Goal: Task Accomplishment & Management: Use online tool/utility

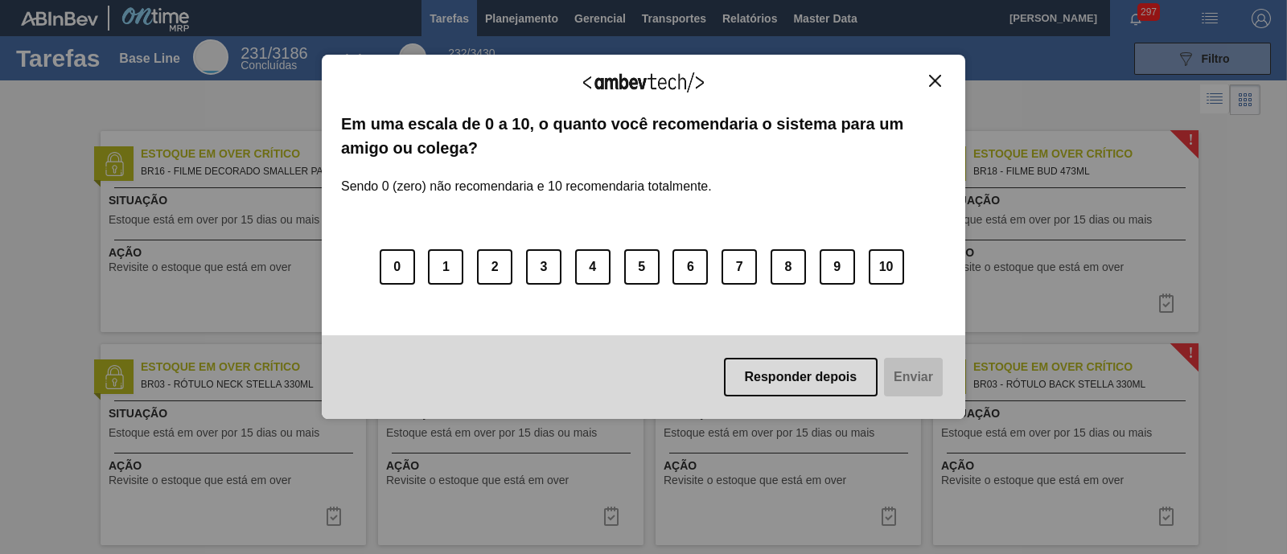
click at [929, 80] on img "Close" at bounding box center [935, 81] width 12 height 12
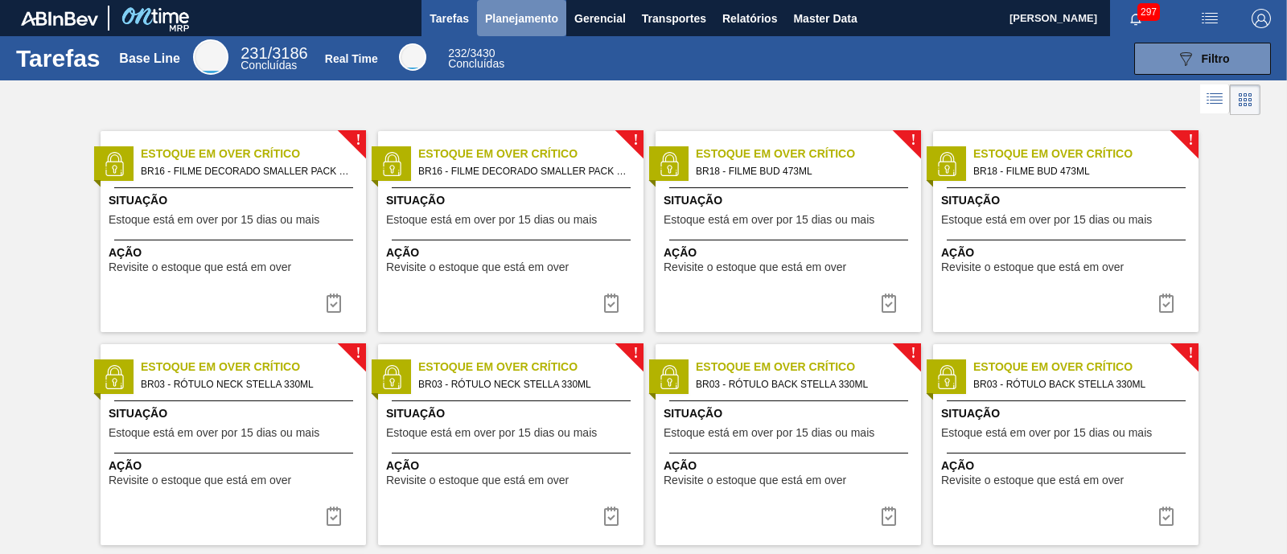
click at [519, 21] on span "Planejamento" at bounding box center [521, 18] width 73 height 19
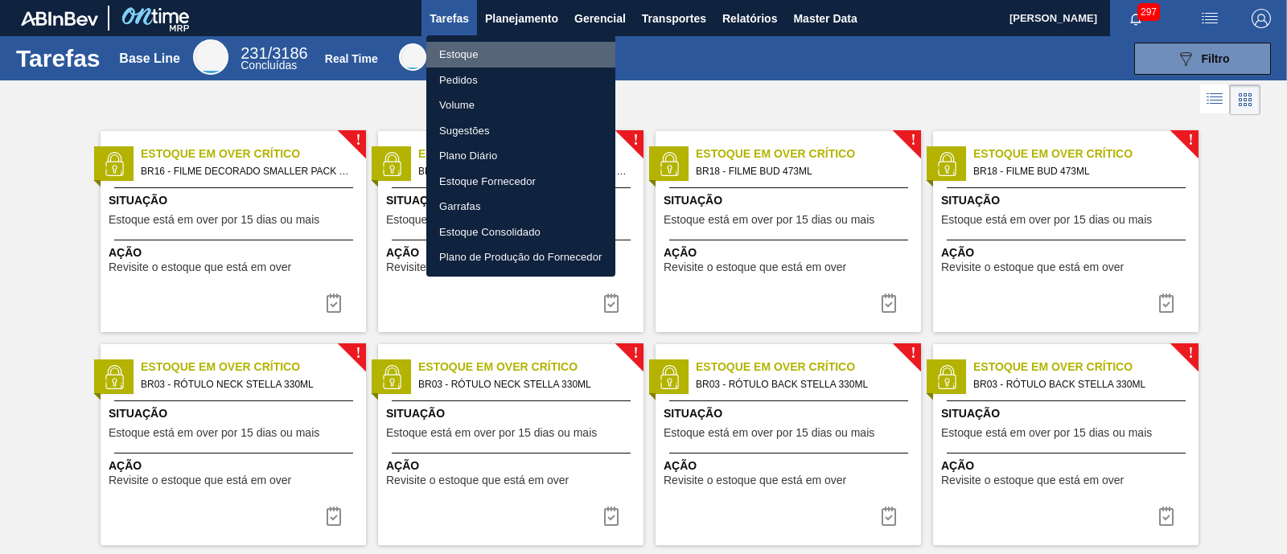
click at [497, 59] on li "Estoque" at bounding box center [520, 55] width 189 height 26
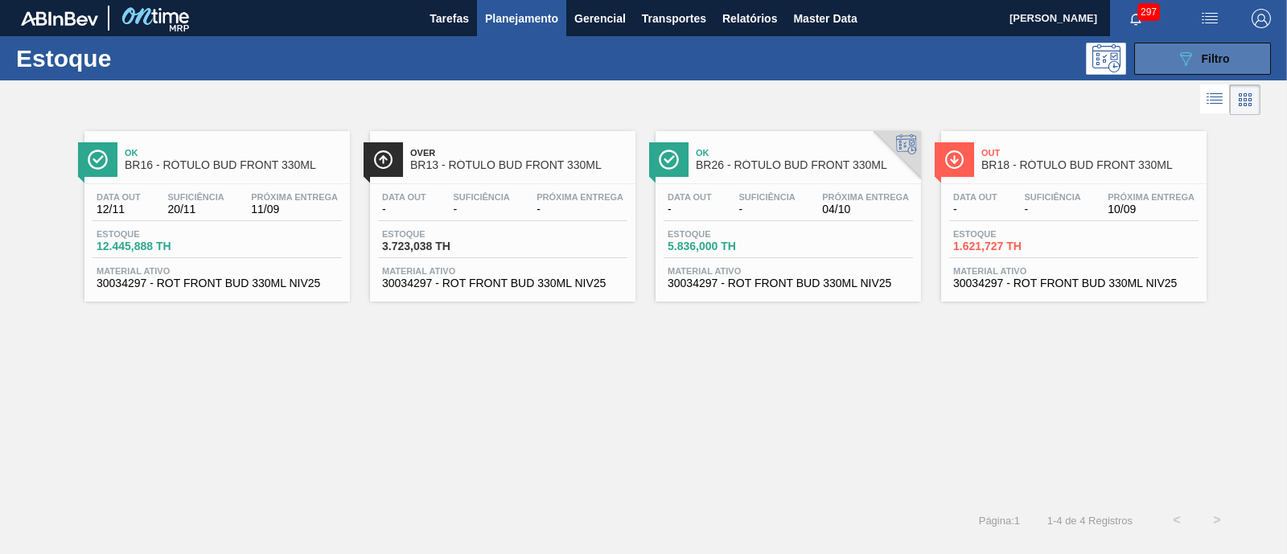
click at [1029, 55] on span "Filtro" at bounding box center [1215, 58] width 28 height 13
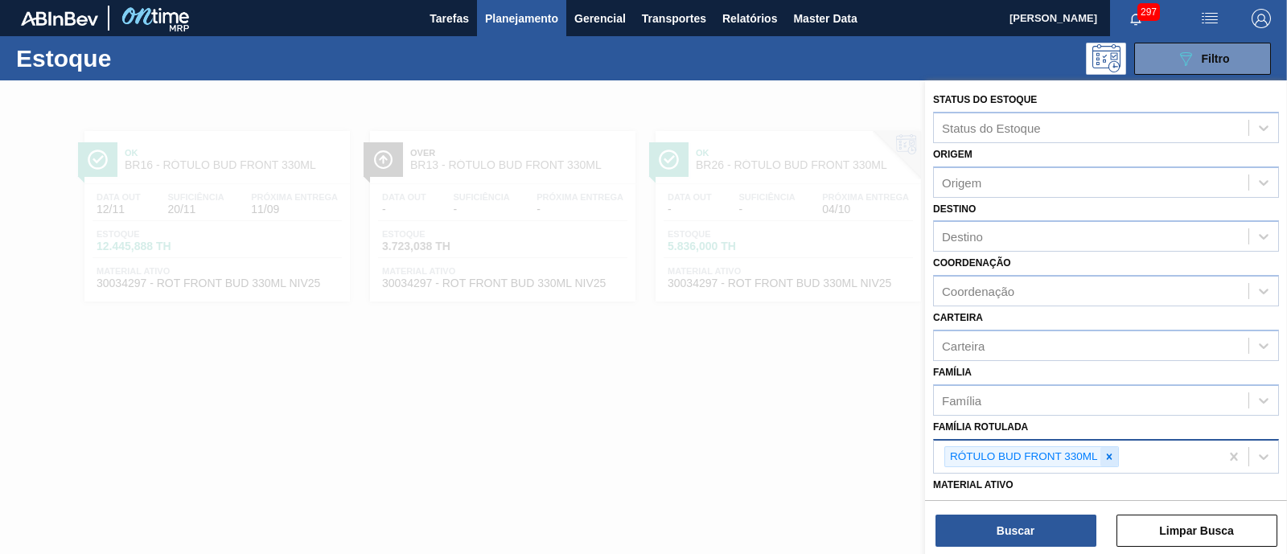
click at [1029, 442] on icon at bounding box center [1108, 456] width 11 height 11
click at [1029, 442] on div "Família Rotulada" at bounding box center [1091, 454] width 314 height 23
type Rotulada "filme"
click at [1029, 442] on icon at bounding box center [1109, 457] width 6 height 6
click at [1029, 442] on div "Família Rotulada" at bounding box center [1091, 454] width 314 height 23
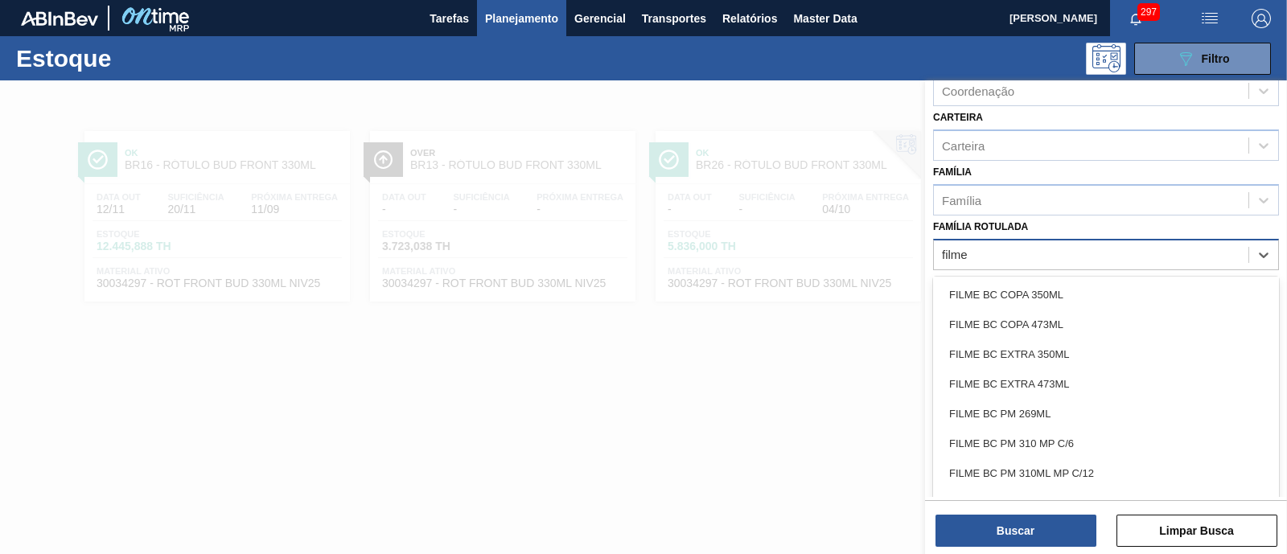
scroll to position [1910, 0]
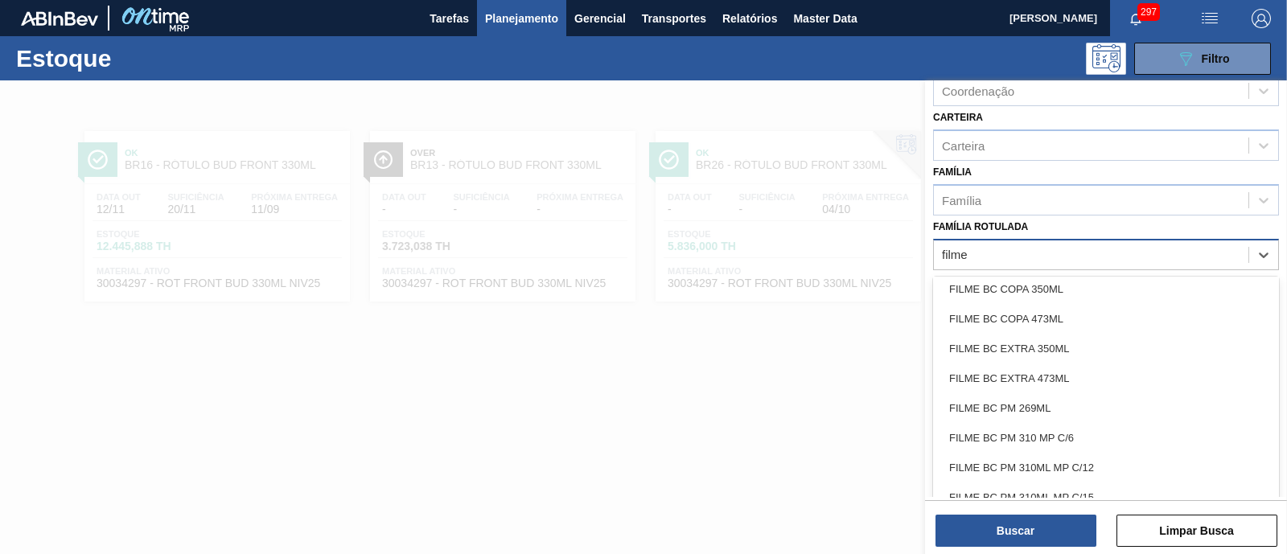
type Rotulada "filme"
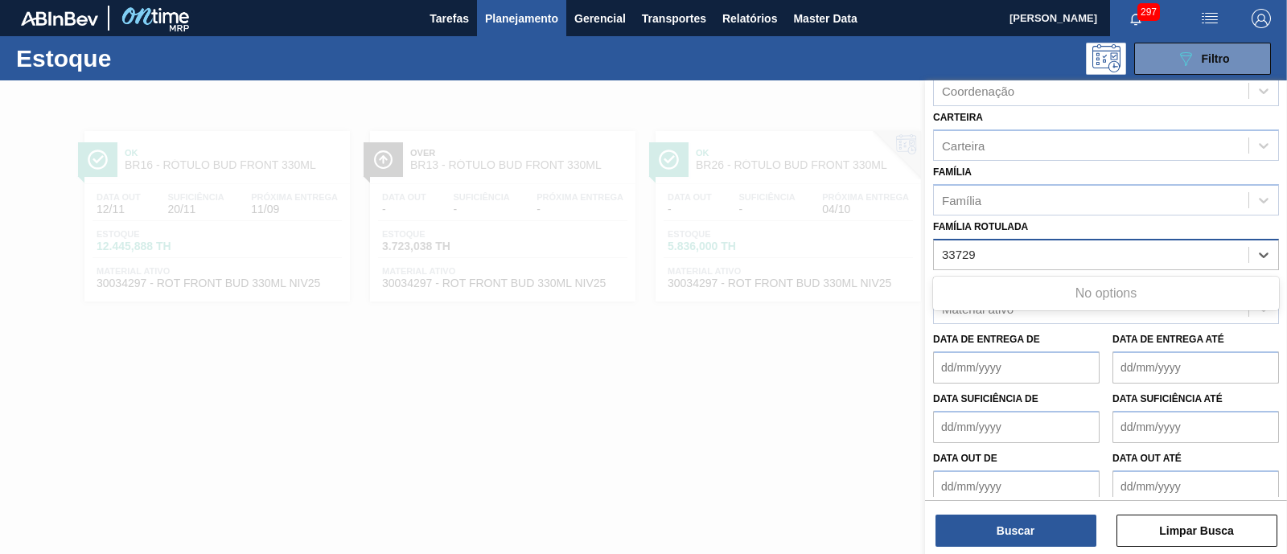
type Rotulada "33729"
click at [1029, 353] on até "Data de Entrega até" at bounding box center [1195, 367] width 166 height 32
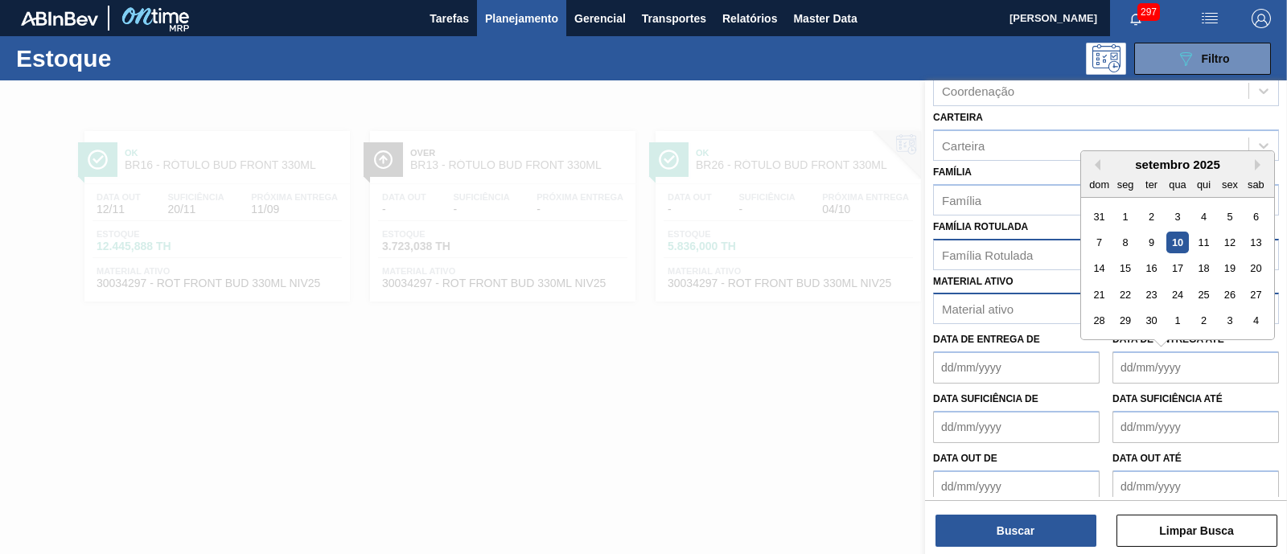
click at [1029, 314] on div "Material ativo" at bounding box center [1091, 309] width 314 height 23
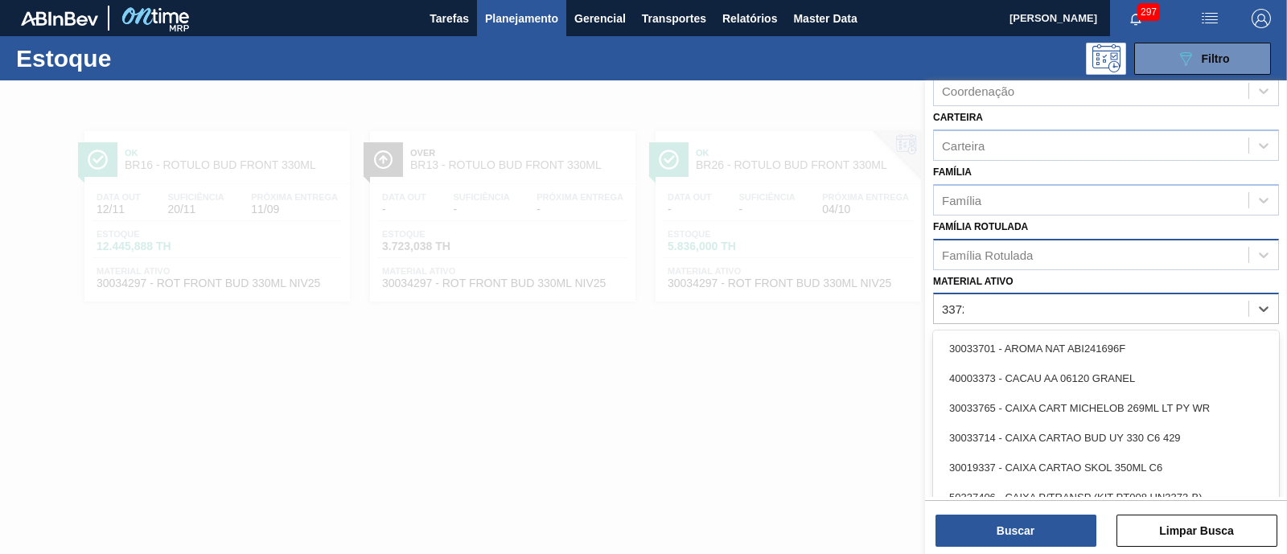
type ativo "33729"
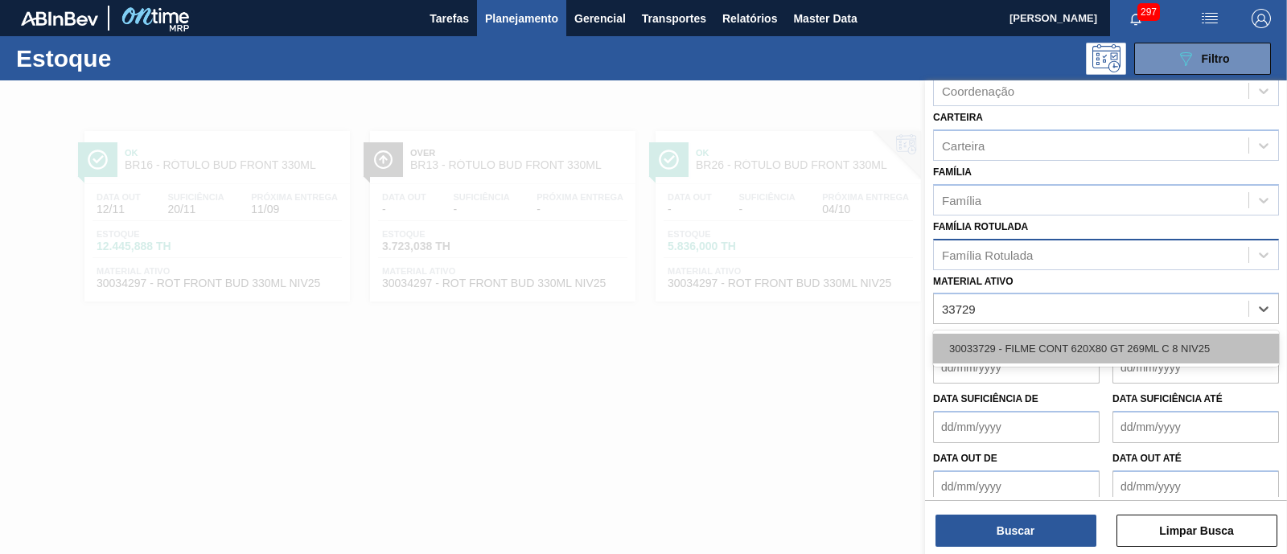
click at [1029, 340] on div "30033729 - FILME CONT 620X80 GT 269ML C 8 NIV25" at bounding box center [1106, 349] width 346 height 30
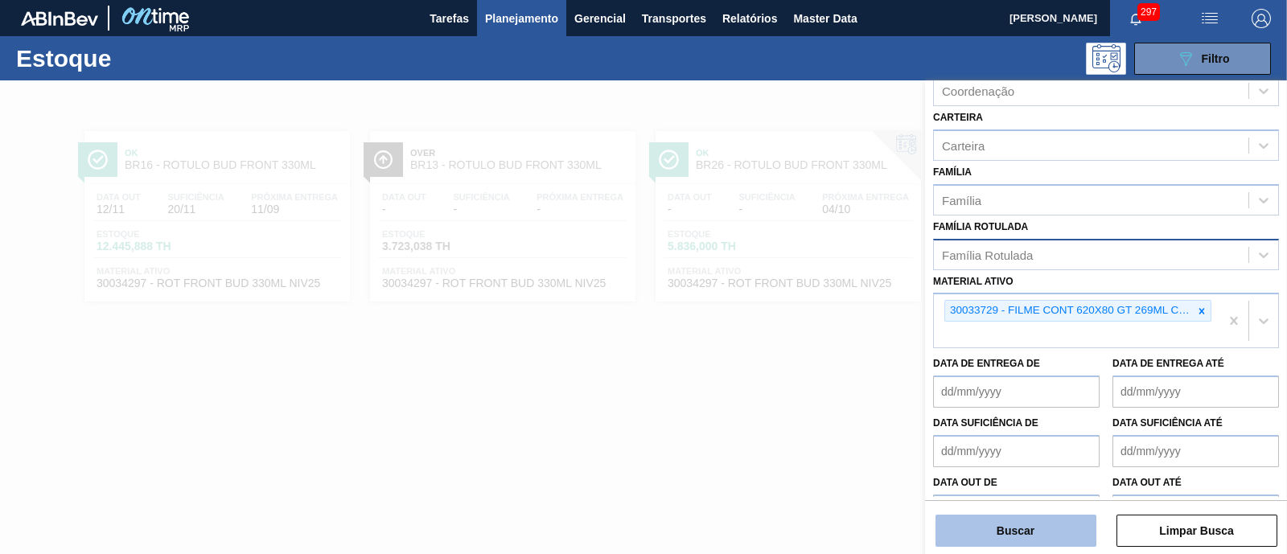
click at [996, 442] on button "Buscar" at bounding box center [1015, 531] width 161 height 32
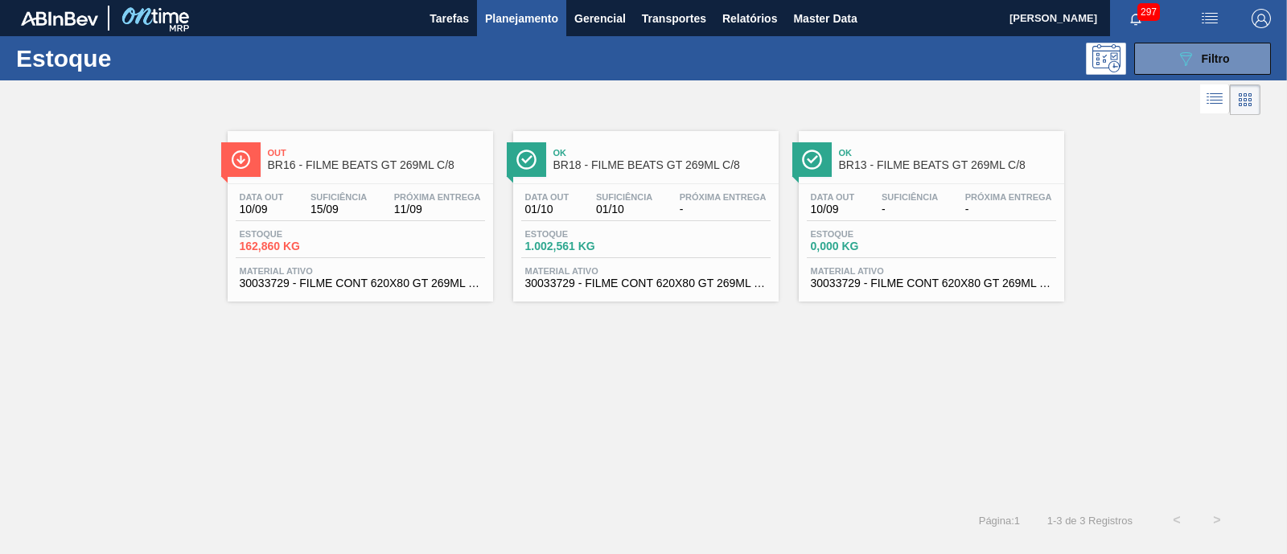
click at [1029, 39] on div "Estoque 089F7B8B-B2A5-4AFE-B5C0-19BA573D28AC Filtro" at bounding box center [643, 58] width 1287 height 44
click at [1029, 47] on button "089F7B8B-B2A5-4AFE-B5C0-19BA573D28AC Filtro" at bounding box center [1202, 59] width 137 height 32
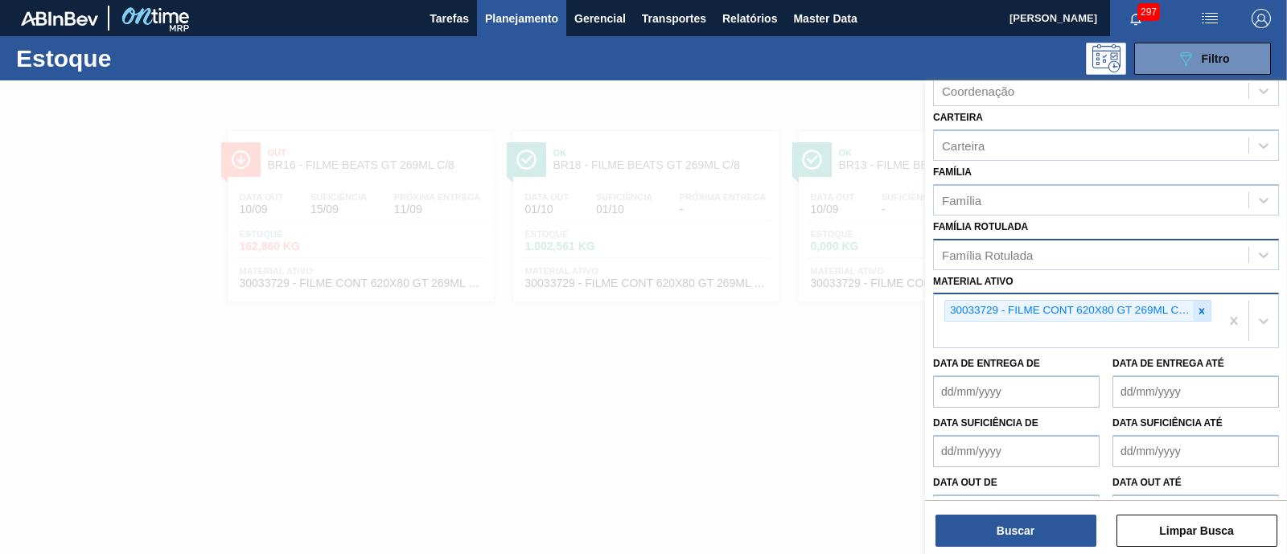
click at [1029, 308] on icon at bounding box center [1202, 311] width 6 height 6
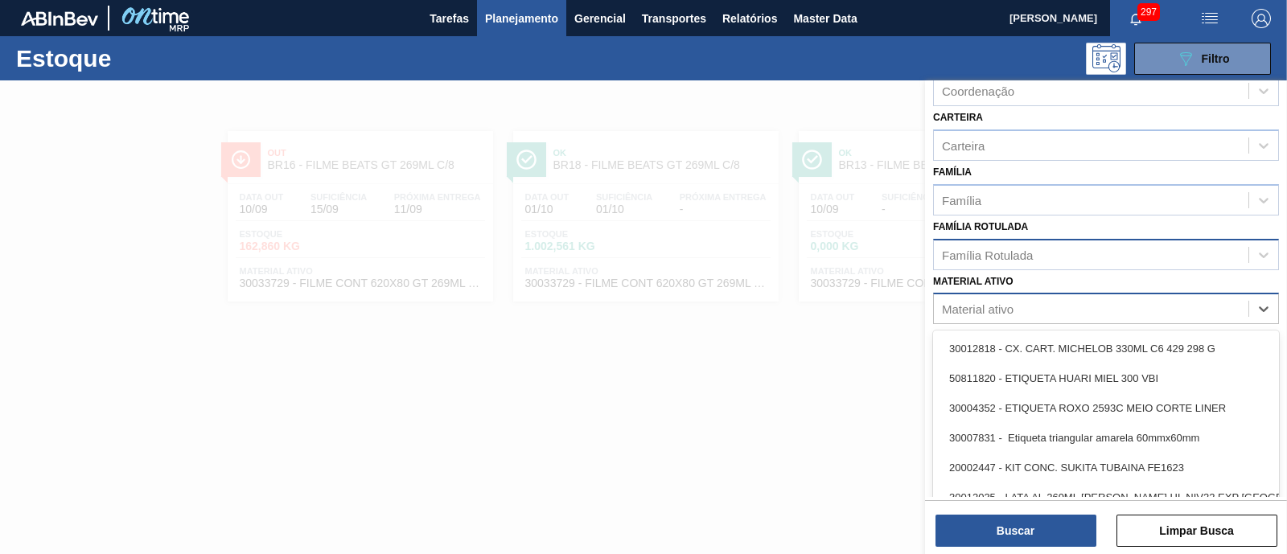
click at [1029, 307] on div "Material ativo" at bounding box center [1091, 309] width 314 height 23
type ativo "c"
type ativo "gt"
click at [1029, 243] on div "Família Rotulada" at bounding box center [1091, 254] width 314 height 23
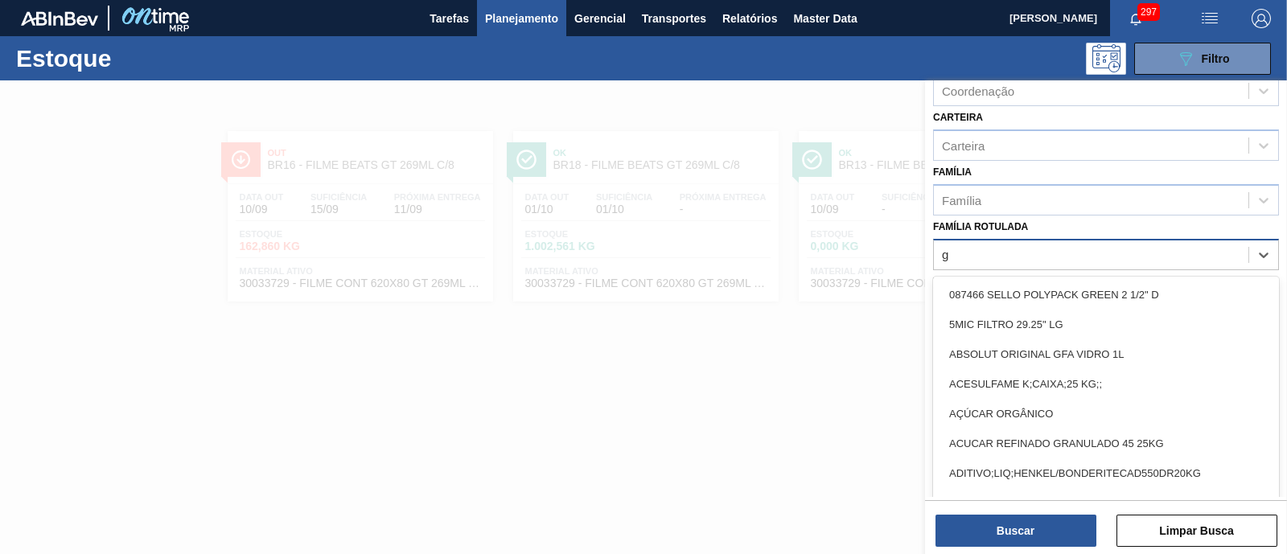
type Rotulada "gt"
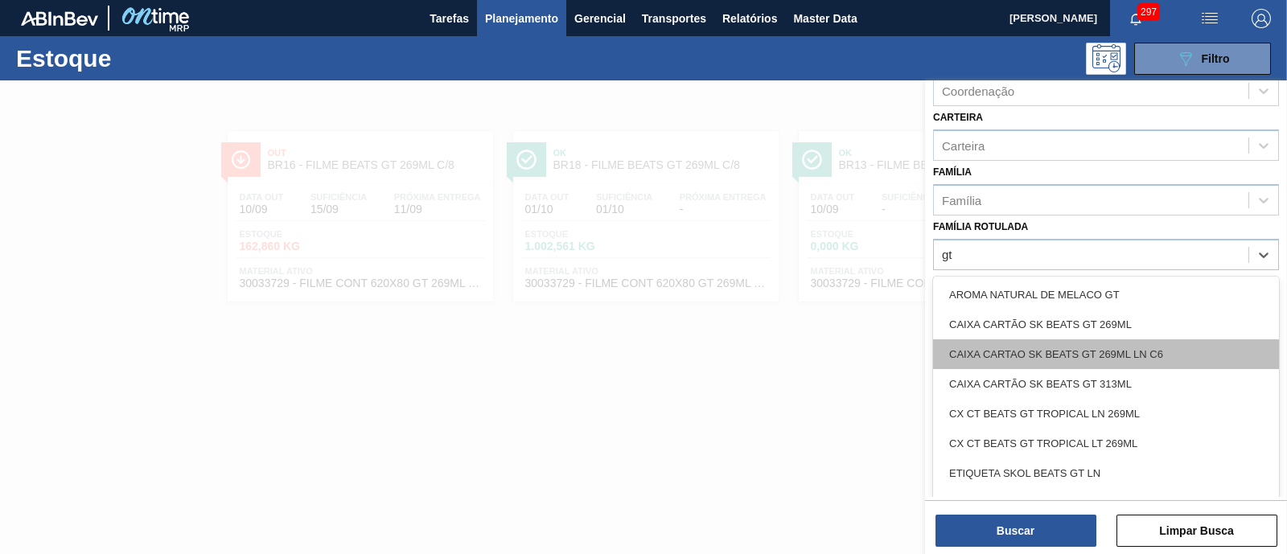
click at [1029, 351] on div "CAIXA CARTAO SK BEATS GT 269ML LN C6" at bounding box center [1106, 354] width 346 height 30
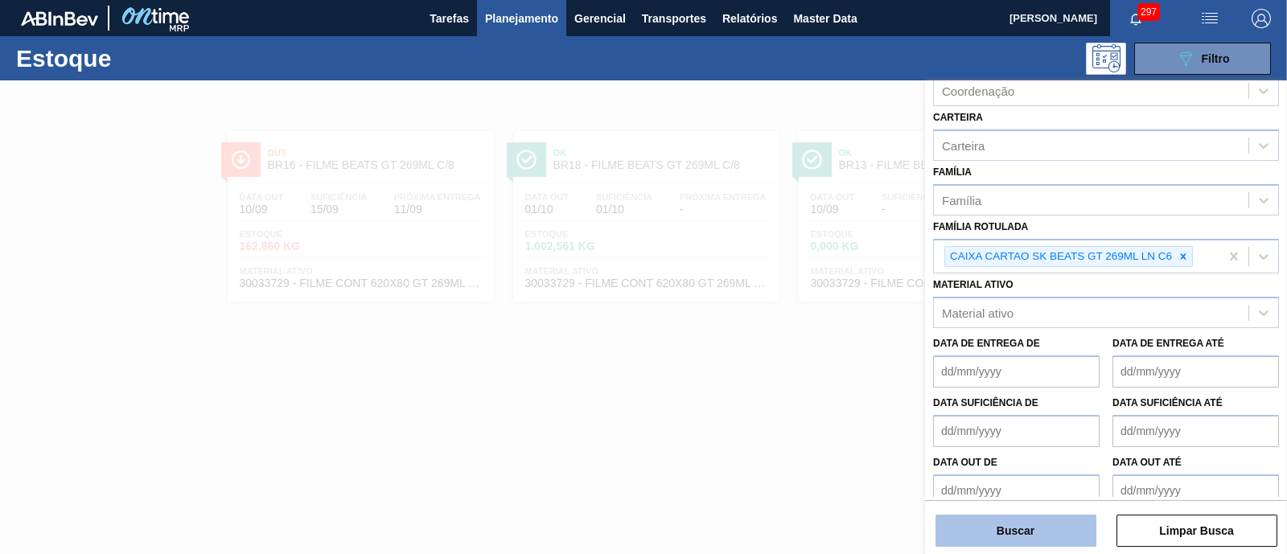
click at [1029, 442] on button "Buscar" at bounding box center [1015, 531] width 161 height 32
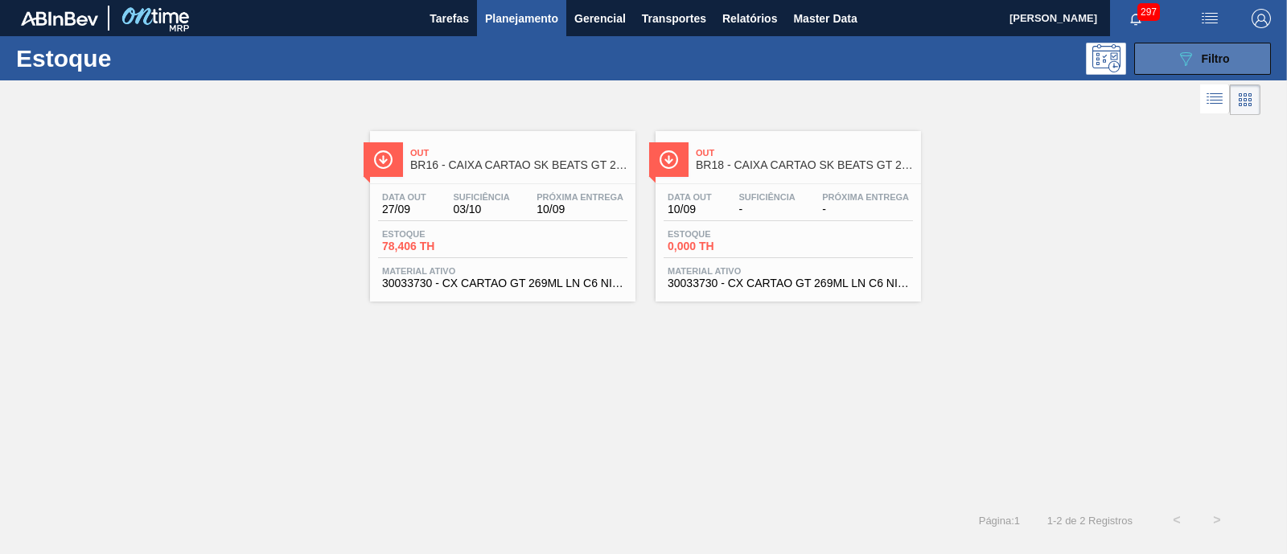
click at [1029, 64] on button "089F7B8B-B2A5-4AFE-B5C0-19BA573D28AC Filtro" at bounding box center [1202, 59] width 137 height 32
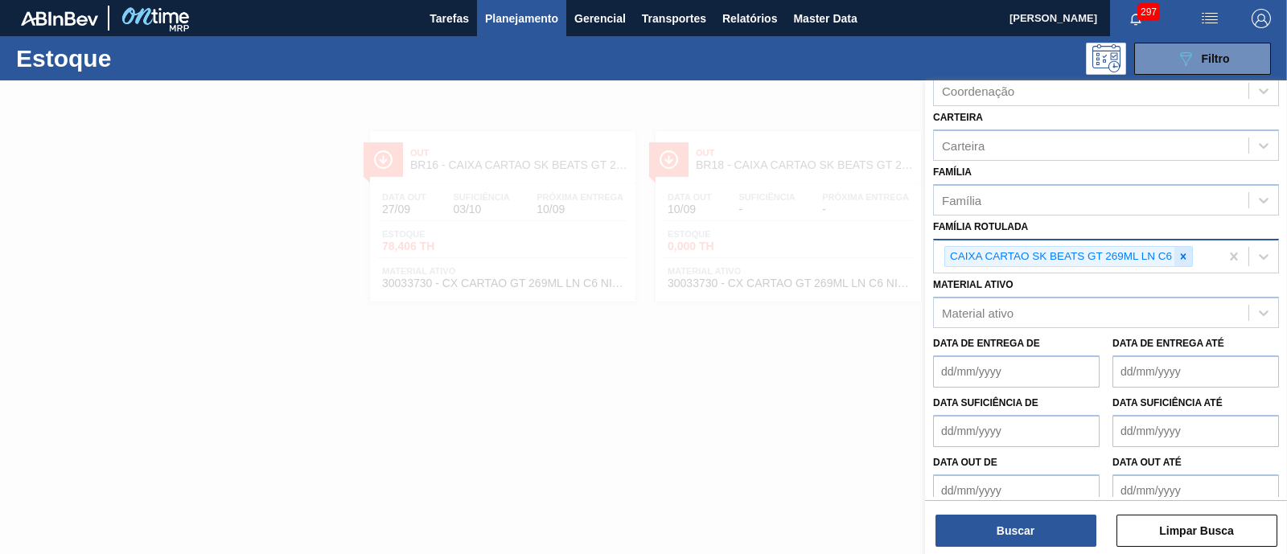
click at [1029, 251] on icon at bounding box center [1182, 256] width 11 height 11
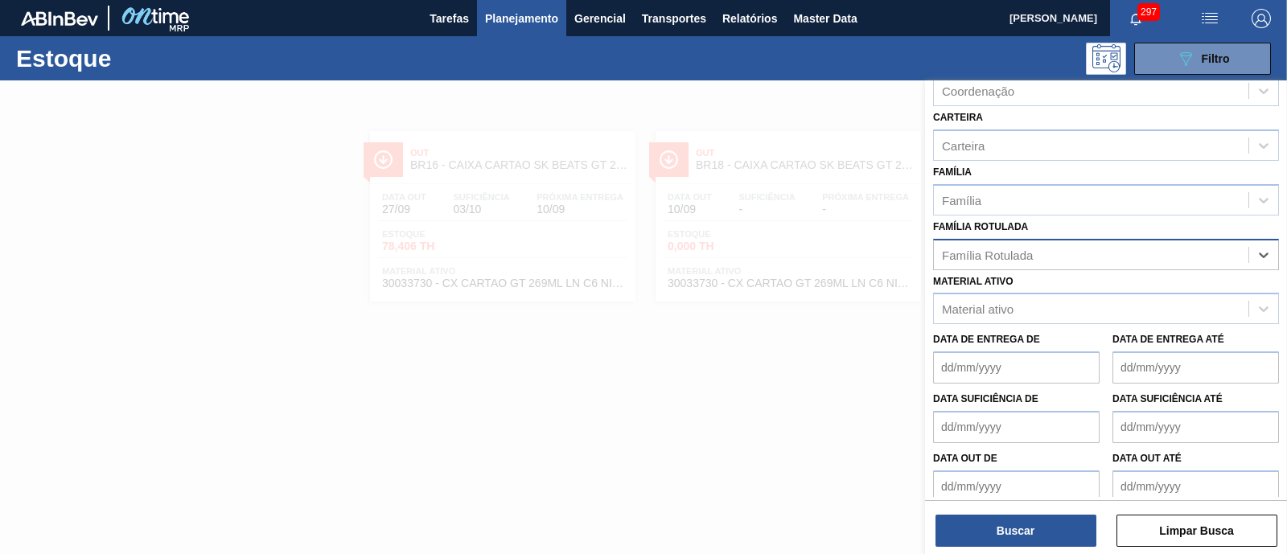
click at [1029, 249] on div "Família Rotulada" at bounding box center [1091, 254] width 314 height 23
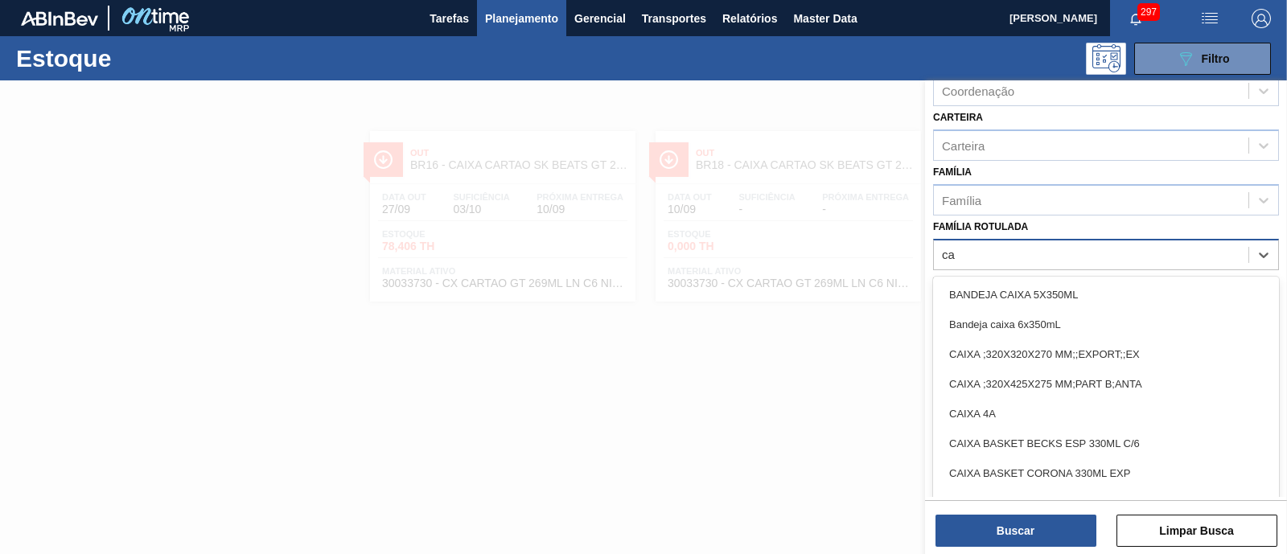
type Rotulada "c"
type Rotulada "gt"
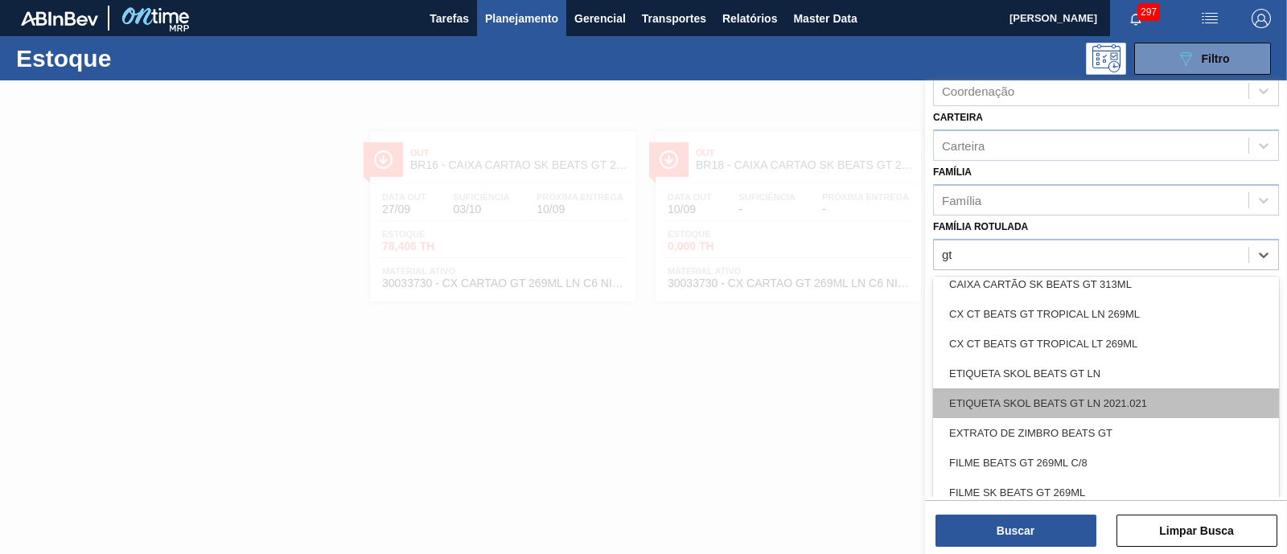
scroll to position [0, 0]
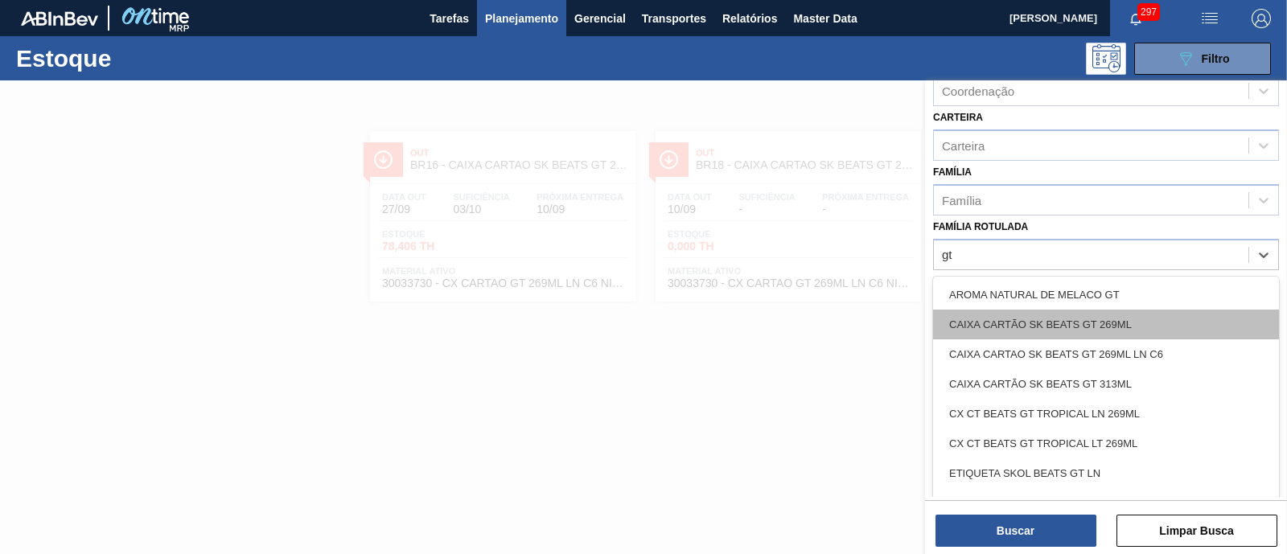
click at [1029, 319] on div "CAIXA CARTÃO SK BEATS GT 269ML" at bounding box center [1106, 325] width 346 height 30
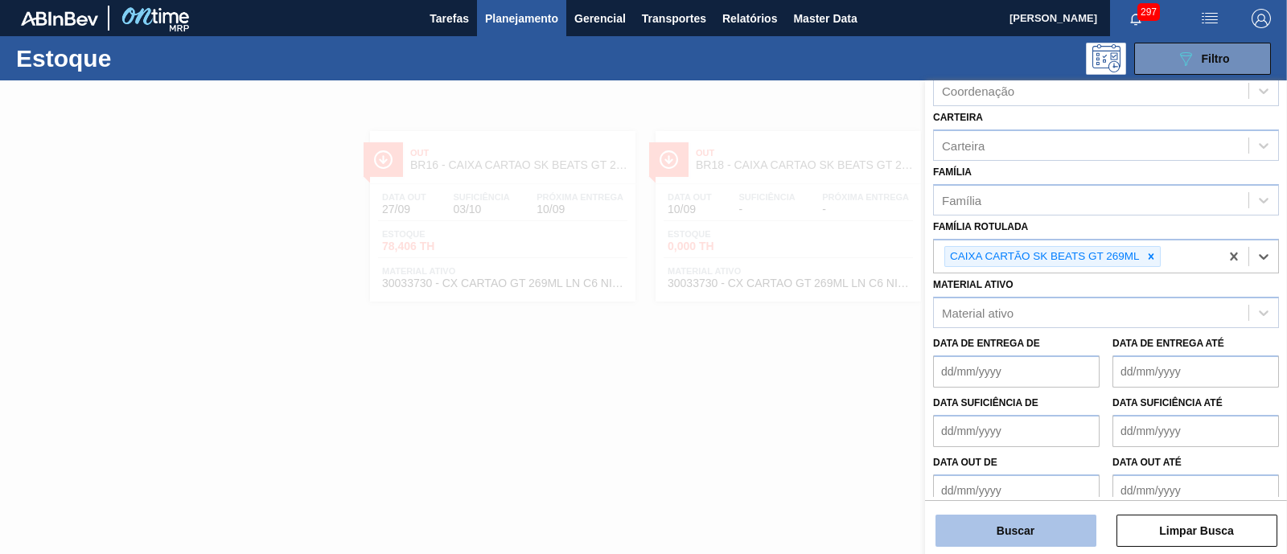
click at [1029, 442] on button "Buscar" at bounding box center [1015, 531] width 161 height 32
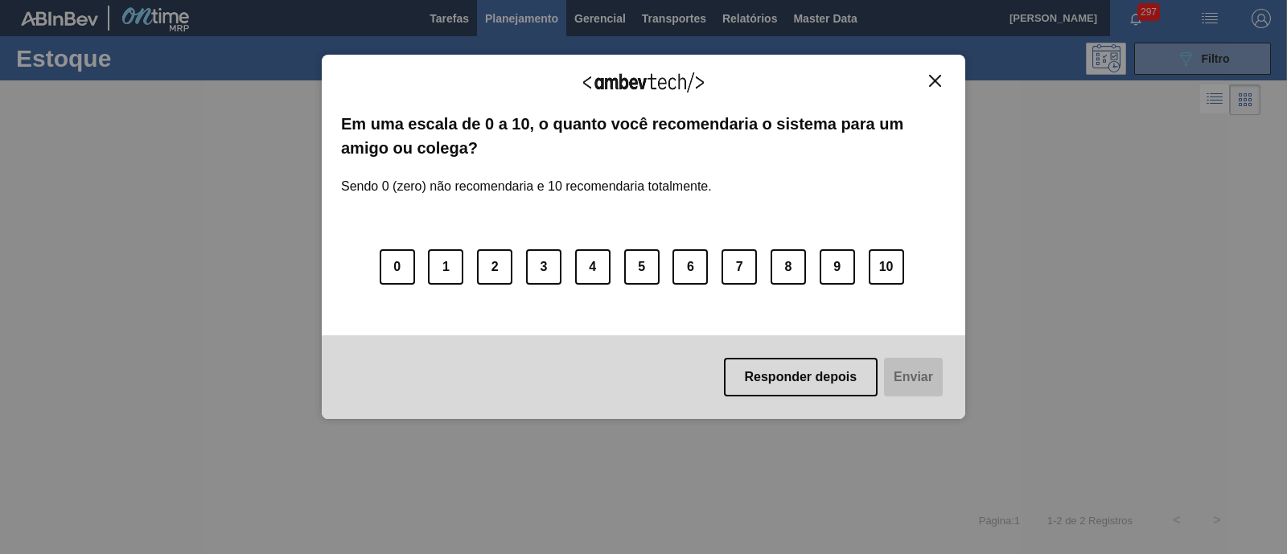
click at [933, 86] on div "Agradecemos seu feedback!" at bounding box center [643, 93] width 605 height 38
click at [922, 77] on div "Agradecemos seu feedback!" at bounding box center [643, 93] width 605 height 38
click at [931, 80] on img "Close" at bounding box center [935, 81] width 12 height 12
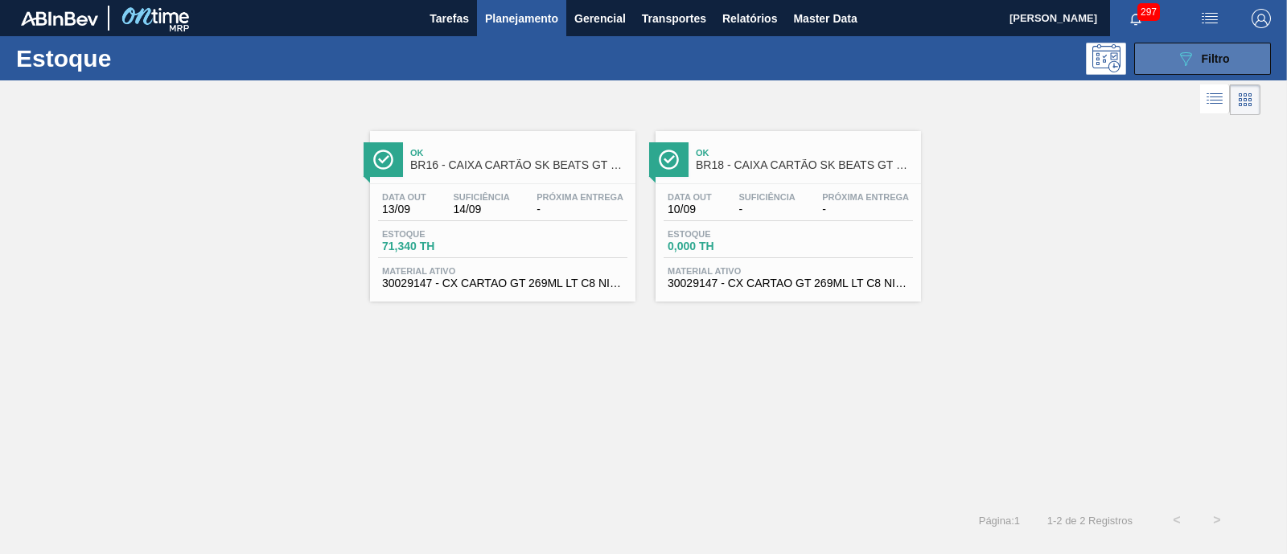
click at [1029, 64] on button "089F7B8B-B2A5-4AFE-B5C0-19BA573D28AC Filtro" at bounding box center [1202, 59] width 137 height 32
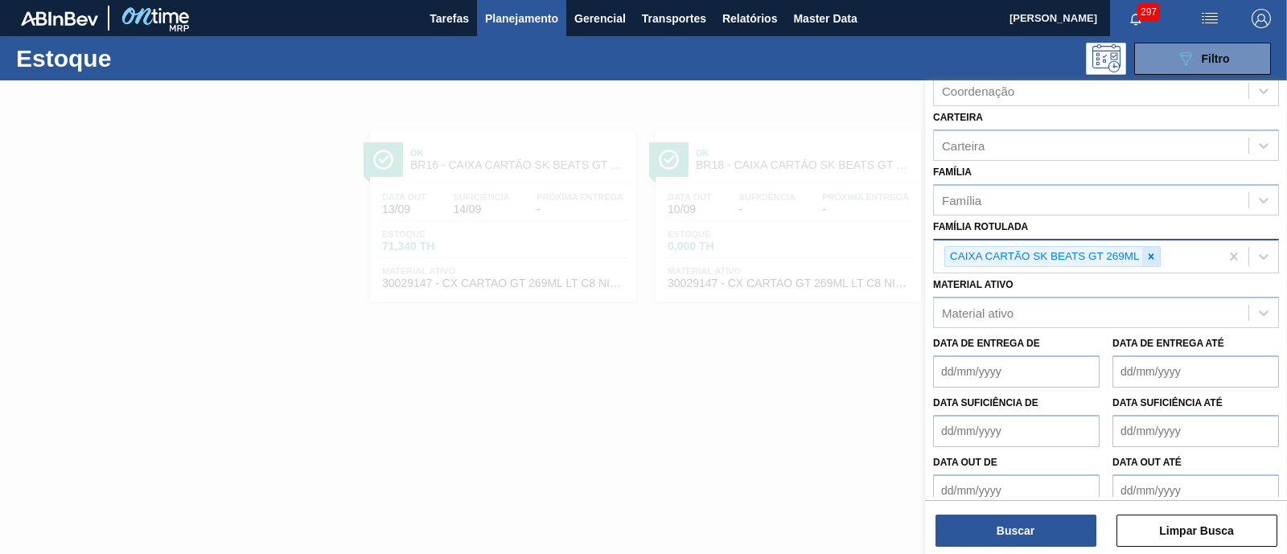
click at [1029, 251] on div at bounding box center [1151, 257] width 18 height 20
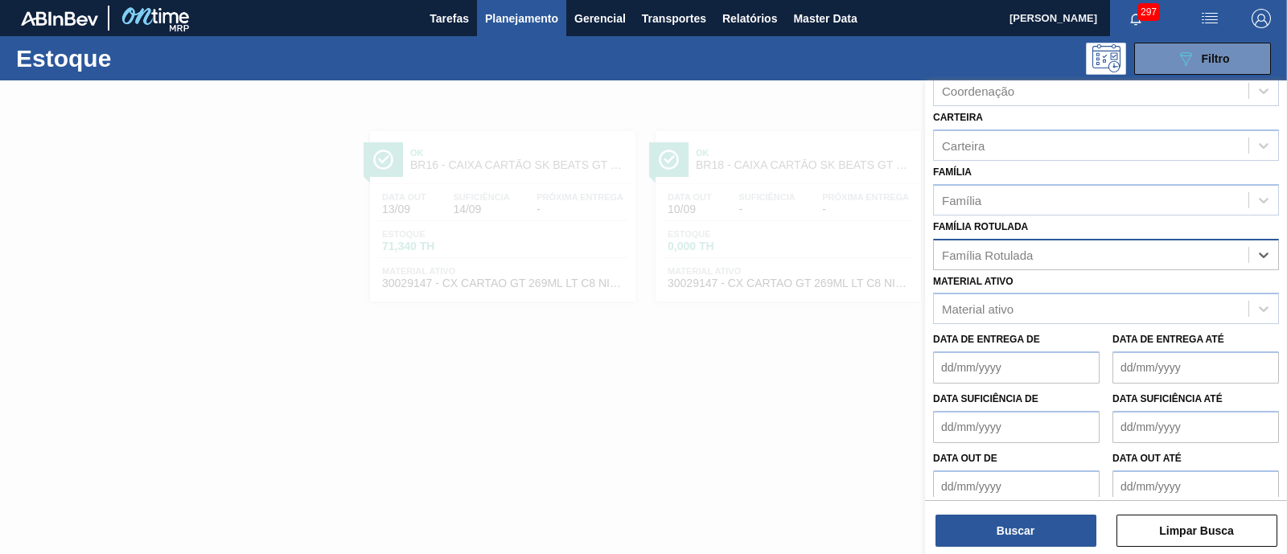
click at [1029, 251] on div "Família Rotulada" at bounding box center [1091, 254] width 314 height 23
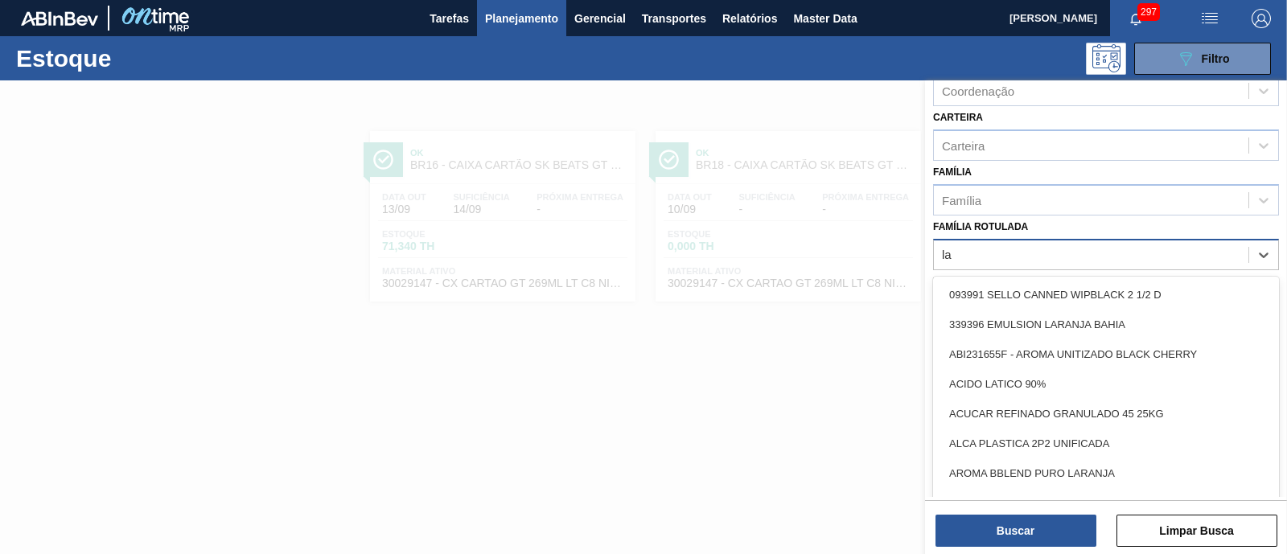
type Rotulada "l"
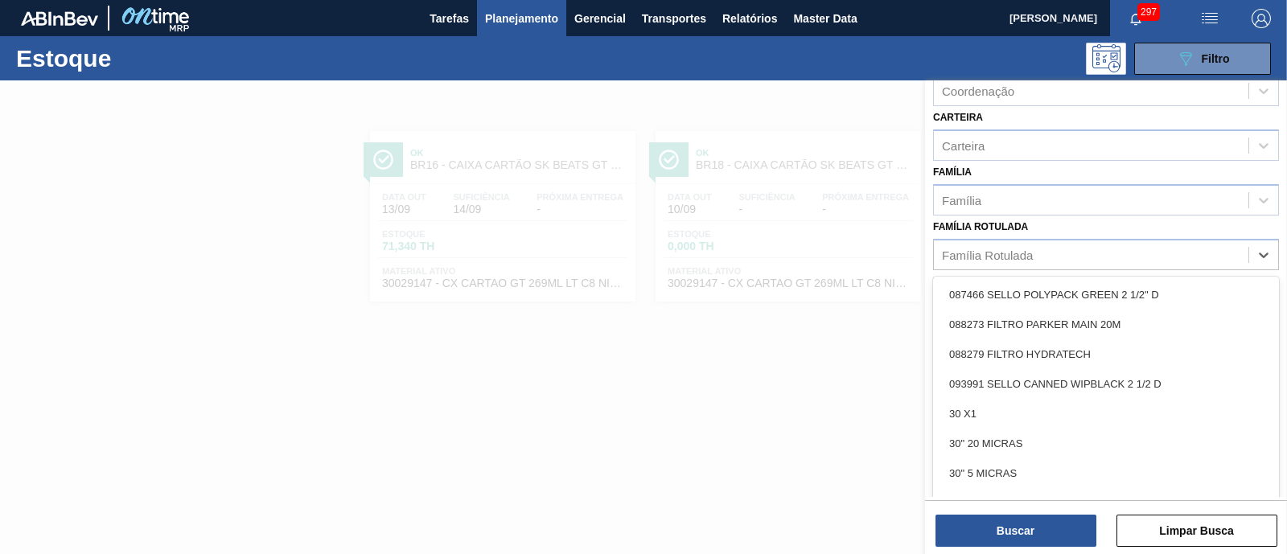
drag, startPoint x: 836, startPoint y: 406, endPoint x: 889, endPoint y: 382, distance: 59.0
click at [834, 406] on div at bounding box center [643, 357] width 1287 height 554
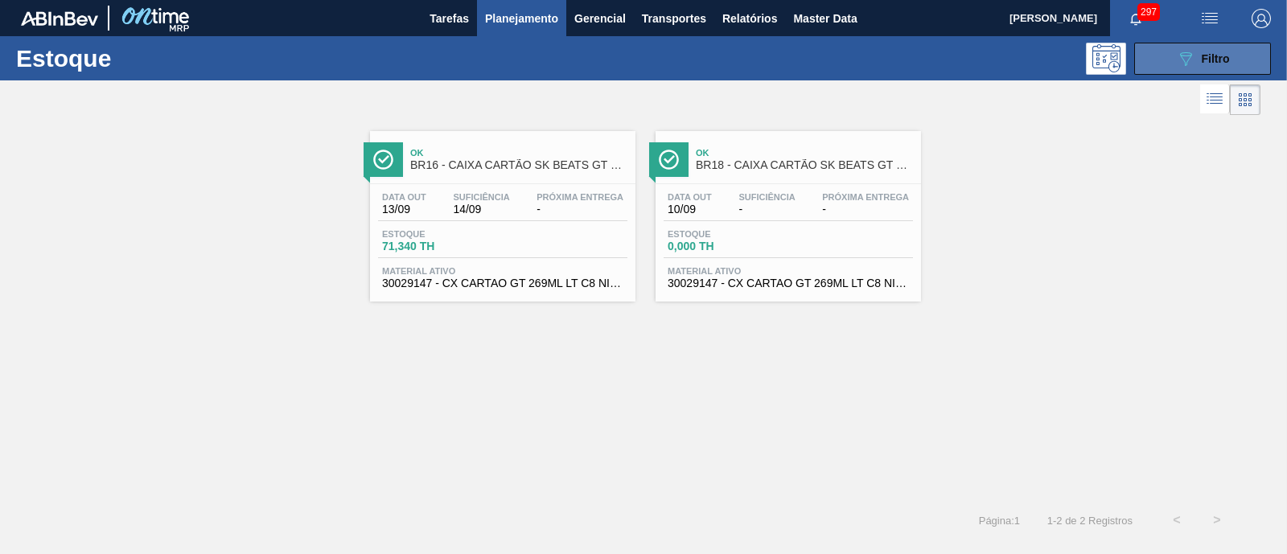
click at [1029, 62] on icon "089F7B8B-B2A5-4AFE-B5C0-19BA573D28AC" at bounding box center [1185, 58] width 19 height 19
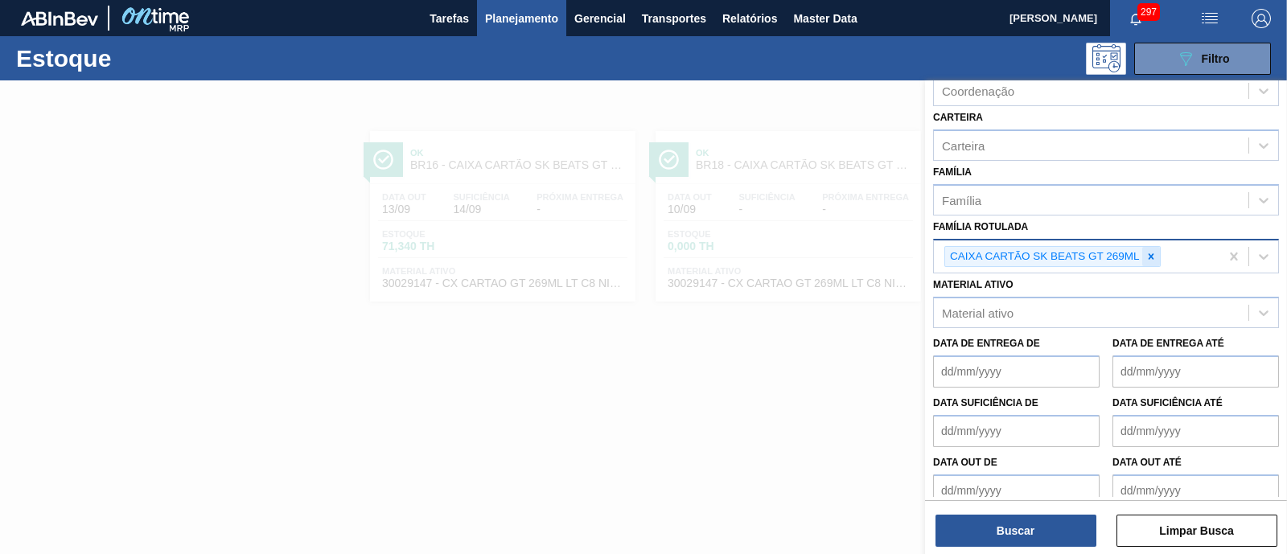
click at [1029, 251] on icon at bounding box center [1150, 256] width 11 height 11
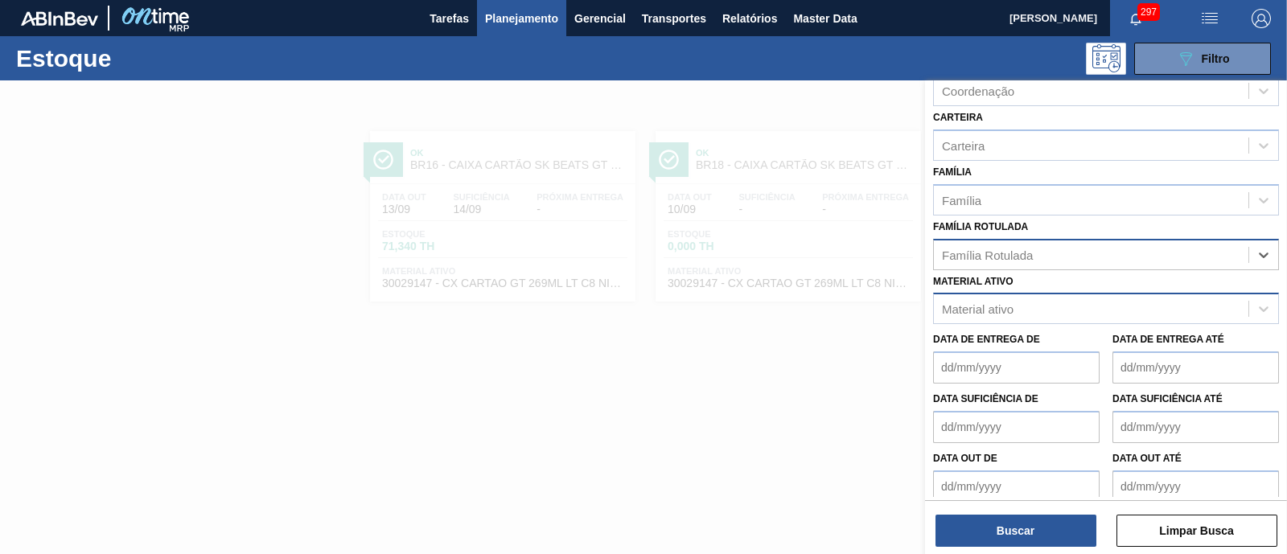
click at [1029, 299] on div "Material ativo" at bounding box center [1091, 309] width 314 height 23
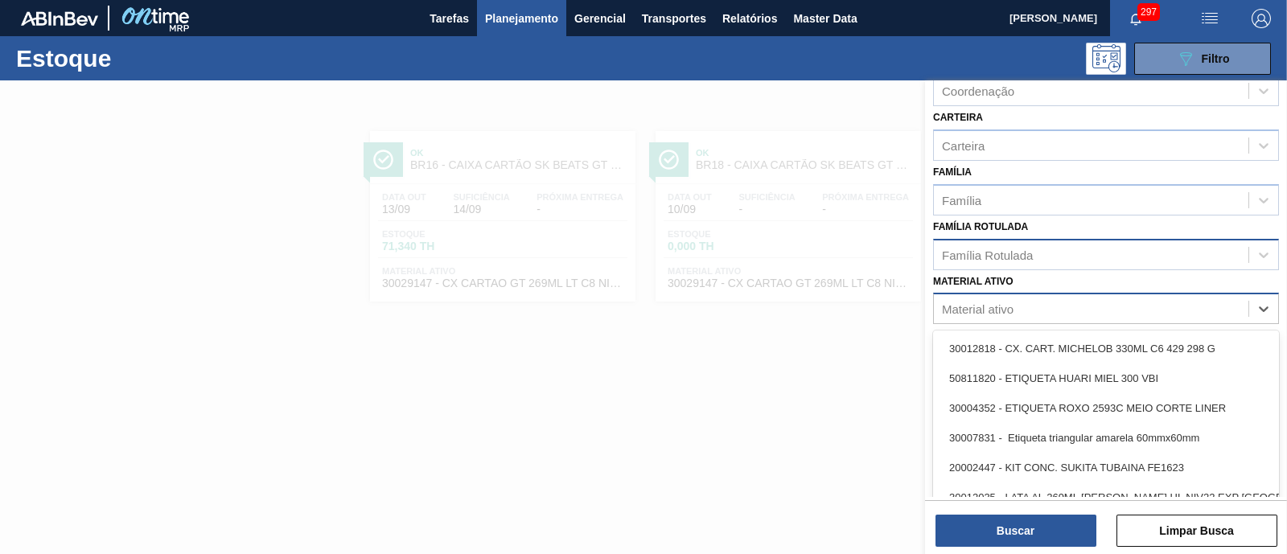
paste ativo "30034674"
type ativo "30034674"
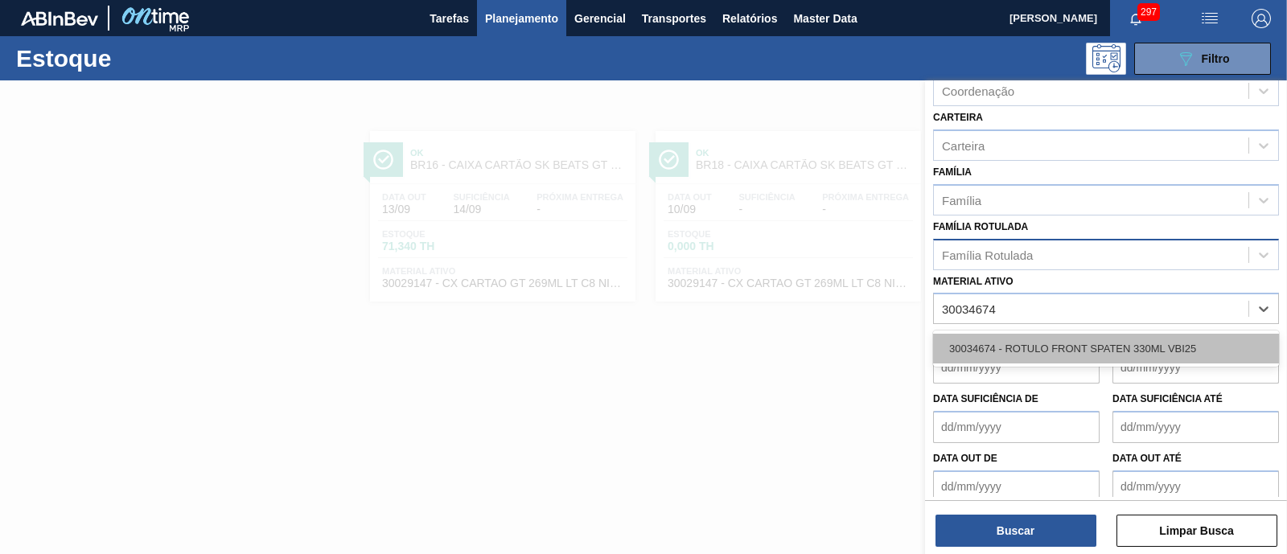
click at [1029, 350] on div "30034674 - ROTULO FRONT SPATEN 330ML VBI25" at bounding box center [1106, 349] width 346 height 30
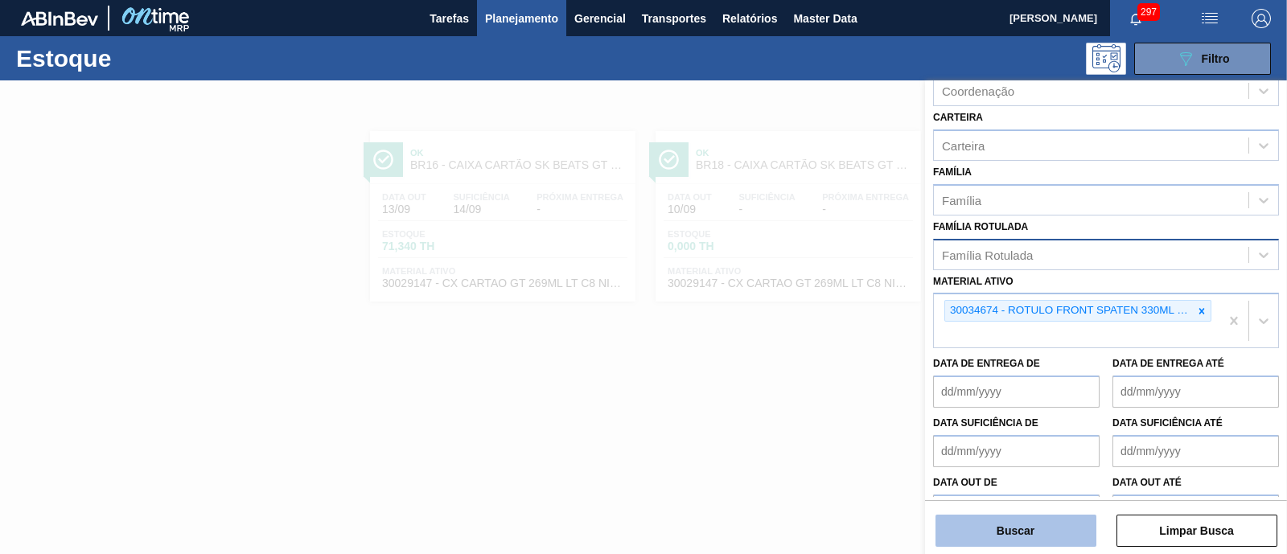
click at [1020, 442] on button "Buscar" at bounding box center [1015, 531] width 161 height 32
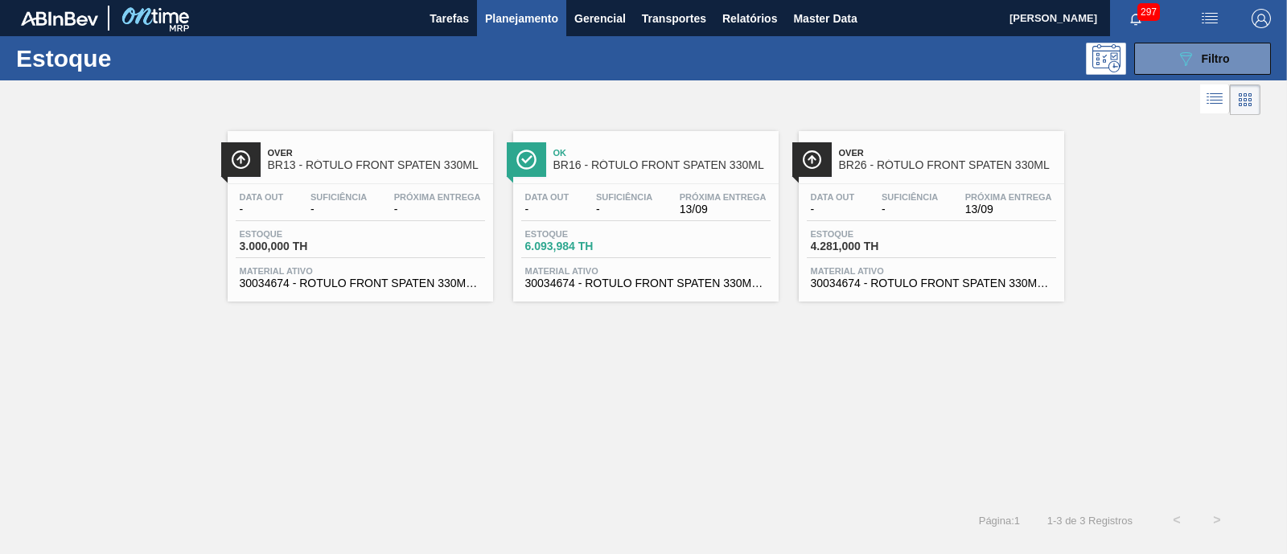
click at [421, 223] on div "Data out - Suficiência - Próxima Entrega - Estoque 3.000,000 TH Material ativo …" at bounding box center [360, 238] width 265 height 109
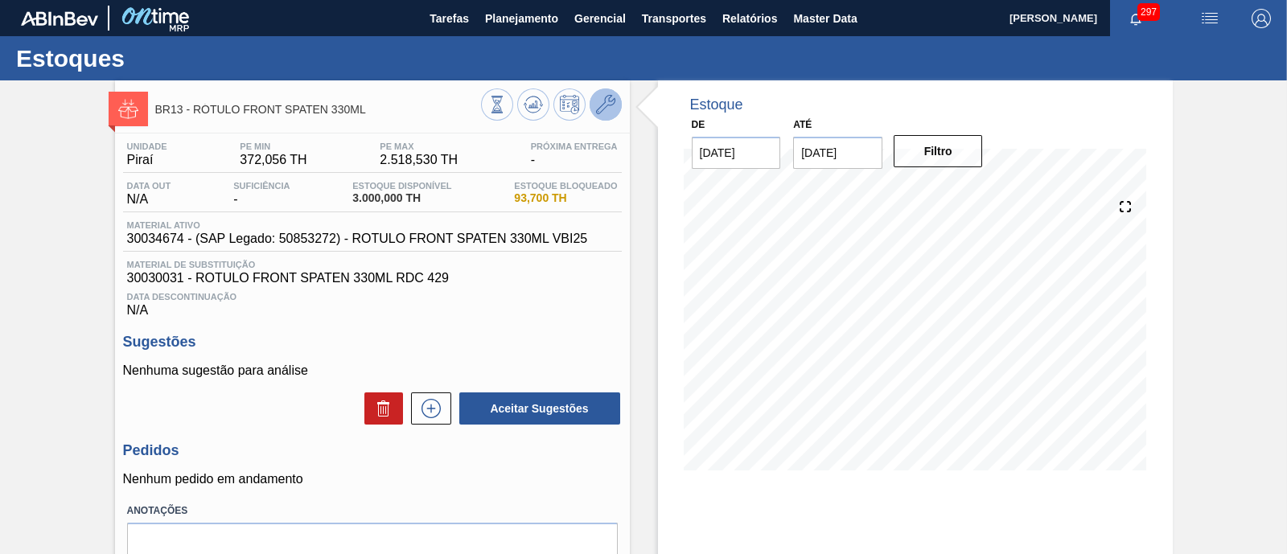
click at [593, 107] on button at bounding box center [605, 104] width 32 height 32
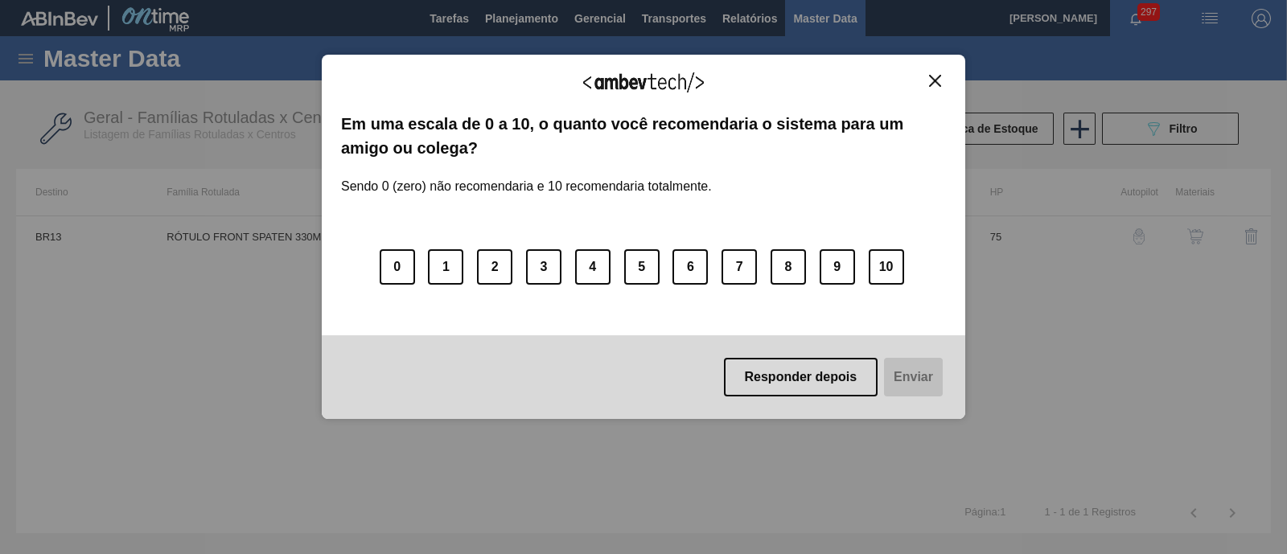
click at [934, 75] on img "Close" at bounding box center [935, 81] width 12 height 12
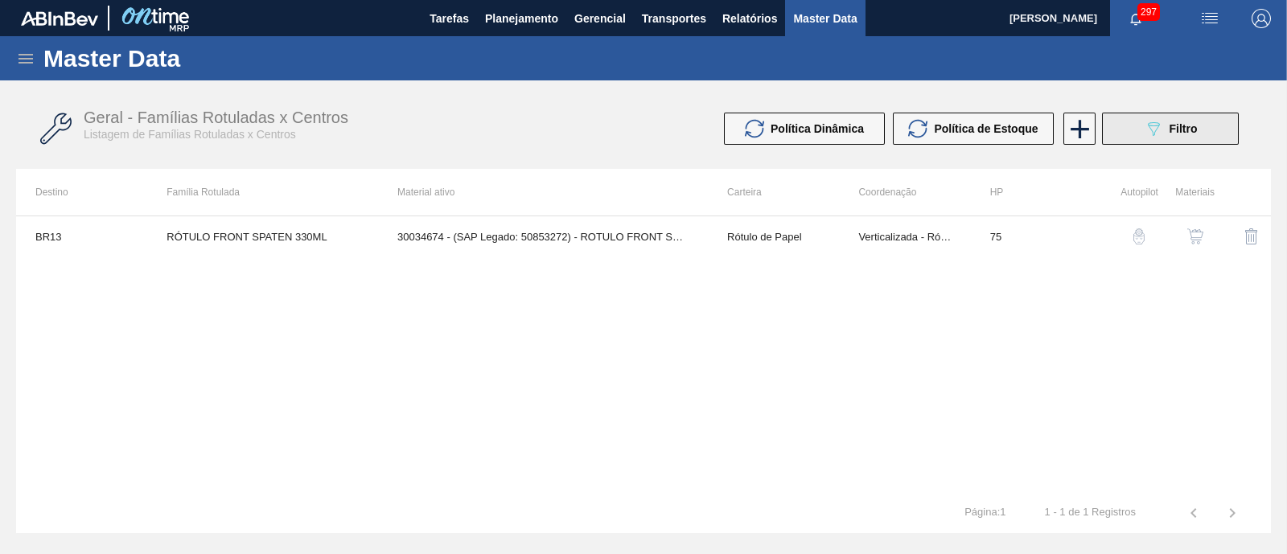
click at [1029, 134] on button "089F7B8B-B2A5-4AFE-B5C0-19BA573D28AC Filtro" at bounding box center [1170, 129] width 137 height 32
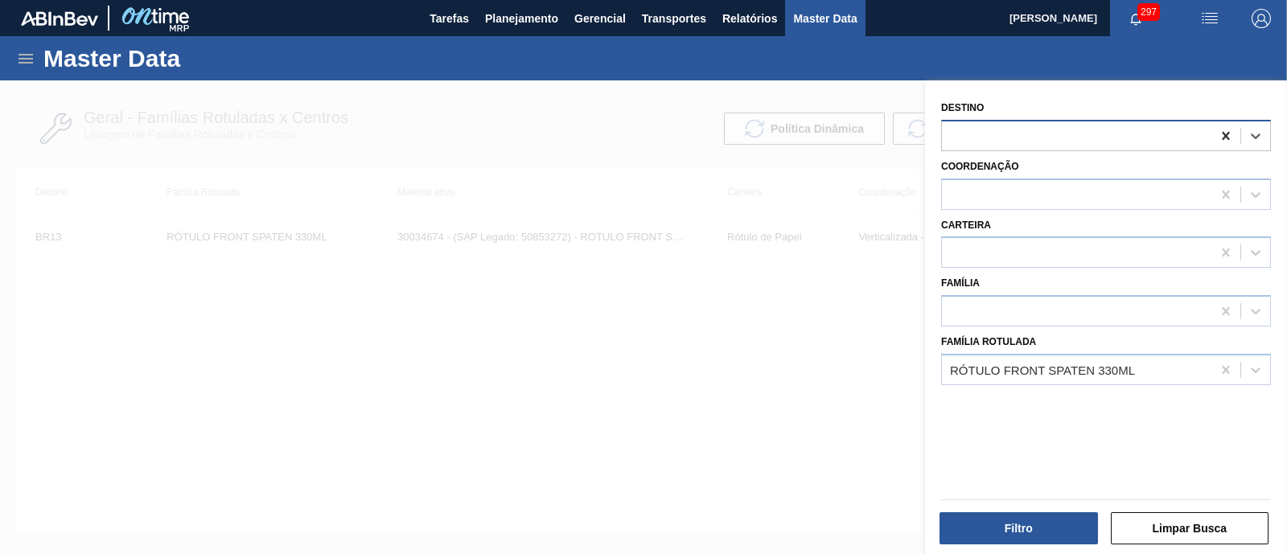
click at [1029, 131] on icon at bounding box center [1226, 136] width 16 height 16
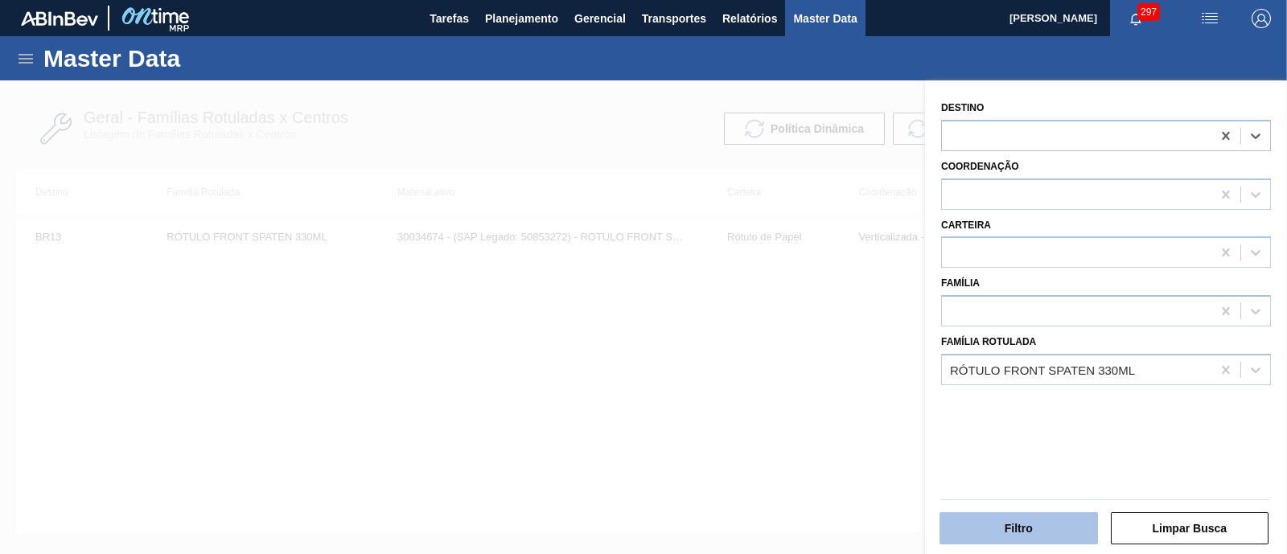
click at [1029, 442] on button "Filtro" at bounding box center [1018, 528] width 158 height 32
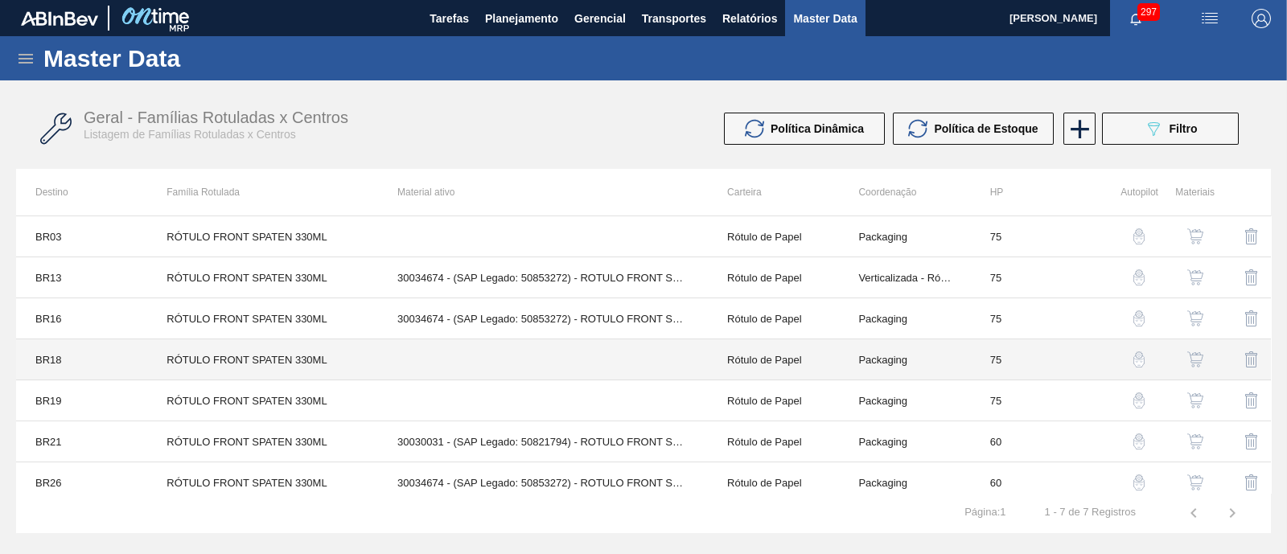
scroll to position [8, 0]
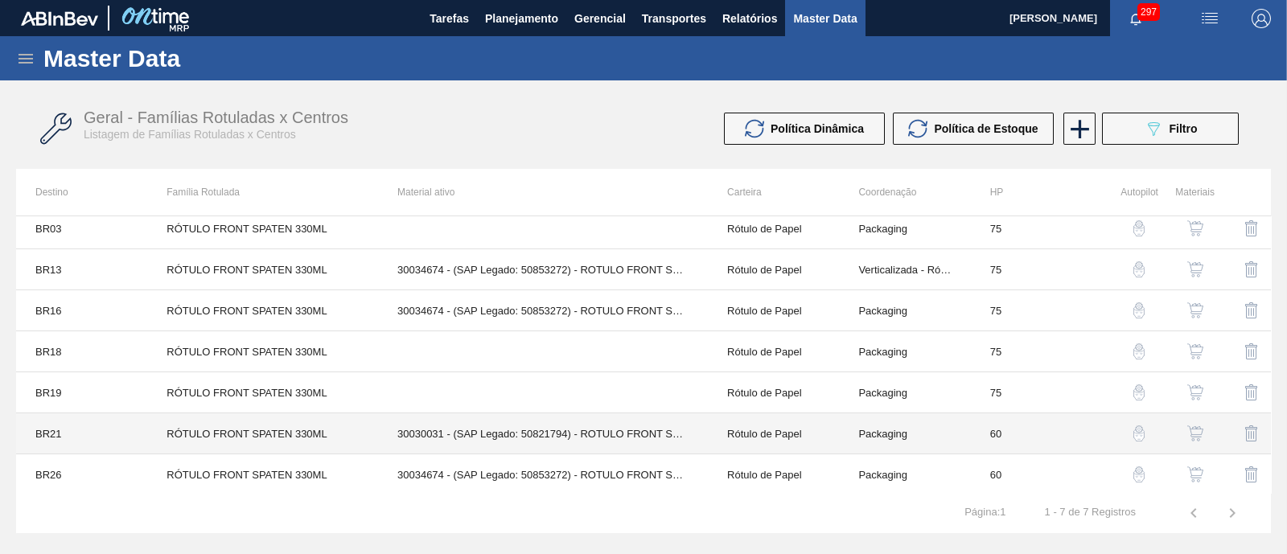
click at [493, 438] on td "30030031 - (SAP Legado: 50821794) - ROTULO FRONT SPATEN 330ML RDC 429" at bounding box center [543, 433] width 330 height 41
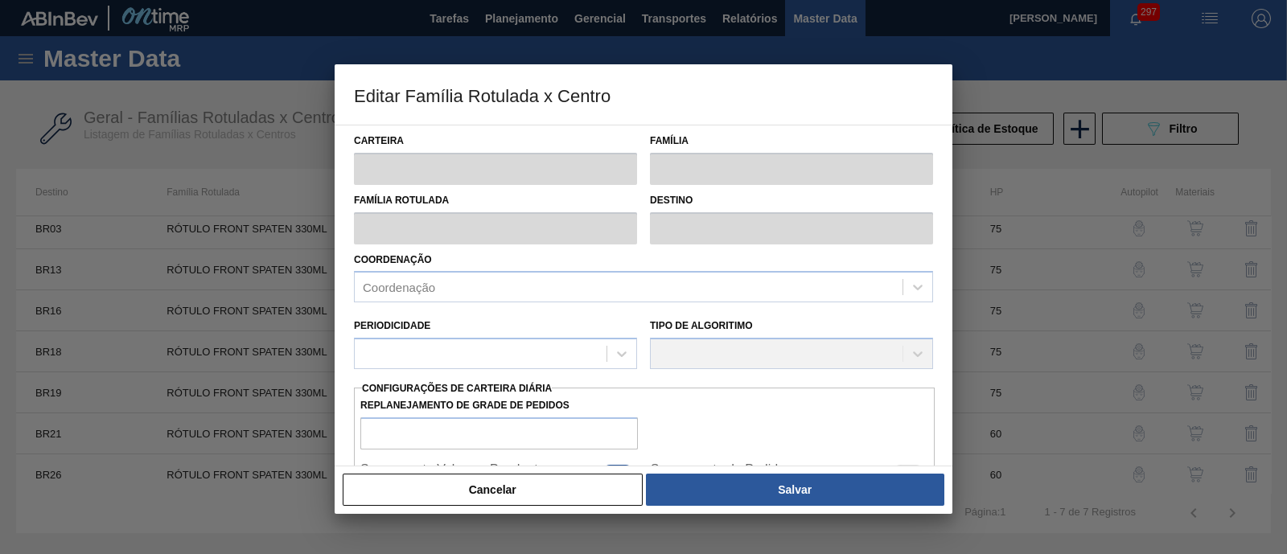
type input "Rótulo de Papel"
type input "[PERSON_NAME]"
type input "RÓTULO FRONT SPATEN 330ML"
type input "BR21 - Lages"
type input "60"
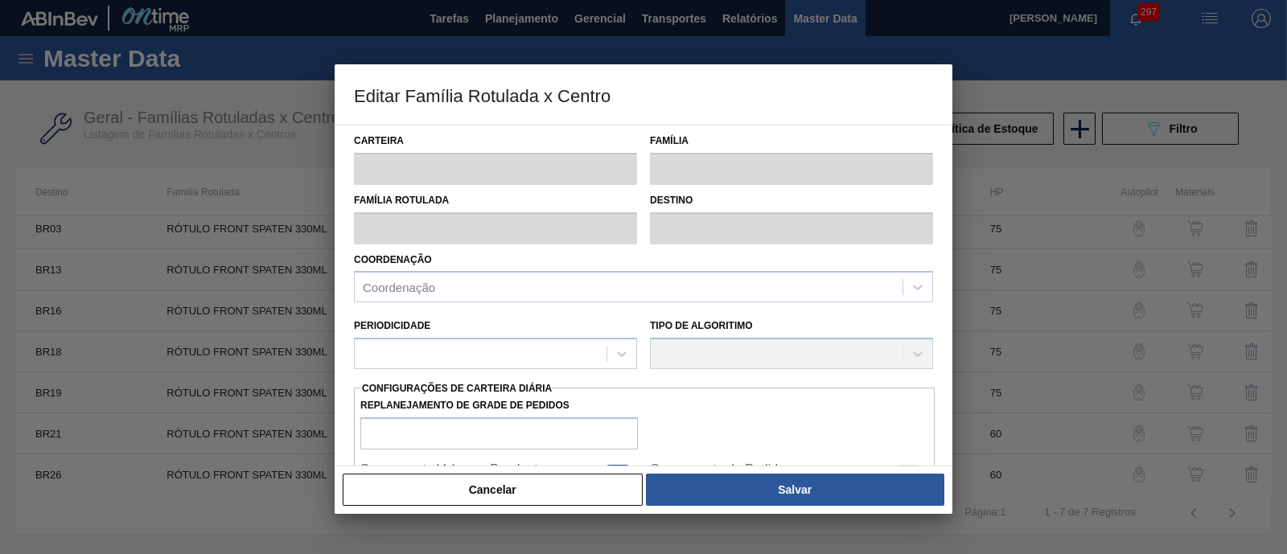
type input "599,423"
type input "4.057,633"
type input "70"
type input "3.020,170"
checkbox input "true"
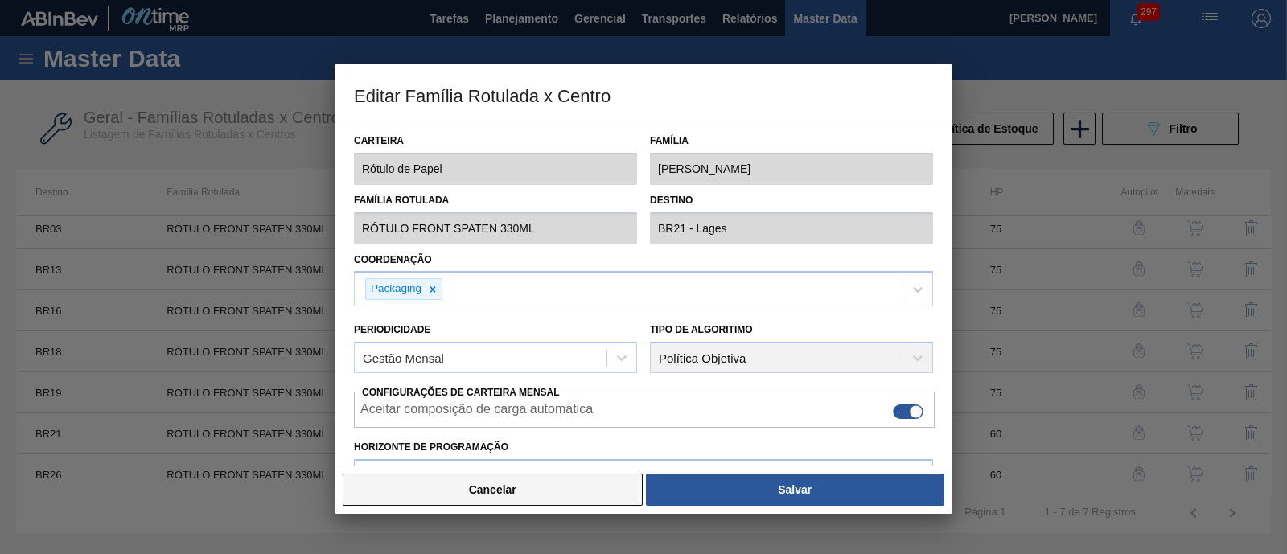
click at [551, 442] on button "Cancelar" at bounding box center [493, 490] width 300 height 32
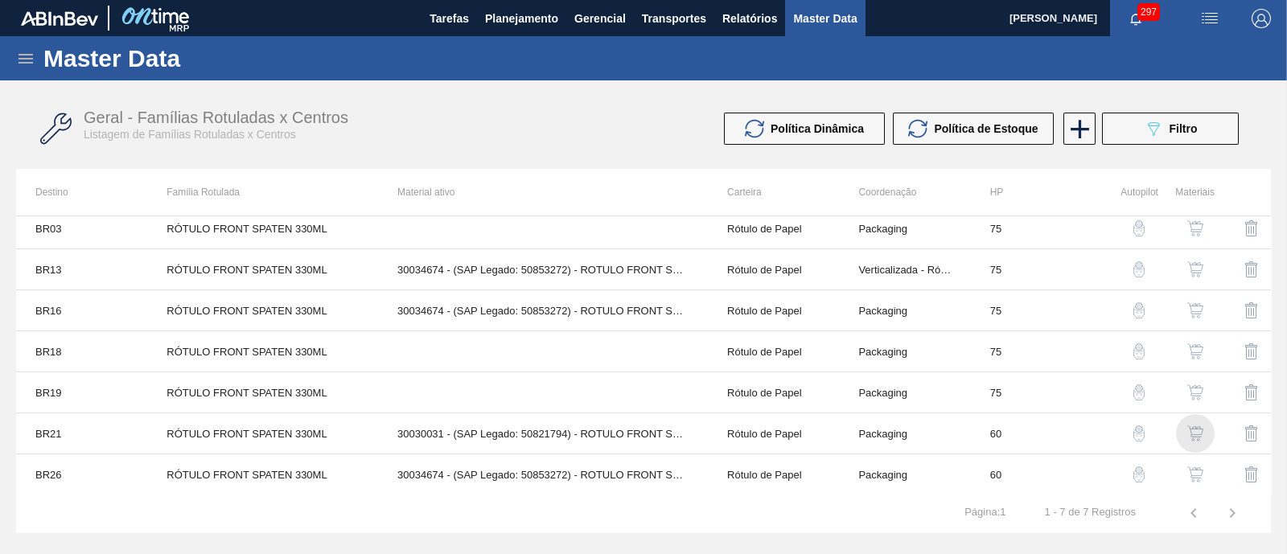
click at [1029, 431] on img "button" at bounding box center [1195, 433] width 16 height 16
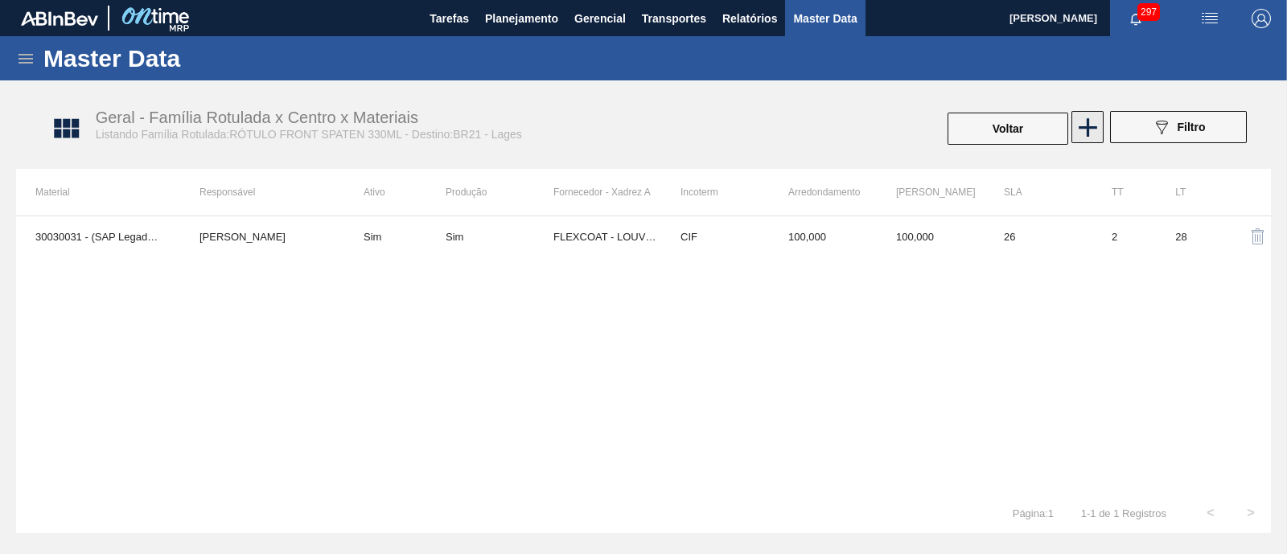
click at [1029, 124] on icon at bounding box center [1087, 127] width 31 height 31
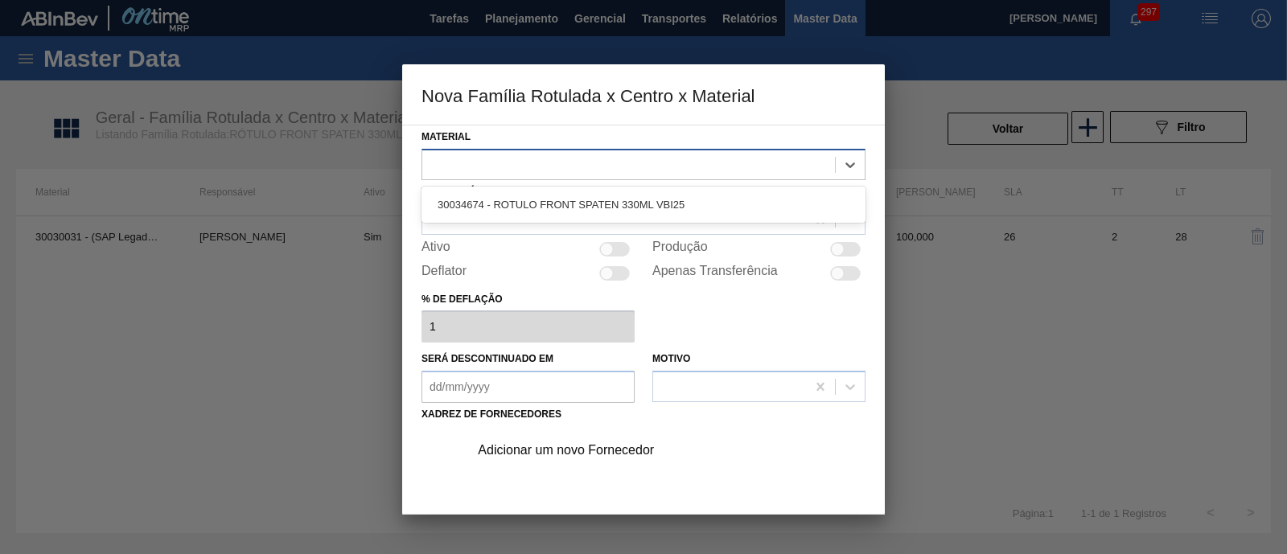
click at [507, 171] on div at bounding box center [628, 164] width 413 height 23
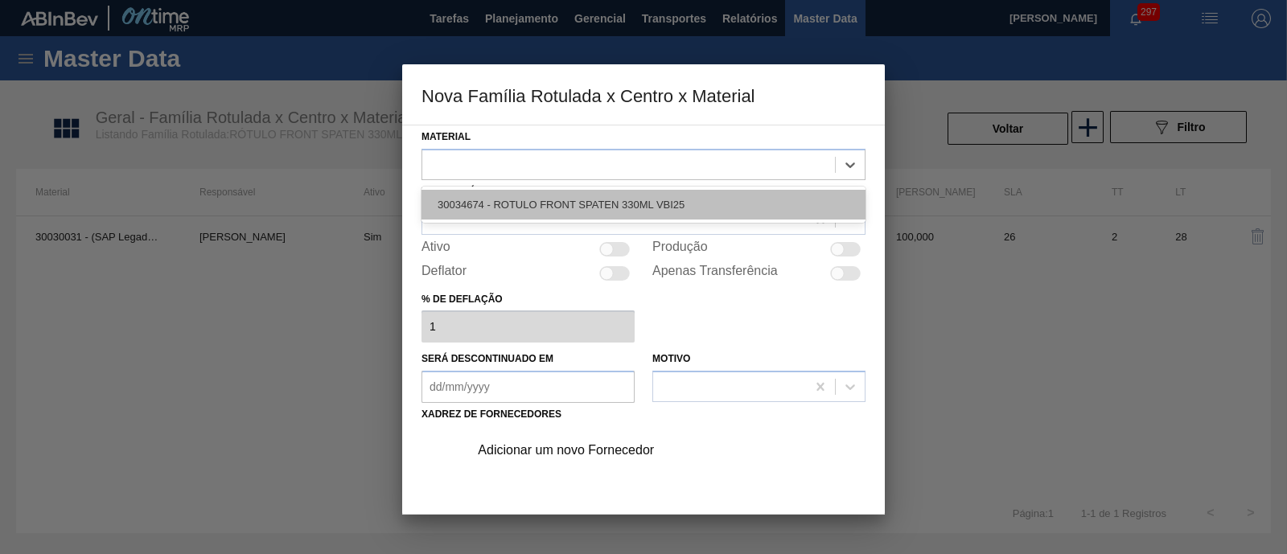
click at [521, 197] on div "30034674 - ROTULO FRONT SPATEN 330ML VBI25" at bounding box center [643, 205] width 444 height 30
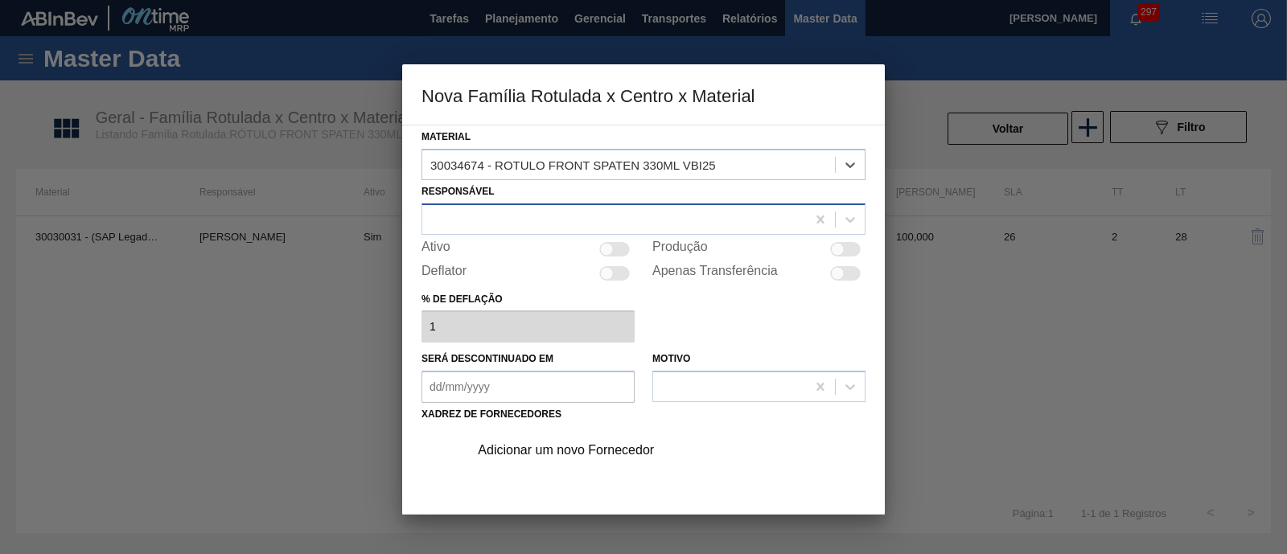
click at [517, 207] on div at bounding box center [614, 218] width 384 height 23
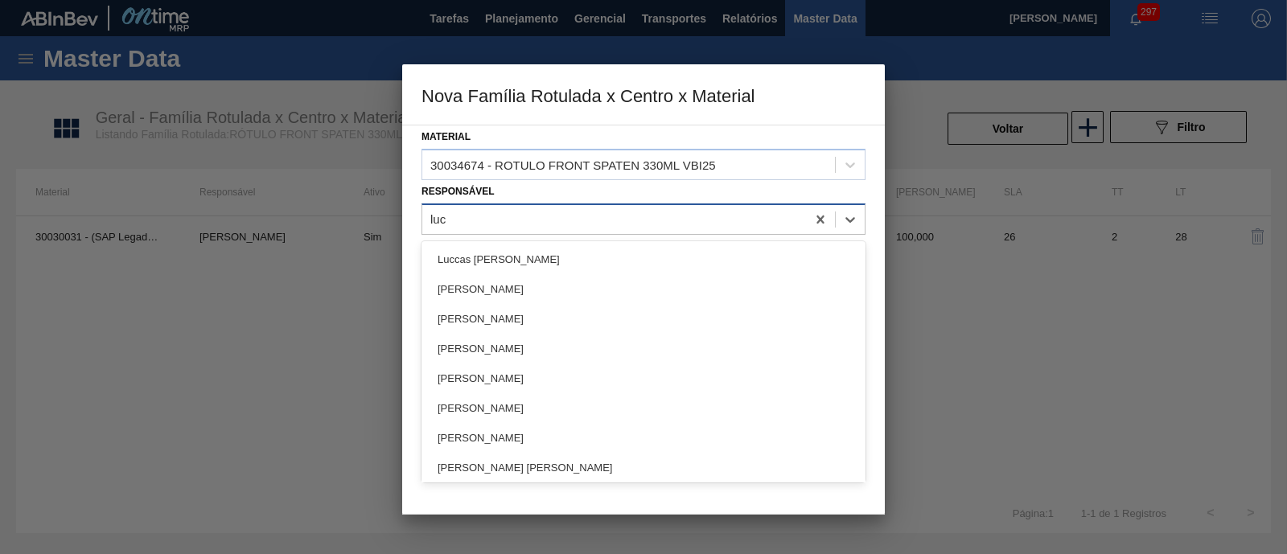
type input "[PERSON_NAME]"
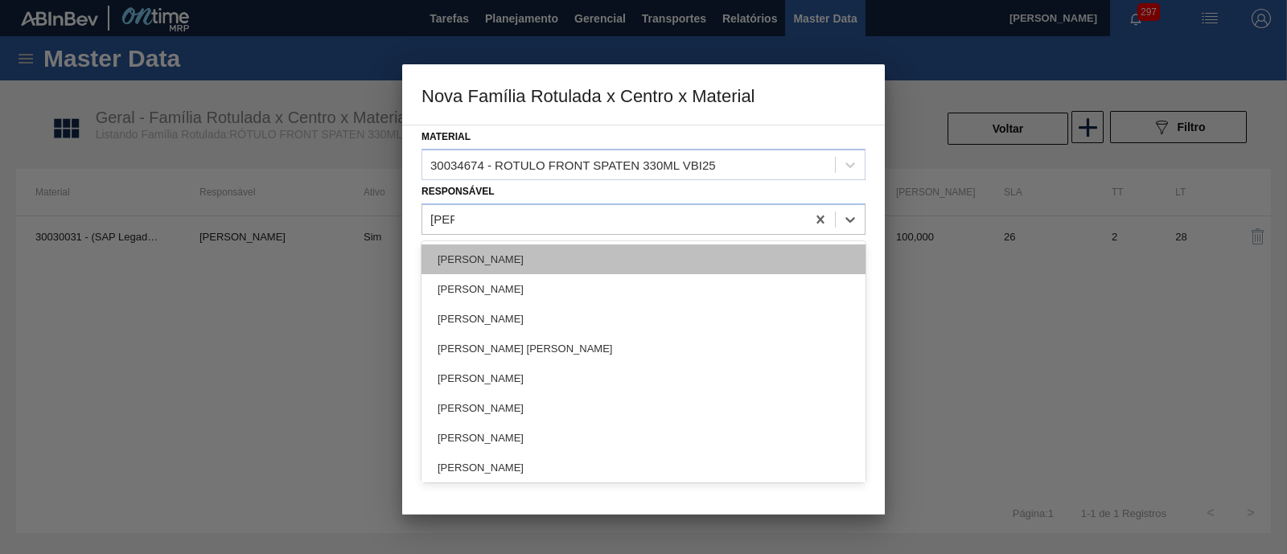
click at [560, 263] on div "[PERSON_NAME]" at bounding box center [643, 259] width 444 height 30
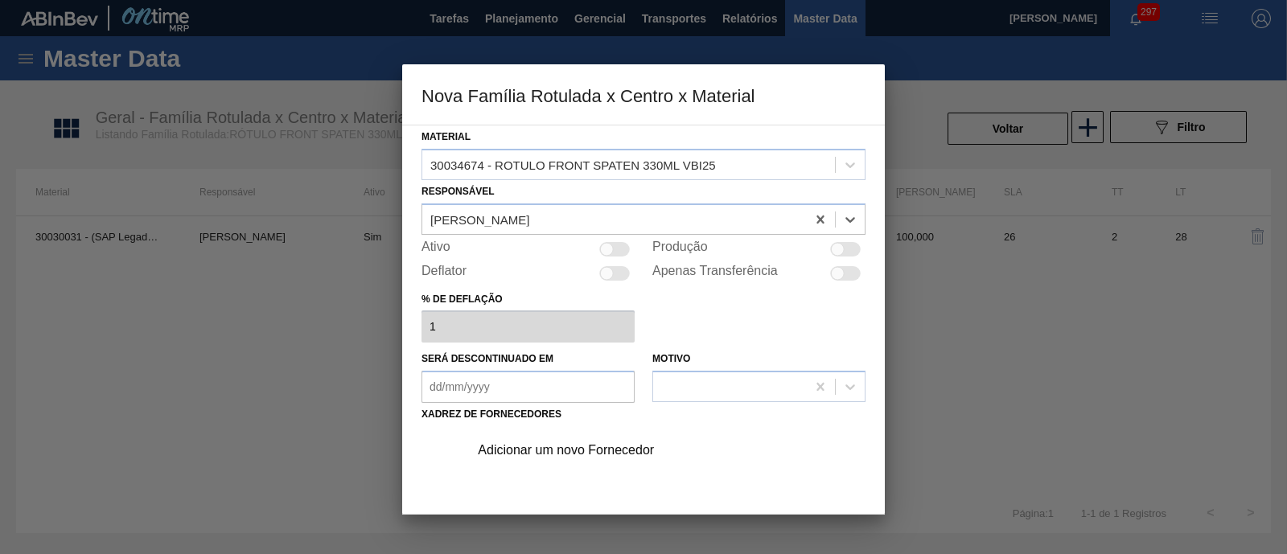
click at [624, 249] on div at bounding box center [614, 249] width 31 height 14
checkbox input "true"
click at [606, 246] on div at bounding box center [614, 249] width 31 height 14
checkbox input "false"
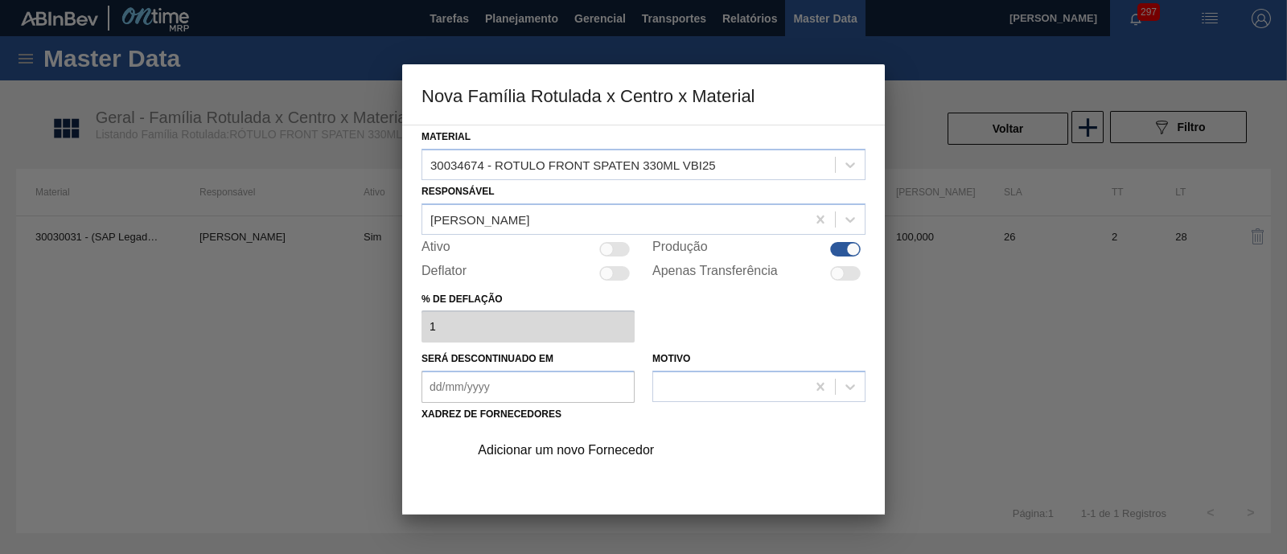
click at [610, 442] on div "Adicionar um novo Fornecedor" at bounding box center [635, 450] width 315 height 14
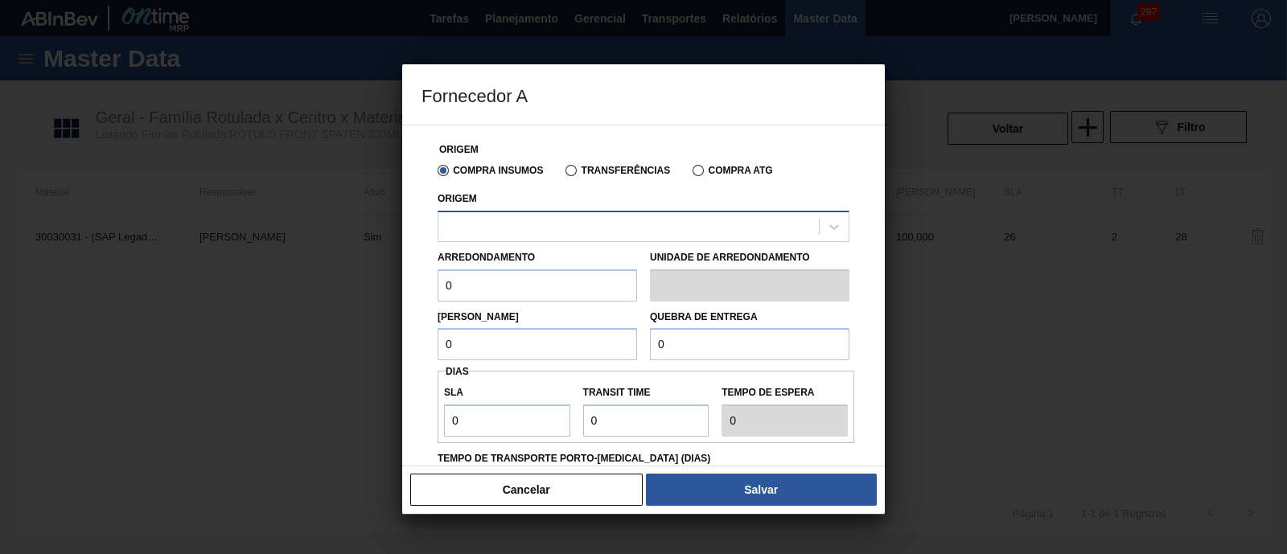
click at [549, 213] on div at bounding box center [643, 226] width 412 height 31
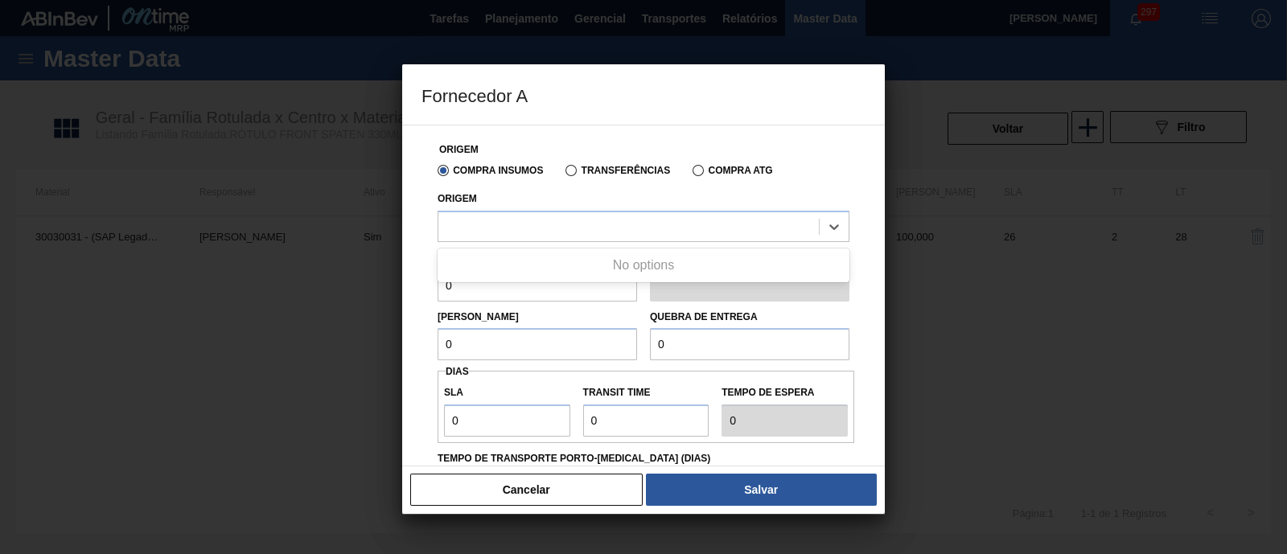
click at [622, 259] on div "No options" at bounding box center [643, 265] width 412 height 27
click at [622, 258] on div "No options" at bounding box center [643, 265] width 412 height 27
click at [621, 231] on div at bounding box center [628, 226] width 380 height 23
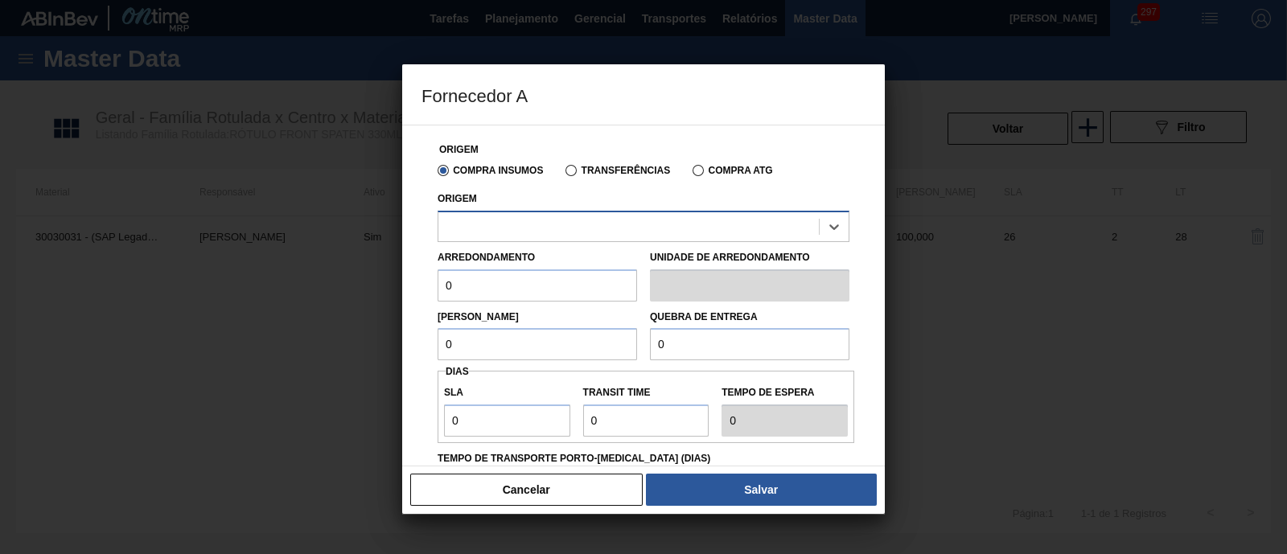
click at [621, 231] on div at bounding box center [628, 226] width 380 height 23
click at [620, 231] on div at bounding box center [628, 226] width 380 height 23
click at [620, 228] on div at bounding box center [628, 226] width 380 height 23
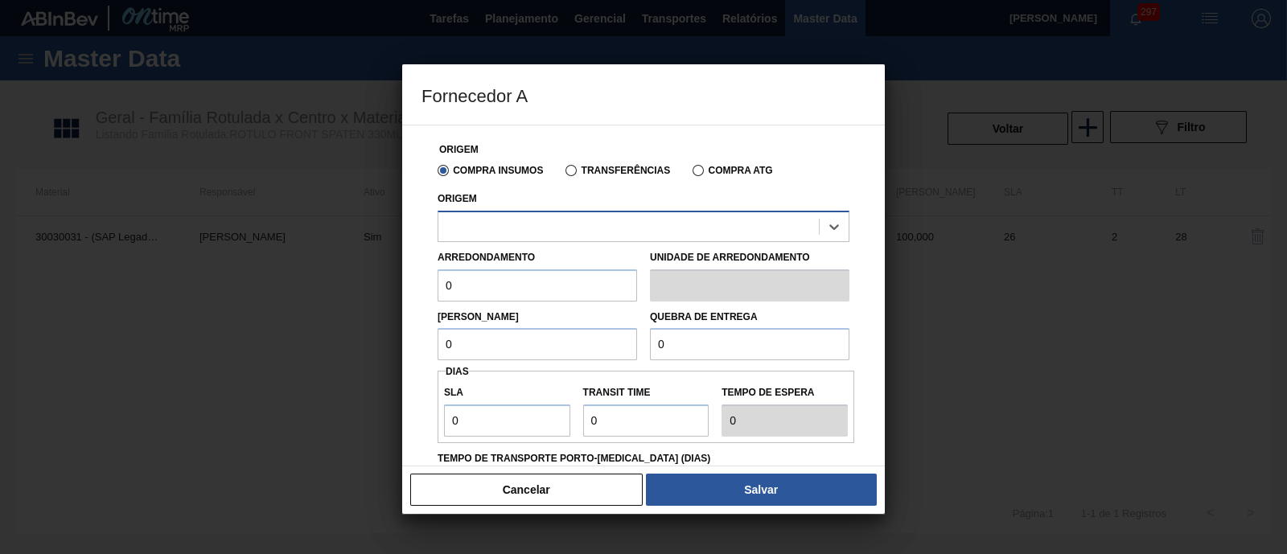
click at [619, 228] on div at bounding box center [628, 226] width 380 height 23
click at [619, 227] on div at bounding box center [628, 226] width 380 height 23
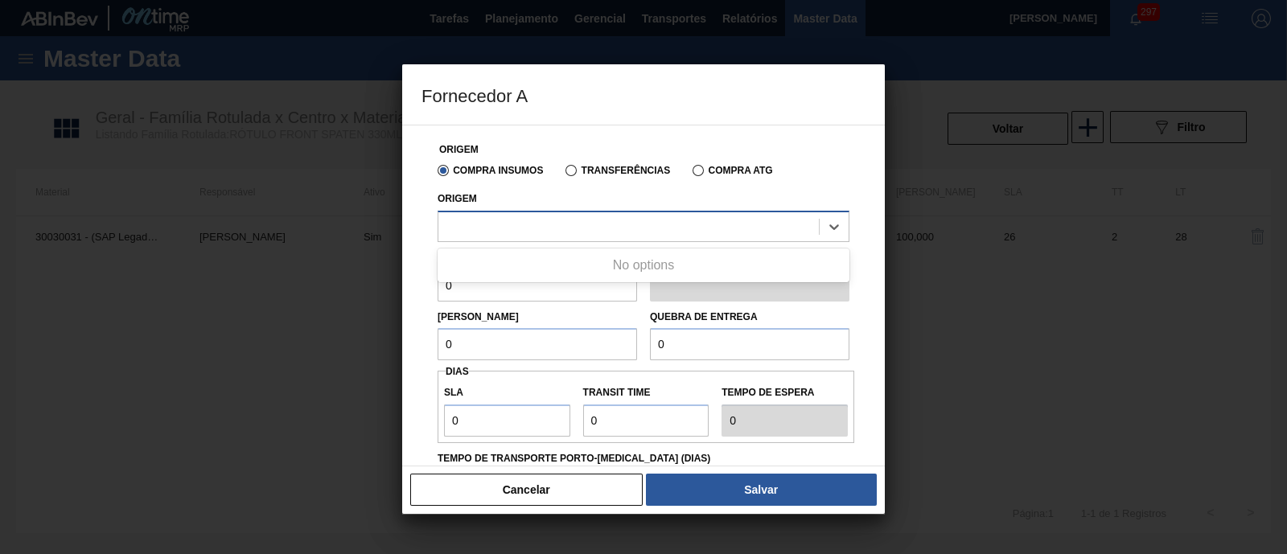
click at [583, 231] on div at bounding box center [628, 226] width 380 height 23
click at [608, 273] on div "No options" at bounding box center [643, 265] width 412 height 27
click at [622, 231] on div at bounding box center [628, 226] width 380 height 23
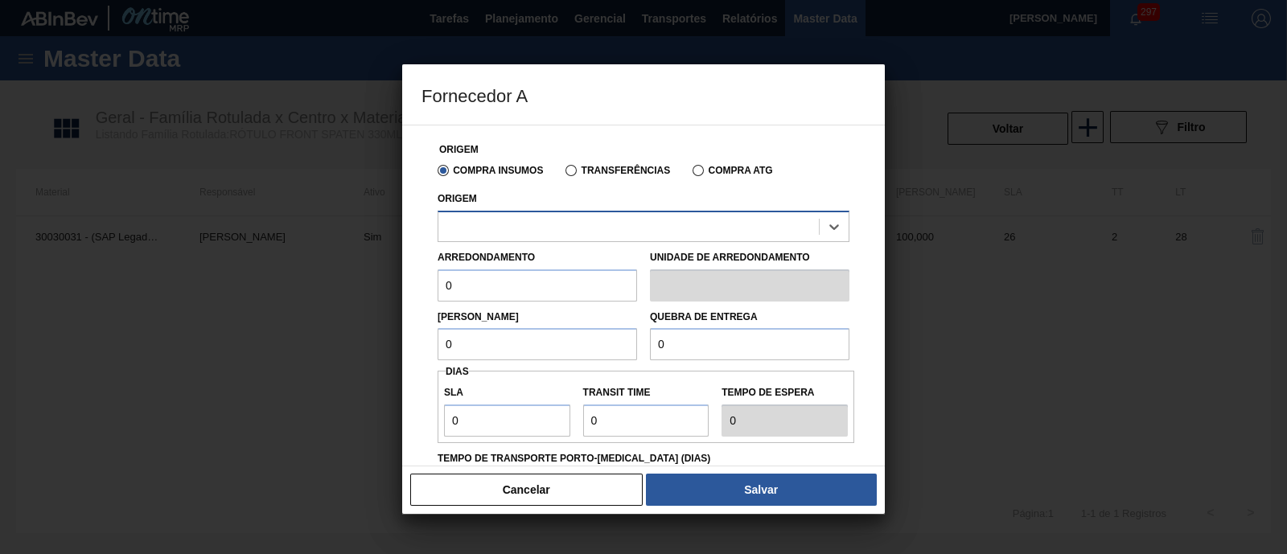
click at [622, 231] on div at bounding box center [628, 226] width 380 height 23
click at [1029, 210] on div at bounding box center [643, 277] width 1287 height 554
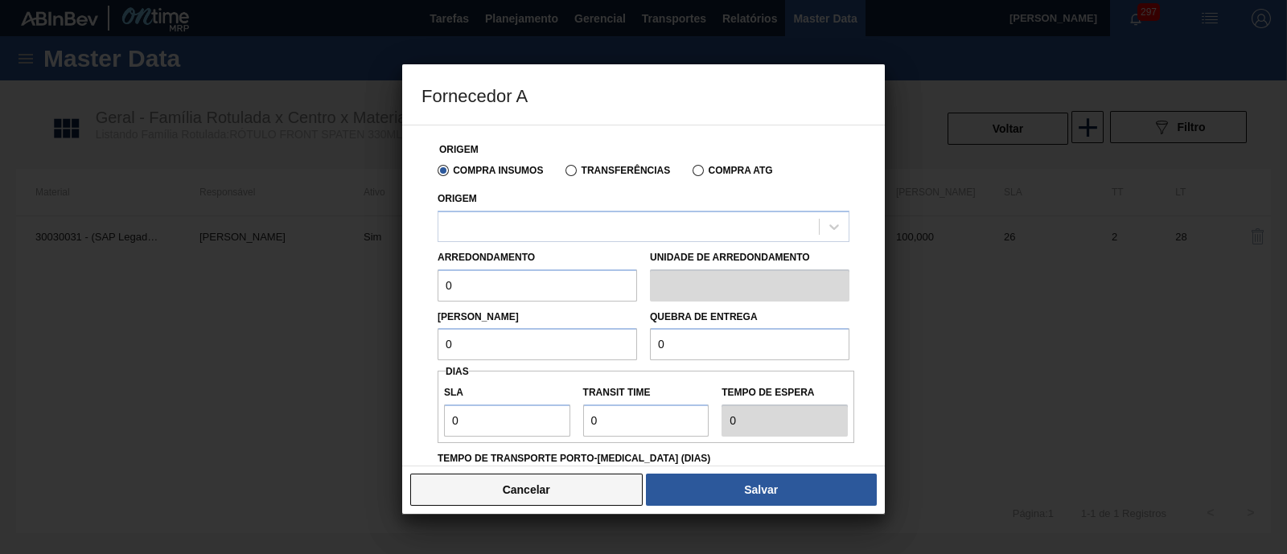
click at [588, 442] on button "Cancelar" at bounding box center [526, 490] width 232 height 32
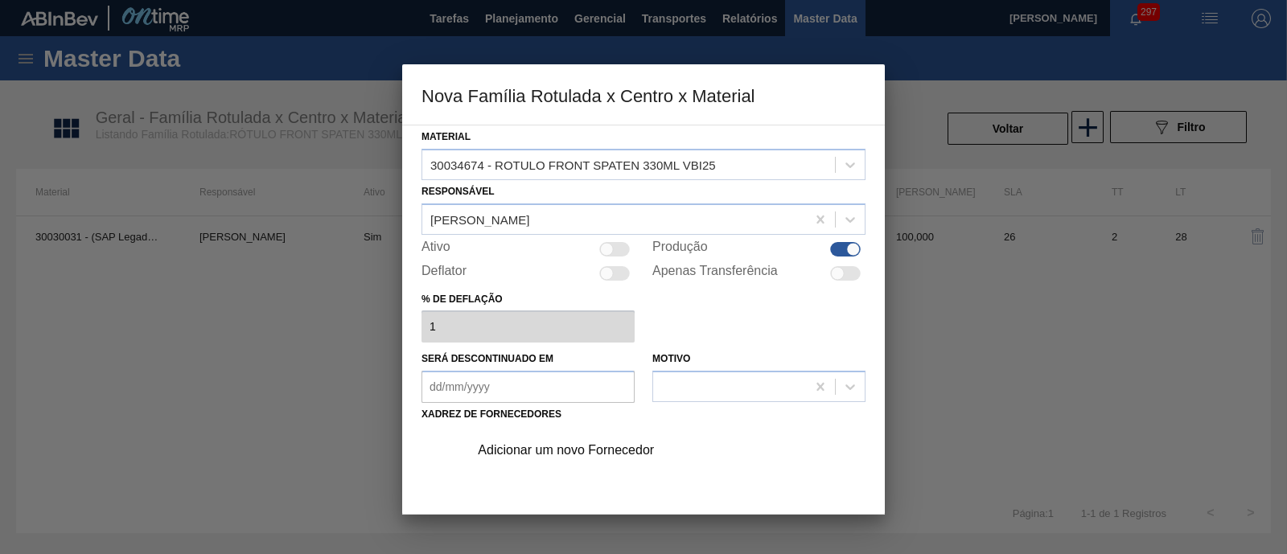
click at [844, 277] on div at bounding box center [845, 273] width 31 height 14
click at [830, 273] on div at bounding box center [845, 273] width 31 height 14
checkbox input "false"
click at [610, 442] on div "Adicionar um novo Fornecedor" at bounding box center [635, 450] width 315 height 14
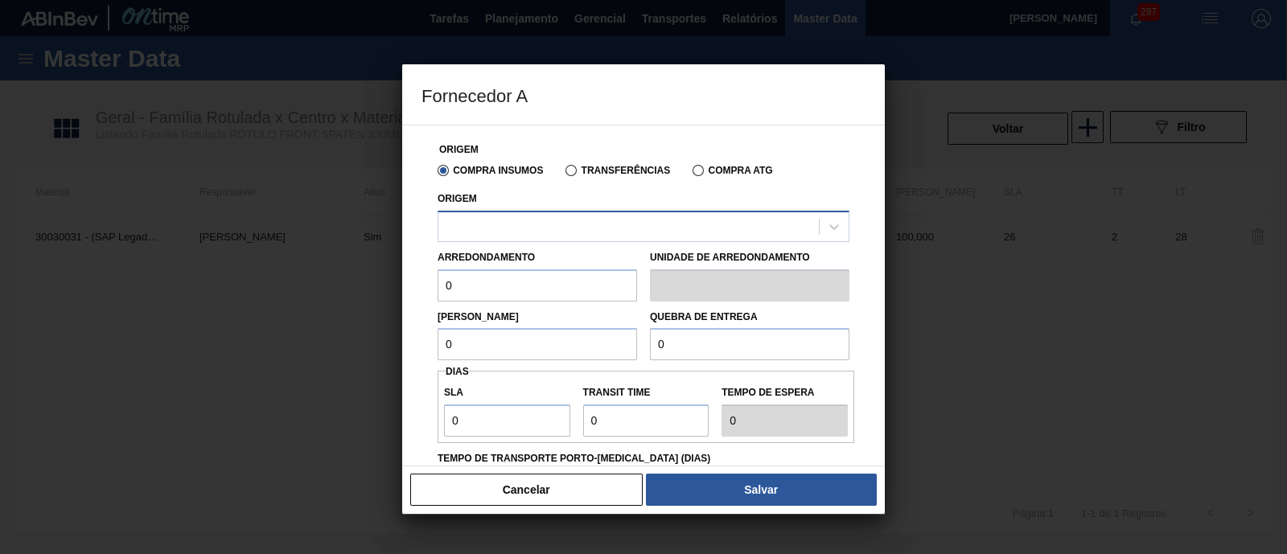
click at [575, 225] on div at bounding box center [628, 226] width 380 height 23
click at [606, 174] on label "Transferências" at bounding box center [617, 170] width 105 height 11
click at [563, 174] on input "Transferências" at bounding box center [563, 174] width 0 height 0
click at [550, 216] on div at bounding box center [628, 226] width 380 height 23
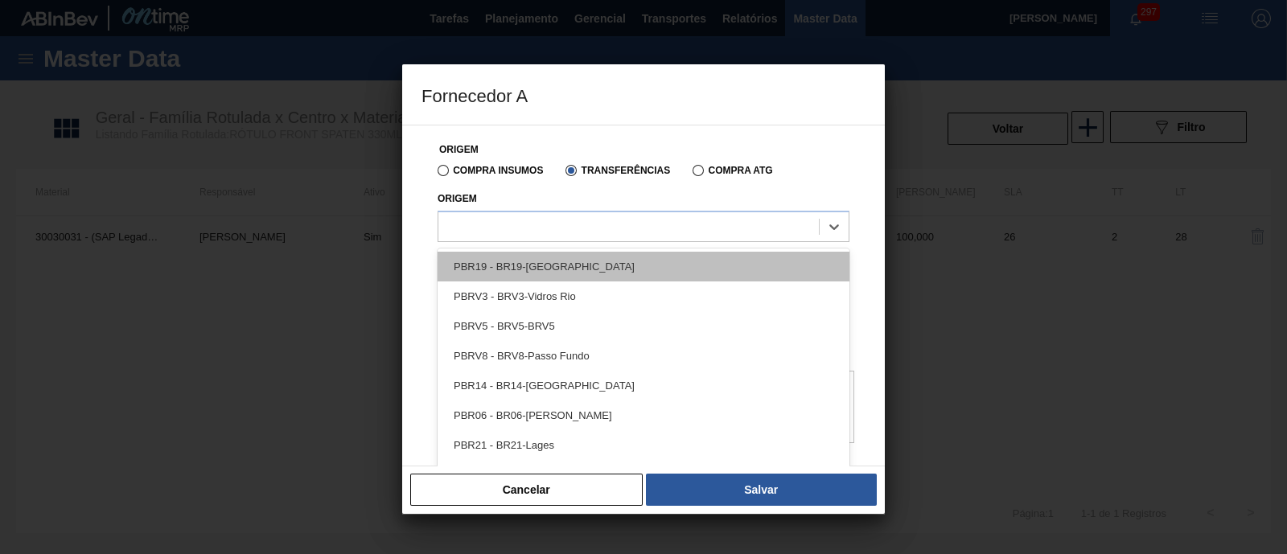
click at [515, 267] on div "PBR19 - BR19-[GEOGRAPHIC_DATA]" at bounding box center [643, 267] width 412 height 30
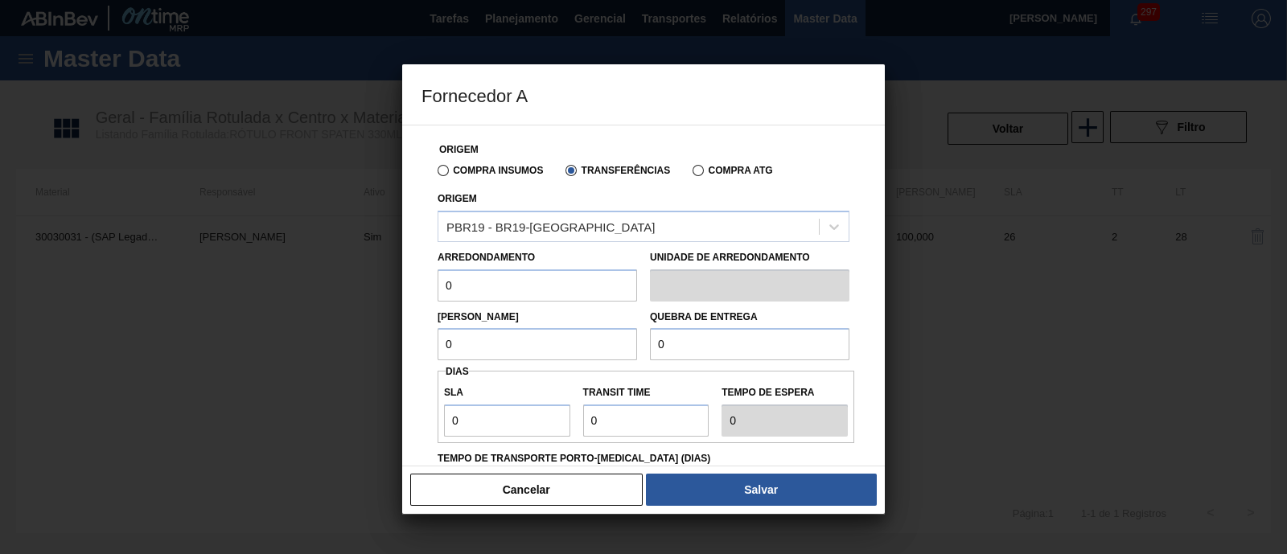
drag, startPoint x: 506, startPoint y: 293, endPoint x: 402, endPoint y: 295, distance: 103.8
click at [402, 295] on div "Origem Compra Insumos Transferências Compra ATG Origem PBR19 - BR19-Nova Rio Ar…" at bounding box center [643, 296] width 483 height 342
type input "1"
drag, startPoint x: 477, startPoint y: 351, endPoint x: 441, endPoint y: 353, distance: 35.4
click at [434, 355] on div "Lote Mínimo 0" at bounding box center [537, 333] width 212 height 55
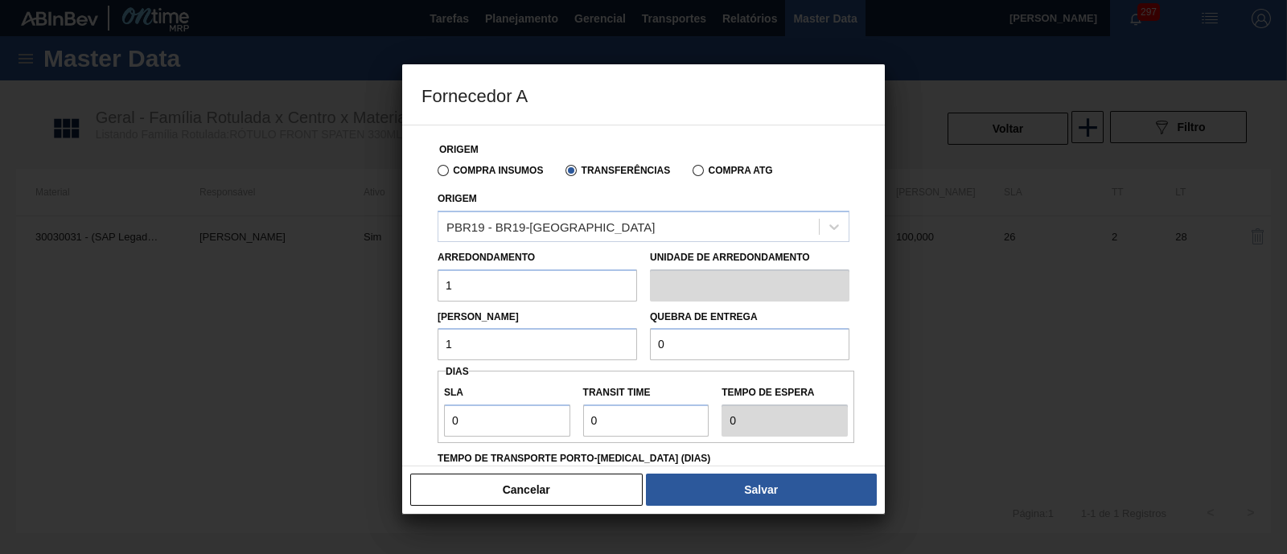
type input "1"
drag, startPoint x: 676, startPoint y: 349, endPoint x: 643, endPoint y: 352, distance: 32.3
click at [643, 352] on div "Quebra de entrega 0" at bounding box center [749, 333] width 212 height 55
type input "1"
drag, startPoint x: 480, startPoint y: 419, endPoint x: 435, endPoint y: 427, distance: 45.7
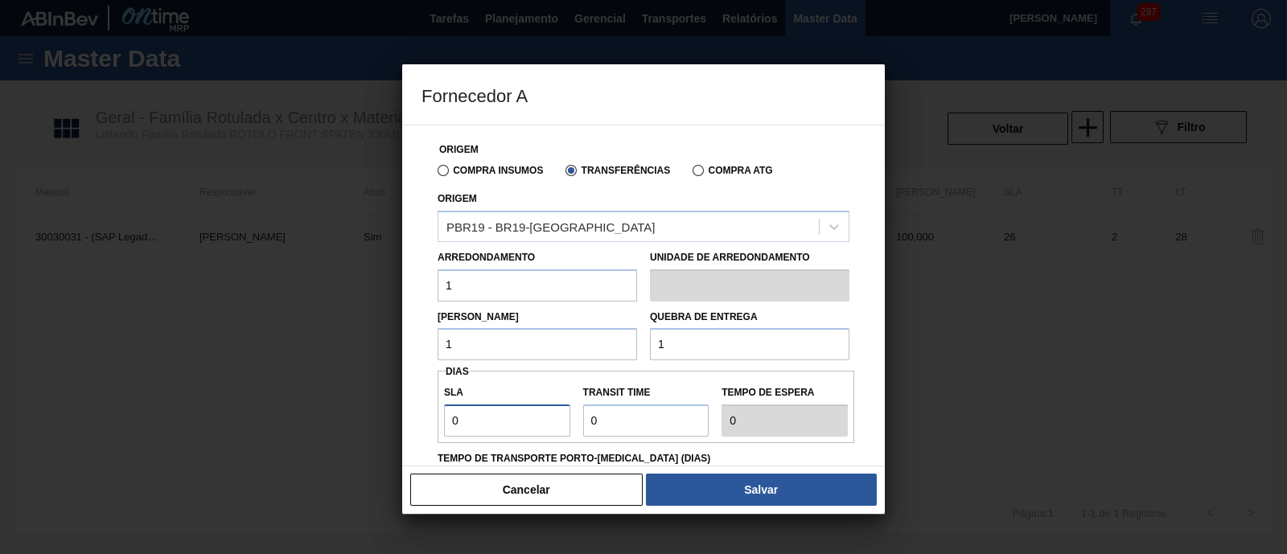
click at [422, 428] on div "Origem Compra Insumos Transferências Compra ATG Origem PBR19 - BR19-[GEOGRAPHIC…" at bounding box center [643, 391] width 444 height 533
type input "1"
drag, startPoint x: 622, startPoint y: 425, endPoint x: 571, endPoint y: 426, distance: 51.5
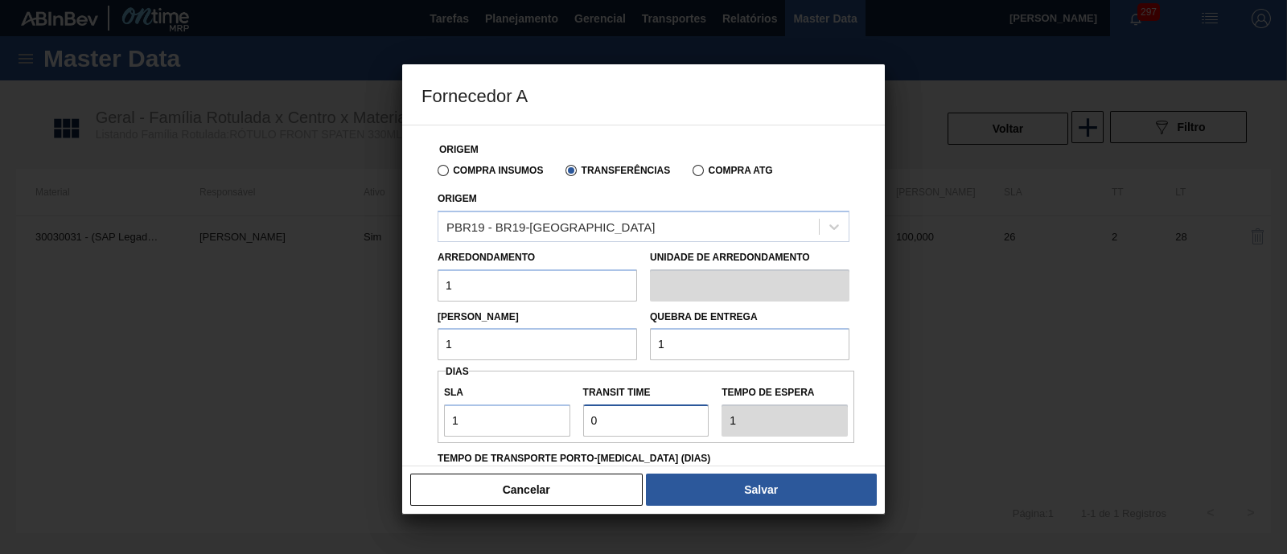
click at [571, 426] on div "SLA 1 Transit Time Tempo de espera 1" at bounding box center [645, 407] width 417 height 60
type input "1"
type input "2"
type input "1"
click at [865, 326] on div "Origem Compra Insumos Transferências Compra ATG Origem PBR19 - BR19-[GEOGRAPHIC…" at bounding box center [643, 296] width 483 height 342
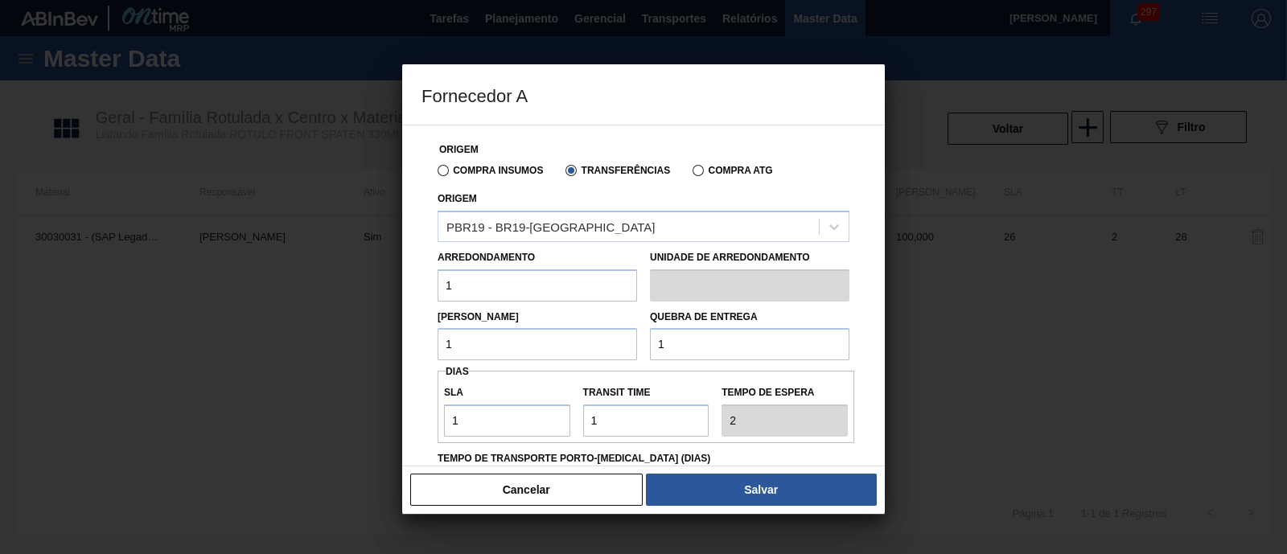
scroll to position [200, 0]
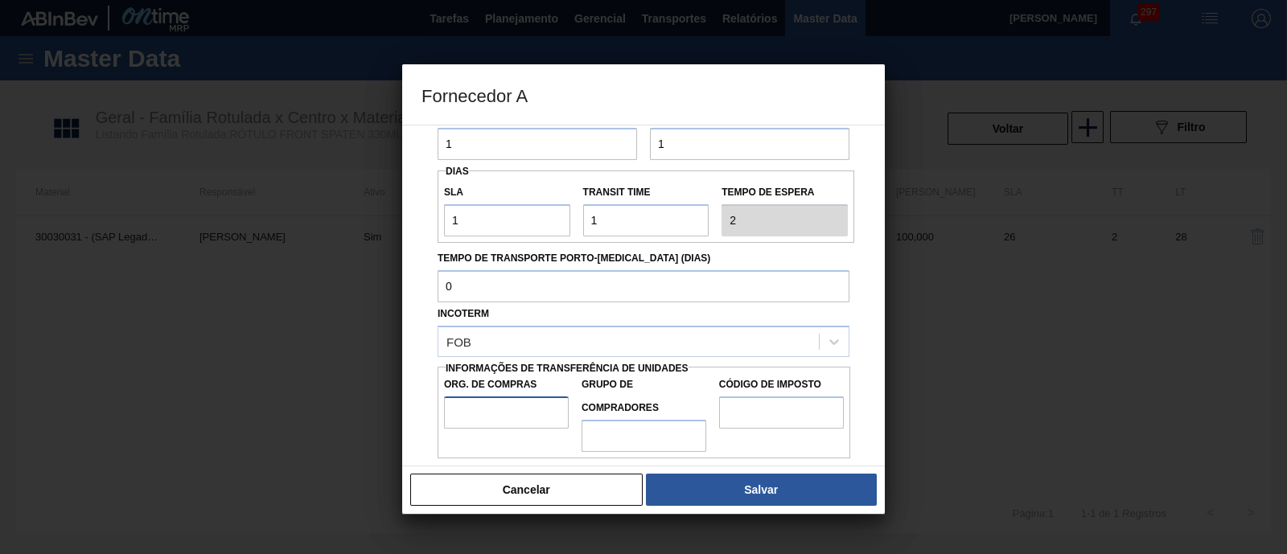
click at [487, 398] on input "Org. de Compras" at bounding box center [506, 412] width 125 height 32
type input "BR00"
click at [614, 428] on input "Grupo de Compradores" at bounding box center [643, 436] width 125 height 32
type input "A01"
click at [770, 415] on input "Código de Imposto" at bounding box center [781, 412] width 125 height 32
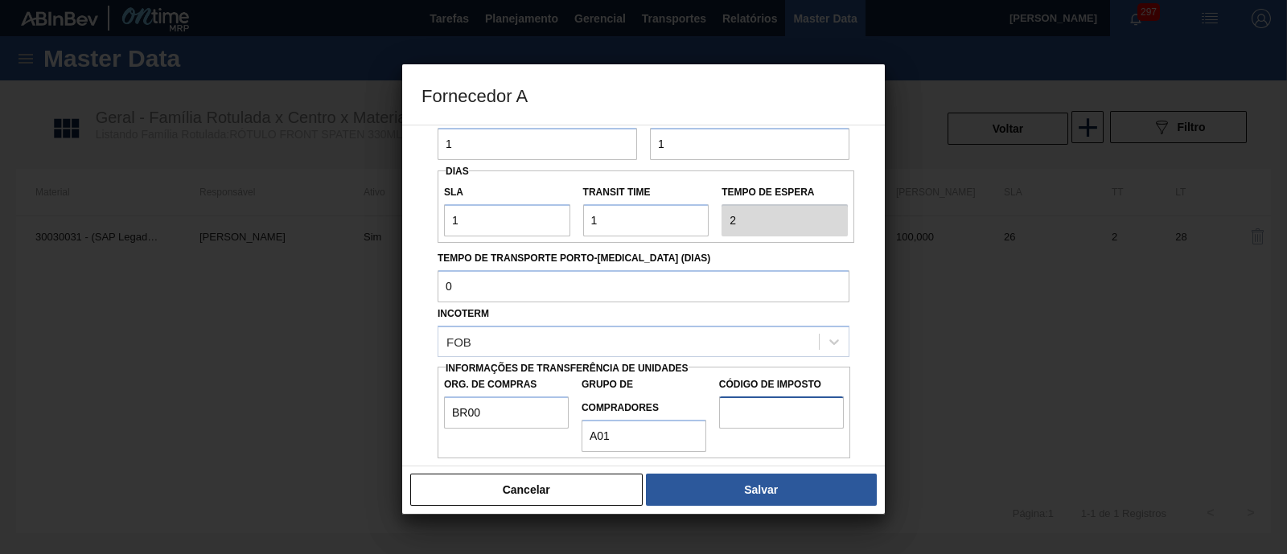
type input "I1"
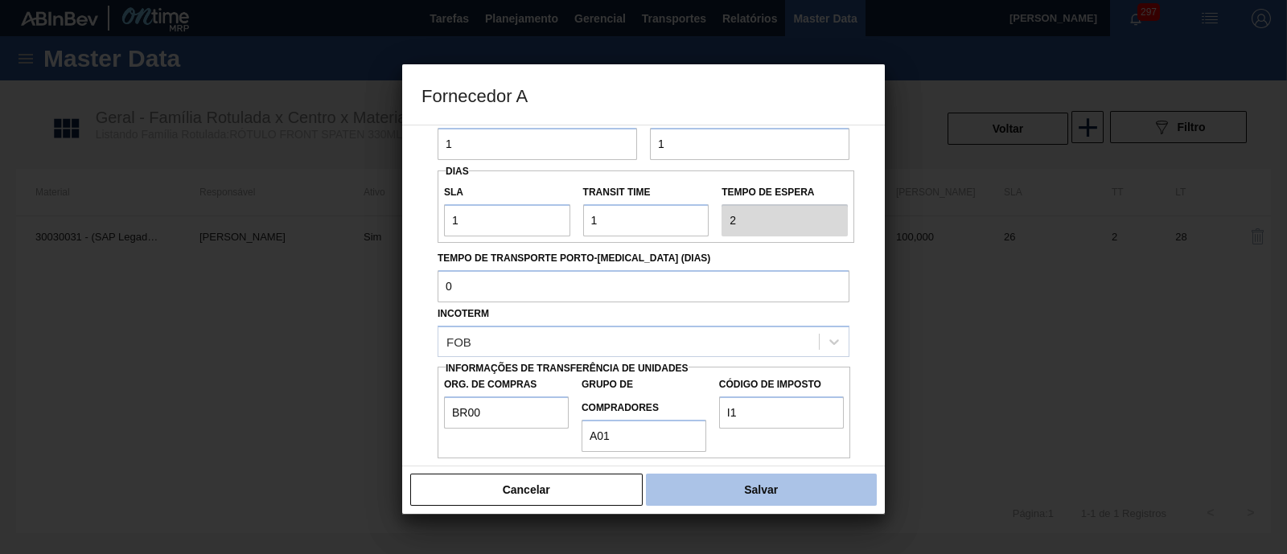
click at [749, 442] on button "Salvar" at bounding box center [761, 490] width 231 height 32
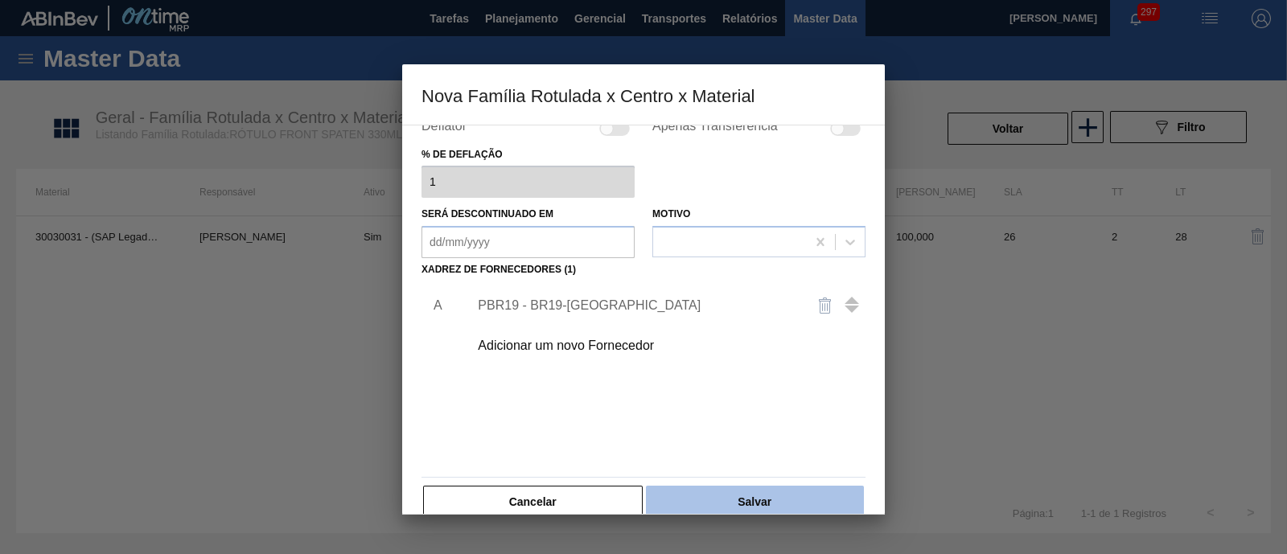
scroll to position [168, 0]
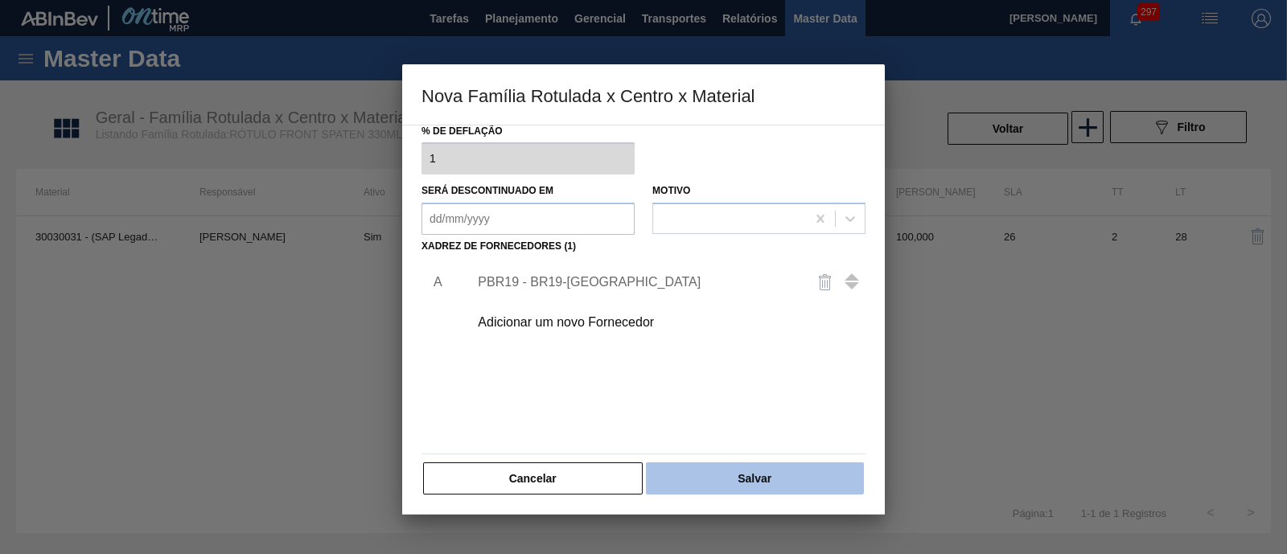
click at [820, 442] on button "Salvar" at bounding box center [755, 478] width 218 height 32
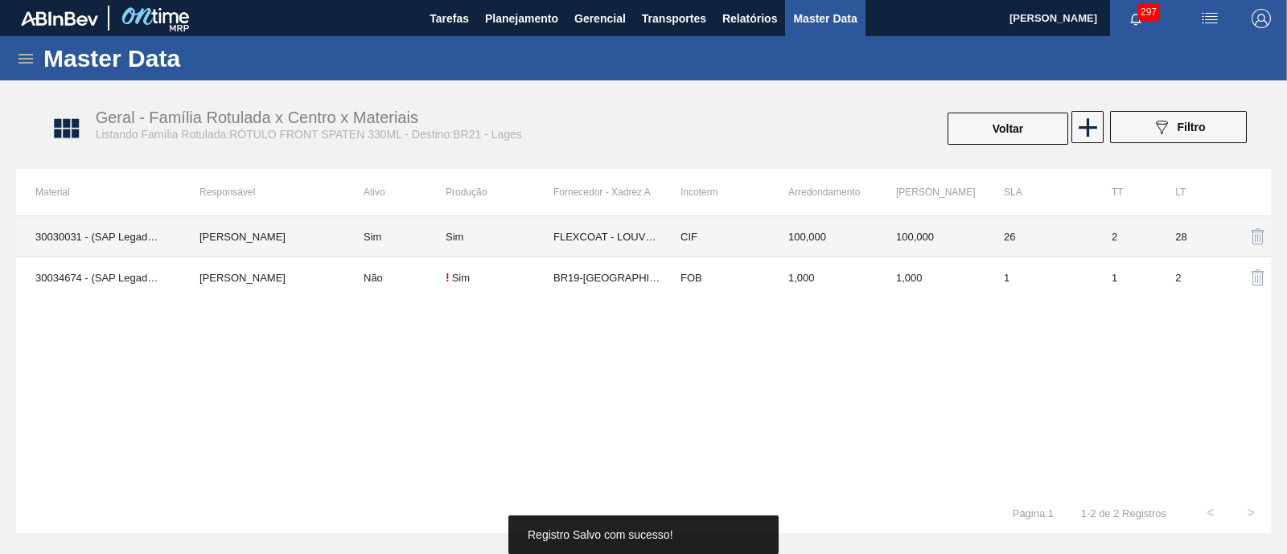
click at [515, 239] on div "Sim" at bounding box center [500, 237] width 108 height 12
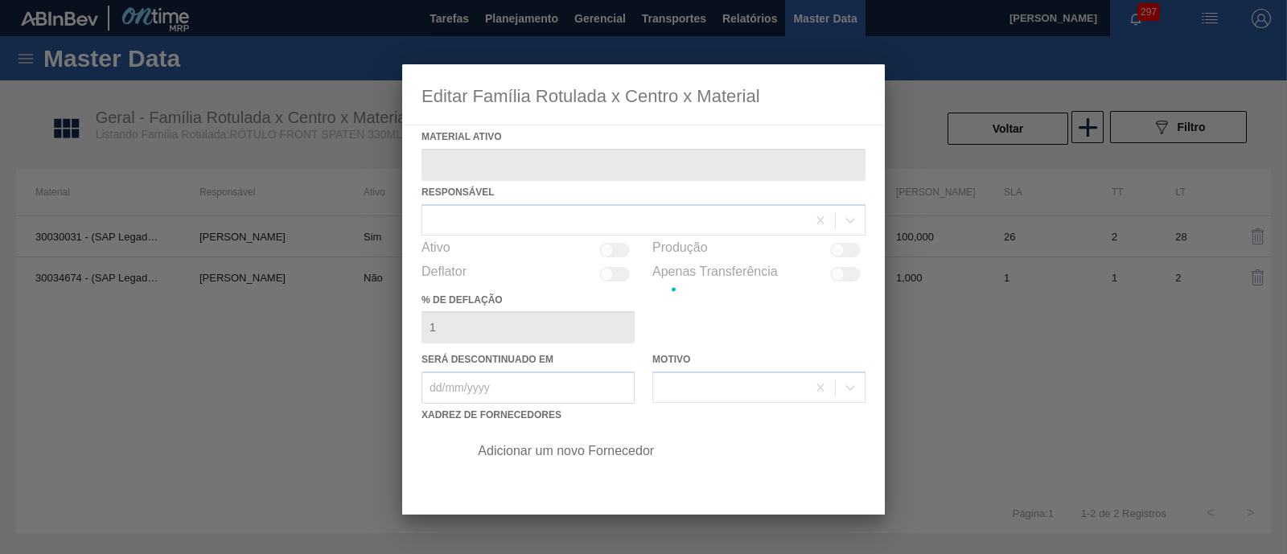
type ativo "30030031 - (SAP Legado: 50821794) - ROTULO FRONT SPATEN 330ML RDC 429"
checkbox input "true"
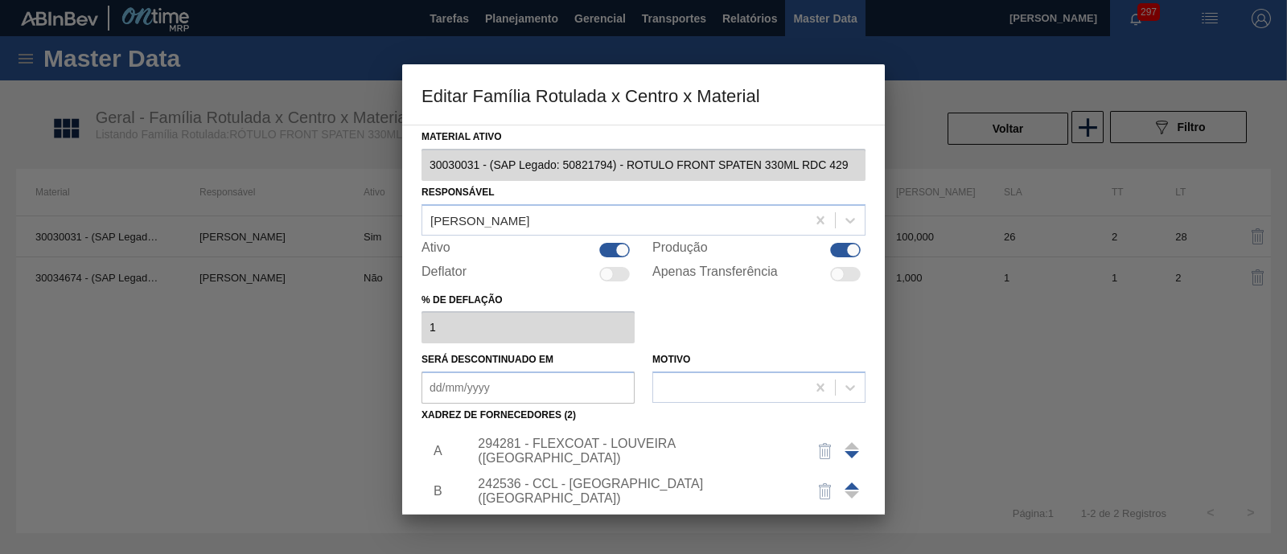
click at [615, 249] on div at bounding box center [622, 250] width 14 height 14
checkbox input "false"
click at [1002, 385] on div at bounding box center [643, 277] width 1287 height 554
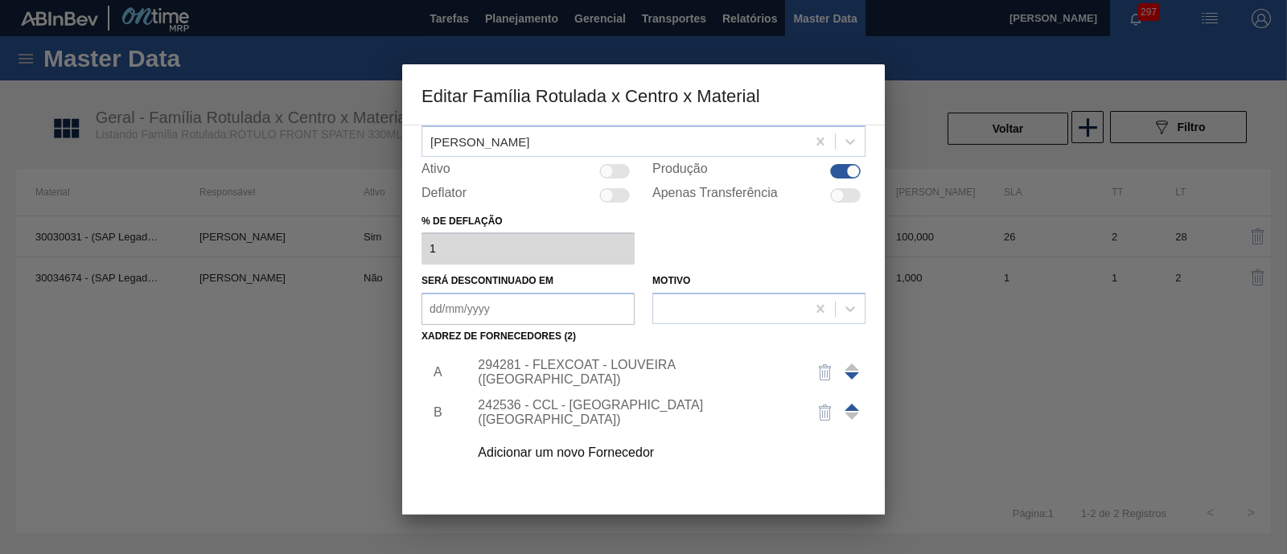
scroll to position [169, 0]
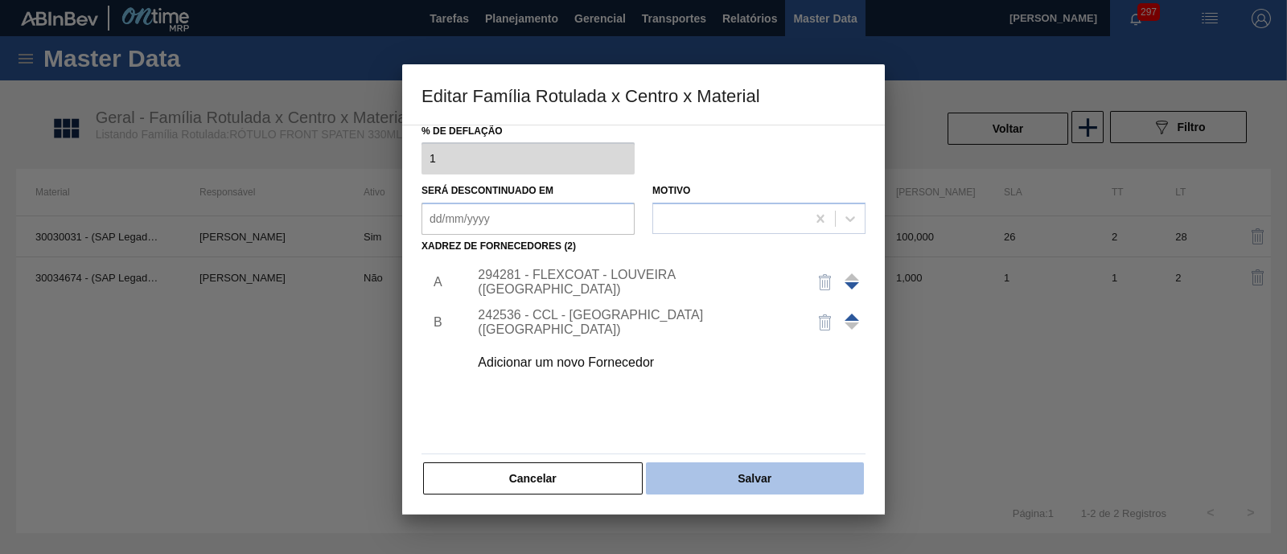
click at [772, 442] on button "Salvar" at bounding box center [755, 478] width 218 height 32
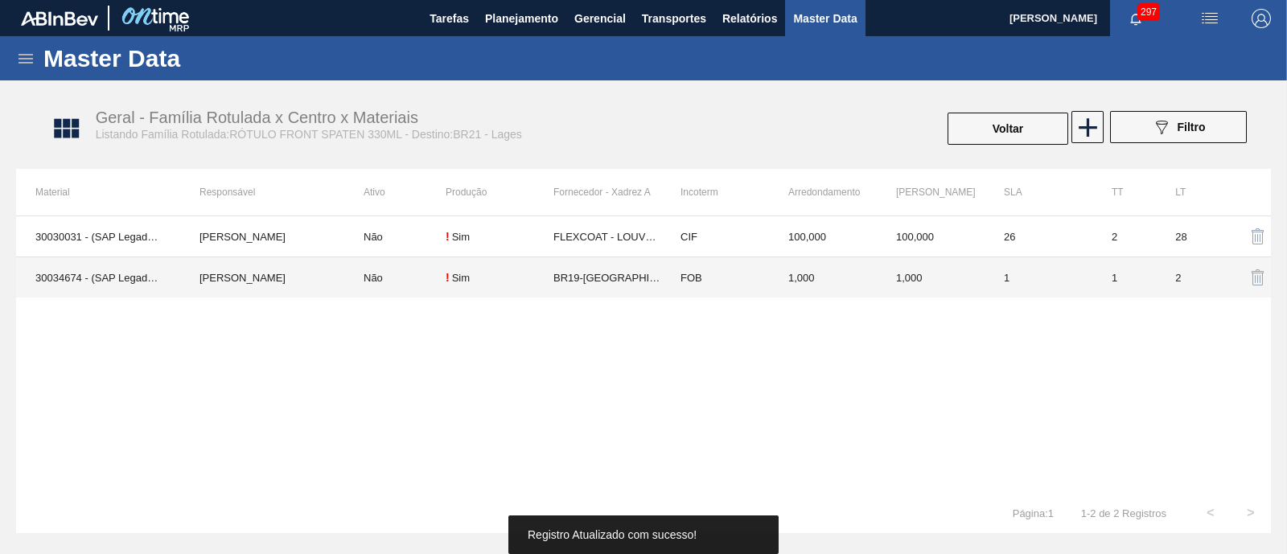
click at [610, 273] on td "BR19-[GEOGRAPHIC_DATA]" at bounding box center [607, 277] width 108 height 41
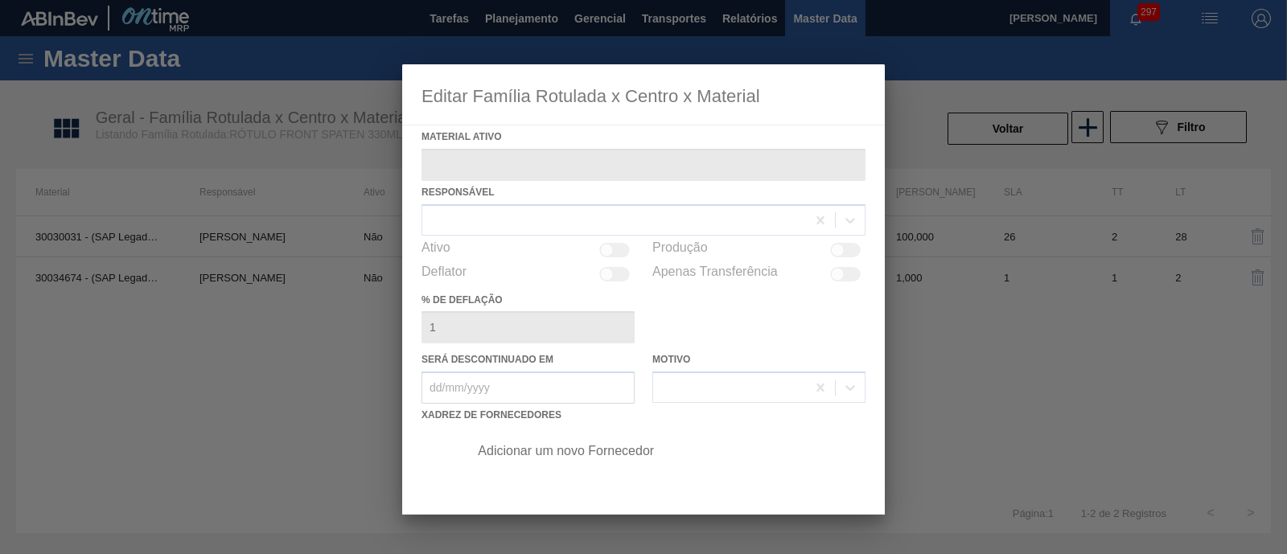
type ativo "30034674 - (SAP Legado: 50853272) - ROTULO FRONT SPATEN 330ML VBI25"
checkbox input "true"
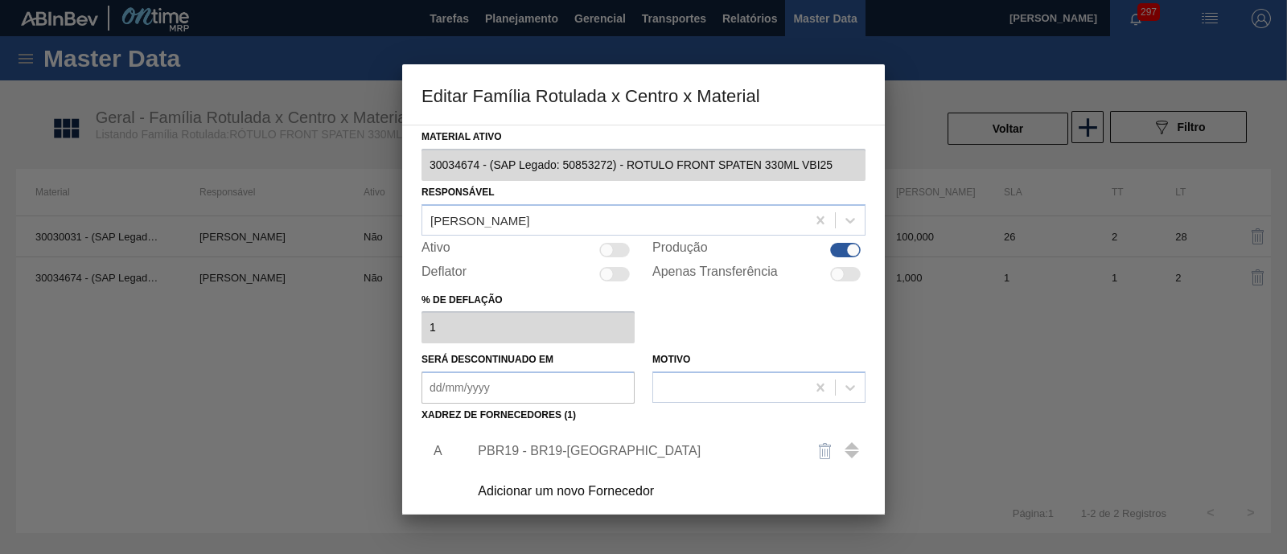
click at [613, 248] on div at bounding box center [614, 250] width 31 height 14
checkbox input "true"
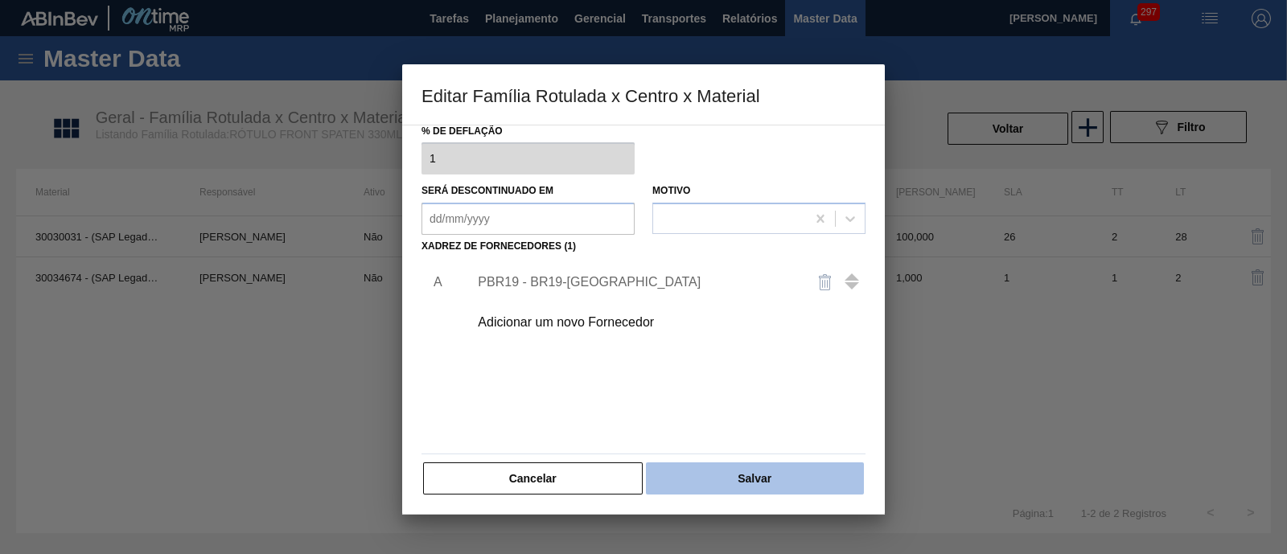
click at [780, 442] on button "Salvar" at bounding box center [755, 478] width 218 height 32
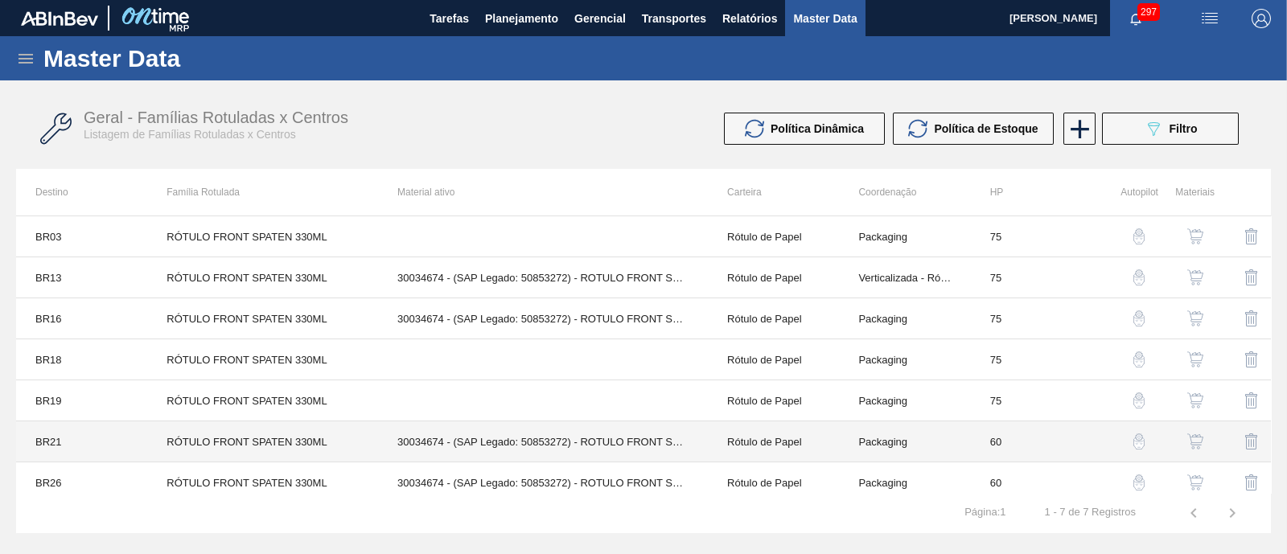
click at [519, 439] on td "30034674 - (SAP Legado: 50853272) - ROTULO FRONT SPATEN 330ML VBI25" at bounding box center [543, 441] width 330 height 41
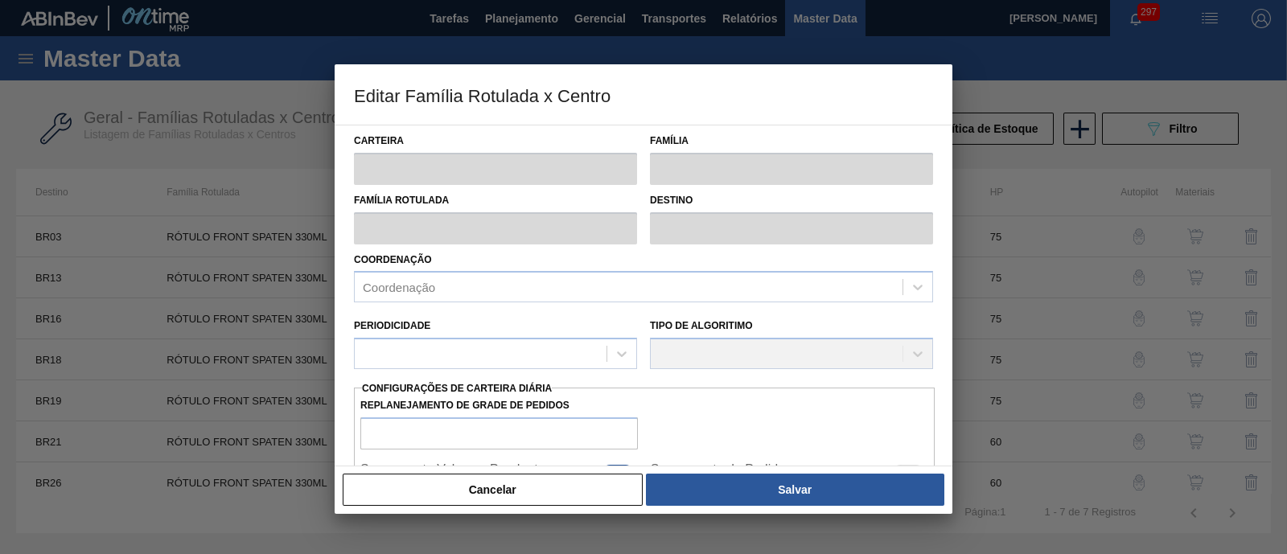
type input "Rótulo de Papel"
type input "[PERSON_NAME]"
type input "RÓTULO FRONT SPATEN 330ML"
type input "BR21 - Lages"
type input "60"
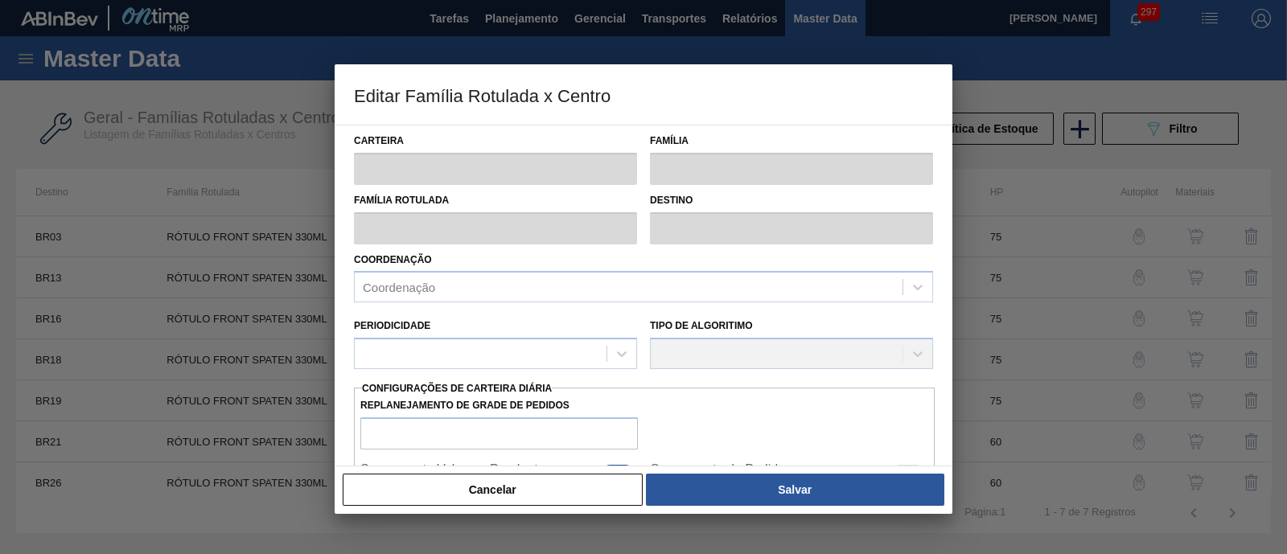
type input "599,423"
type input "4.057,633"
type input "70"
type input "3.020,170"
checkbox input "true"
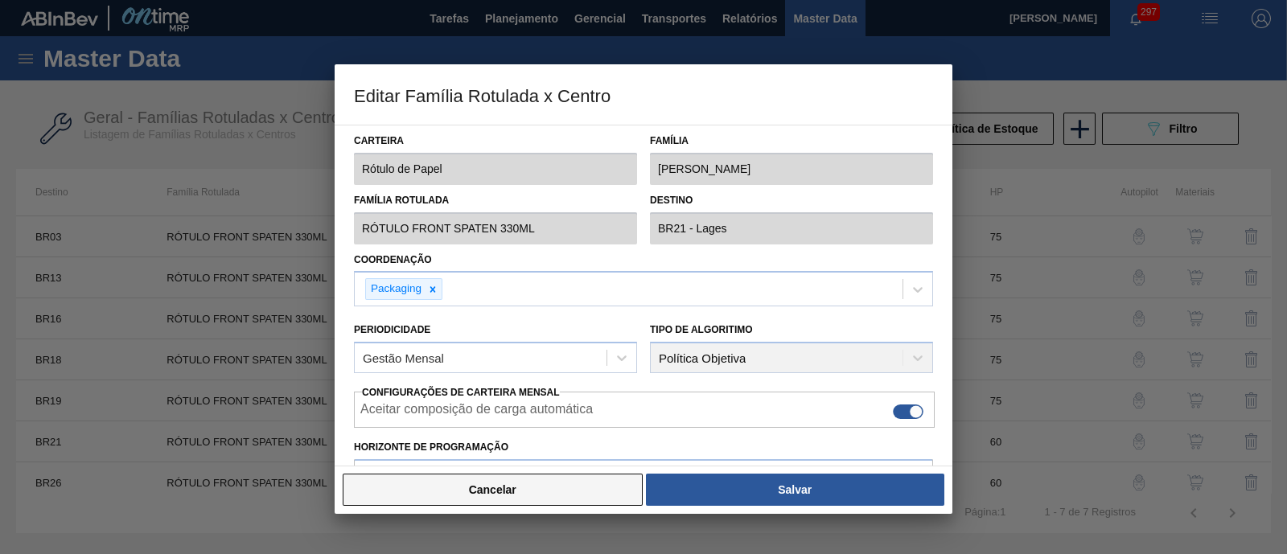
click at [542, 442] on button "Cancelar" at bounding box center [493, 490] width 300 height 32
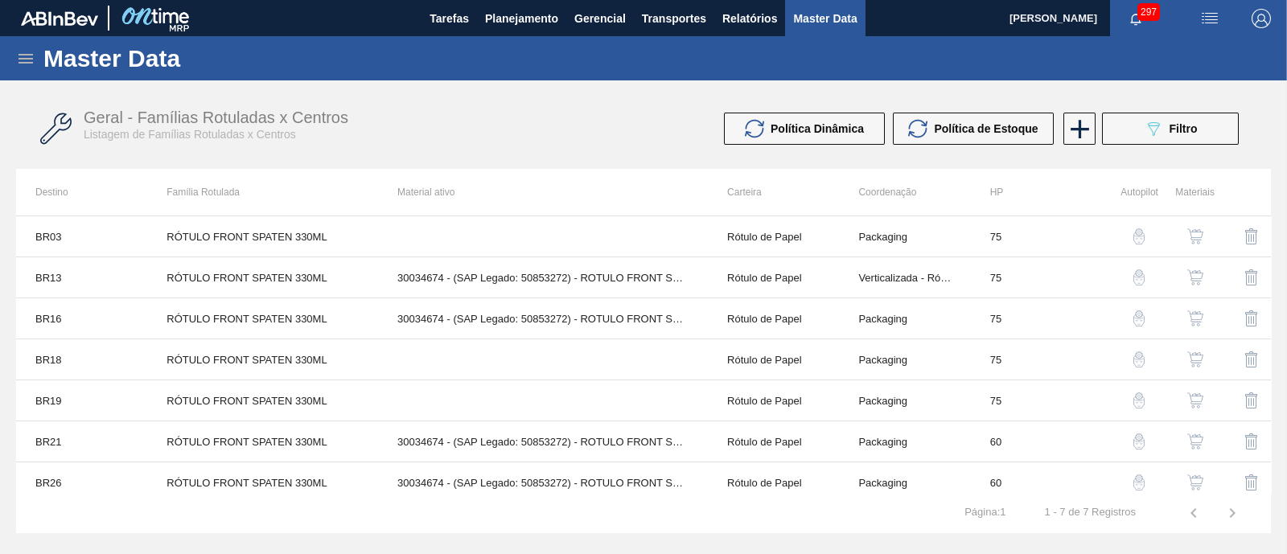
click at [25, 69] on div "Master Data" at bounding box center [643, 58] width 1287 height 44
click at [30, 60] on icon at bounding box center [25, 58] width 19 height 19
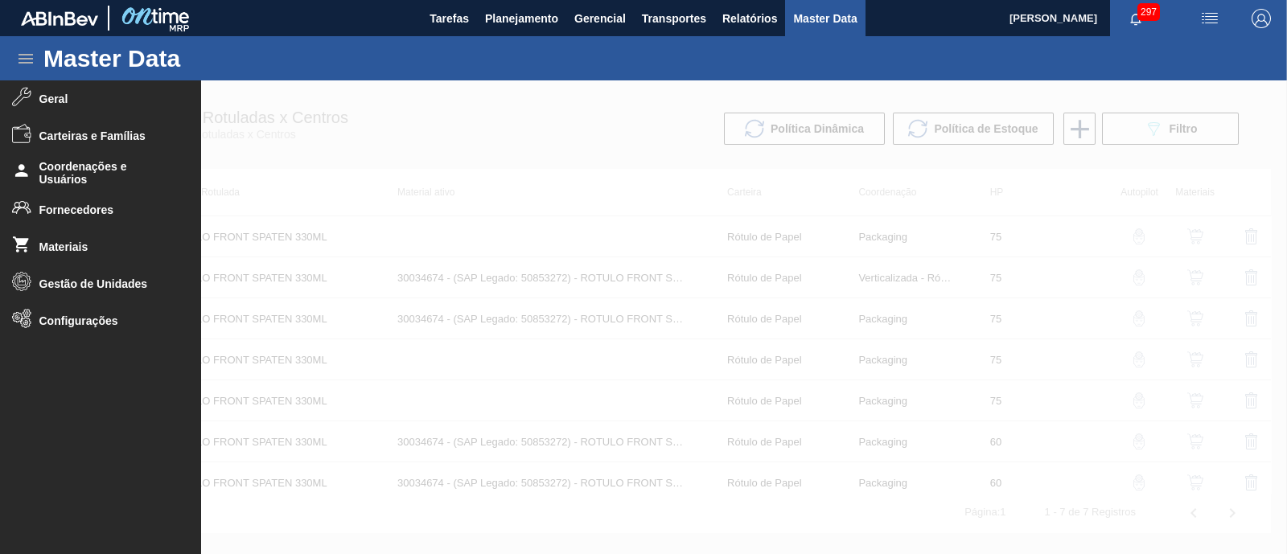
click at [663, 273] on div at bounding box center [643, 317] width 1287 height 474
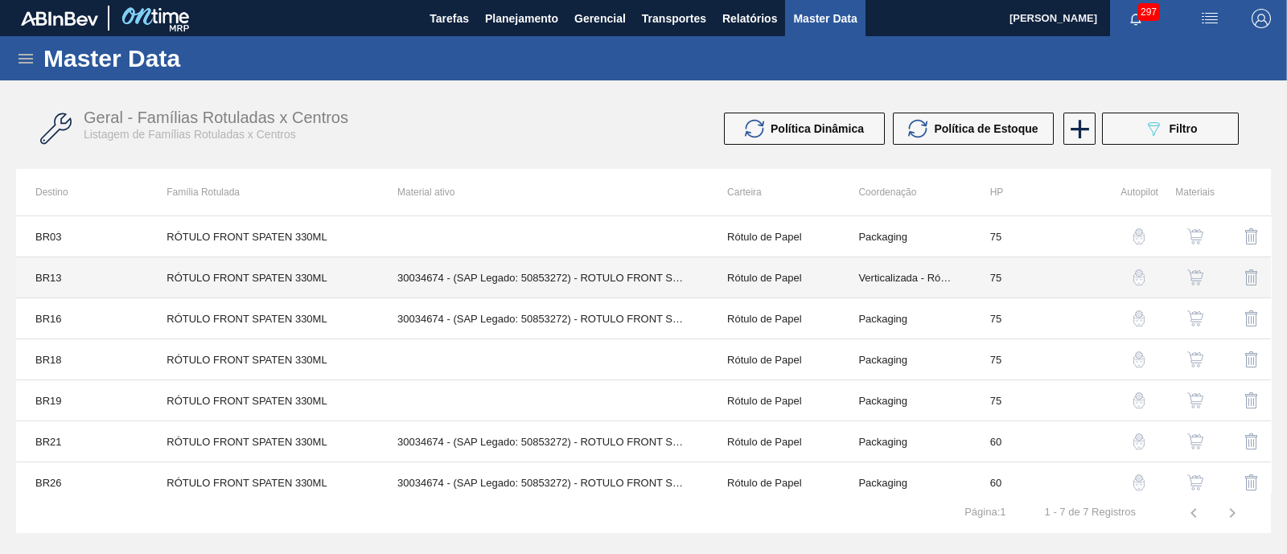
click at [647, 269] on td "30034674 - (SAP Legado: 50853272) - ROTULO FRONT SPATEN 330ML VBI25" at bounding box center [543, 277] width 330 height 41
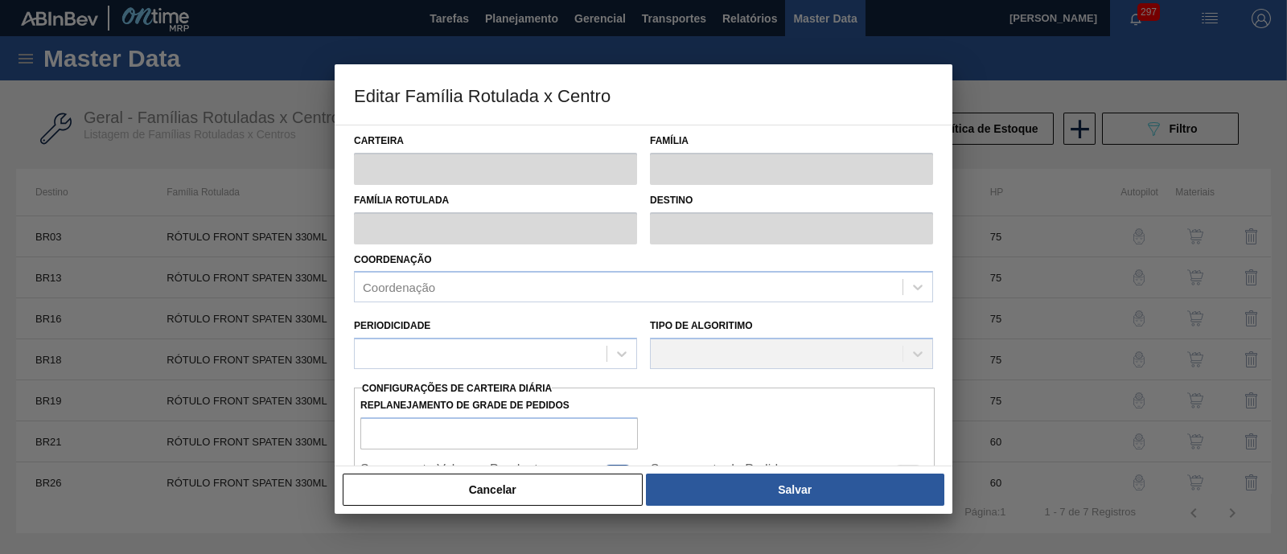
type input "Rótulo de Papel"
type input "[PERSON_NAME]"
type input "RÓTULO FRONT SPATEN 330ML"
type input "BR13 - Piraí"
type input "75"
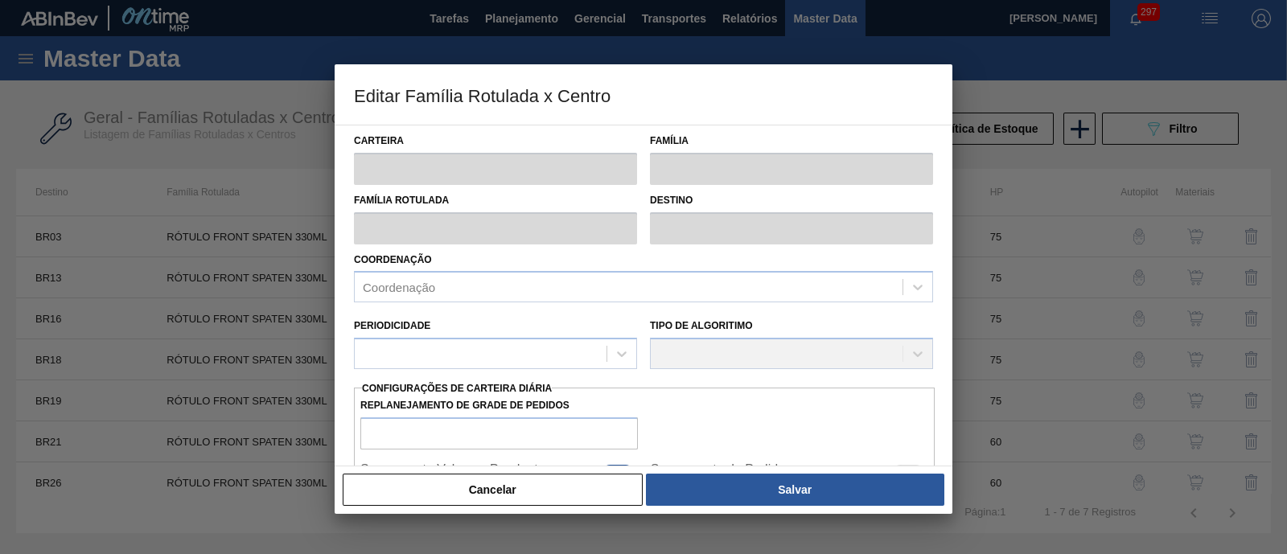
type input "372,056"
type input "2.518,53"
type input "70"
type input "1.874,588"
checkbox input "true"
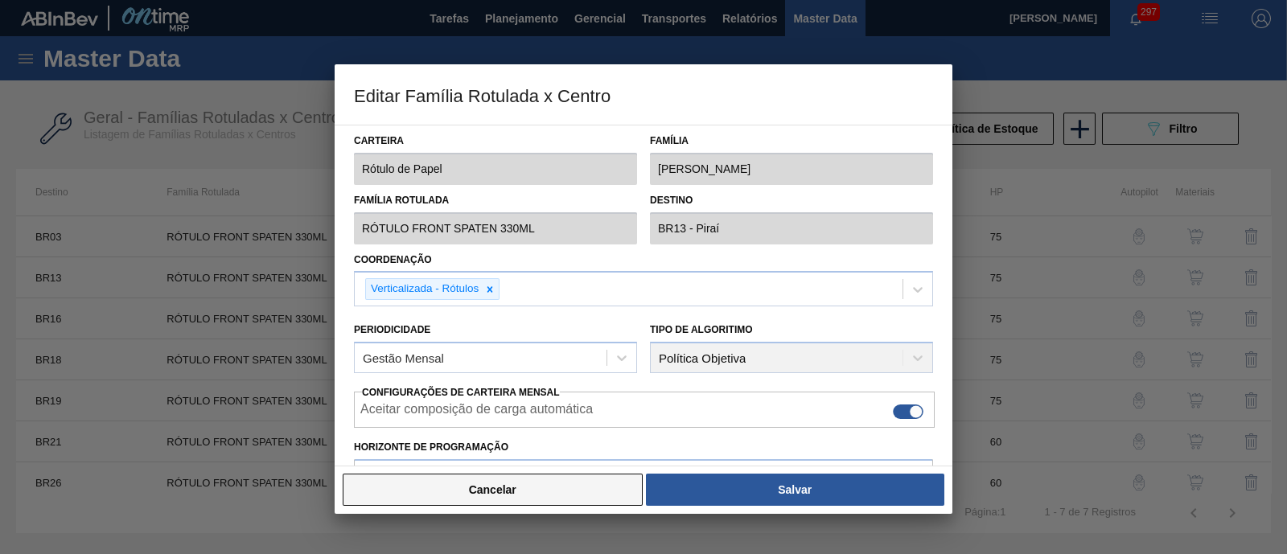
click at [500, 442] on button "Cancelar" at bounding box center [493, 490] width 300 height 32
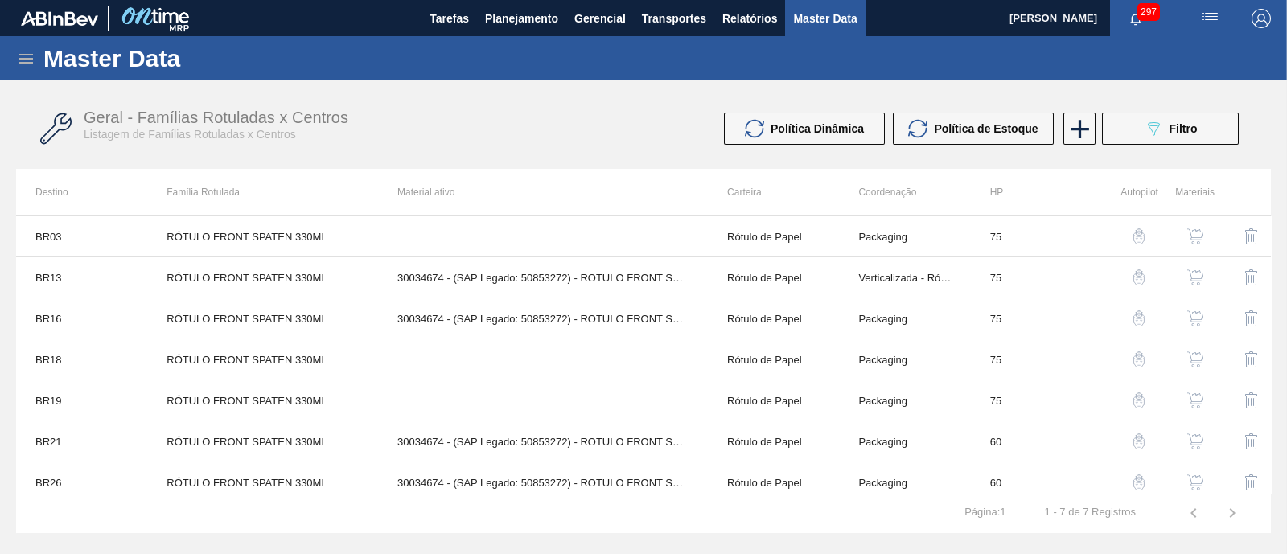
click at [1029, 280] on div "button" at bounding box center [1194, 277] width 19 height 16
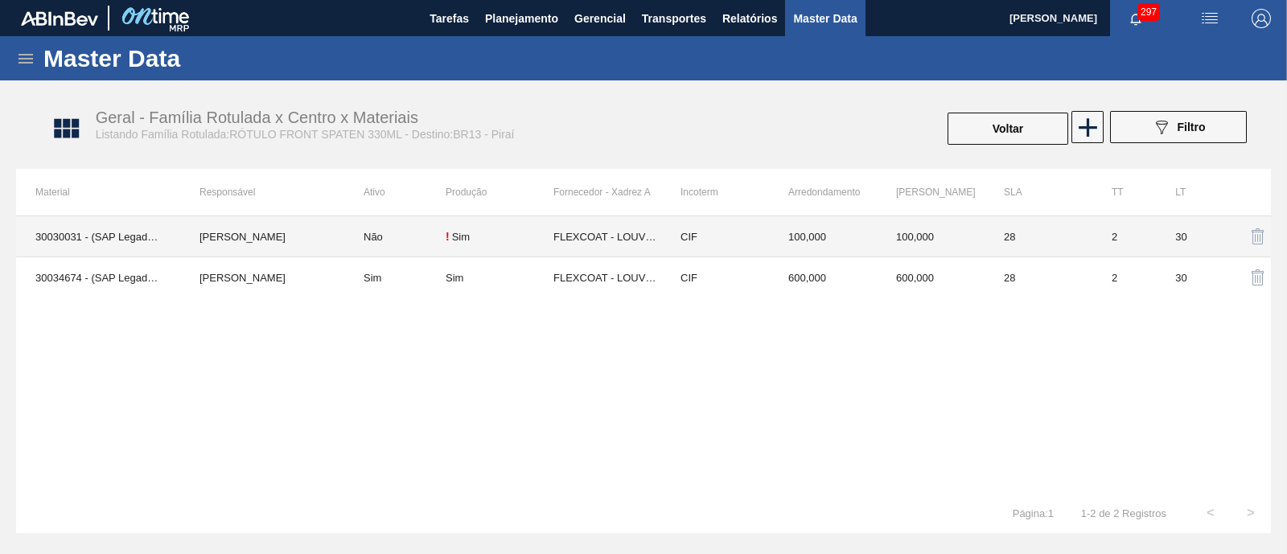
click at [593, 235] on td "FLEXCOAT - LOUVEIRA ([GEOGRAPHIC_DATA])" at bounding box center [607, 236] width 108 height 41
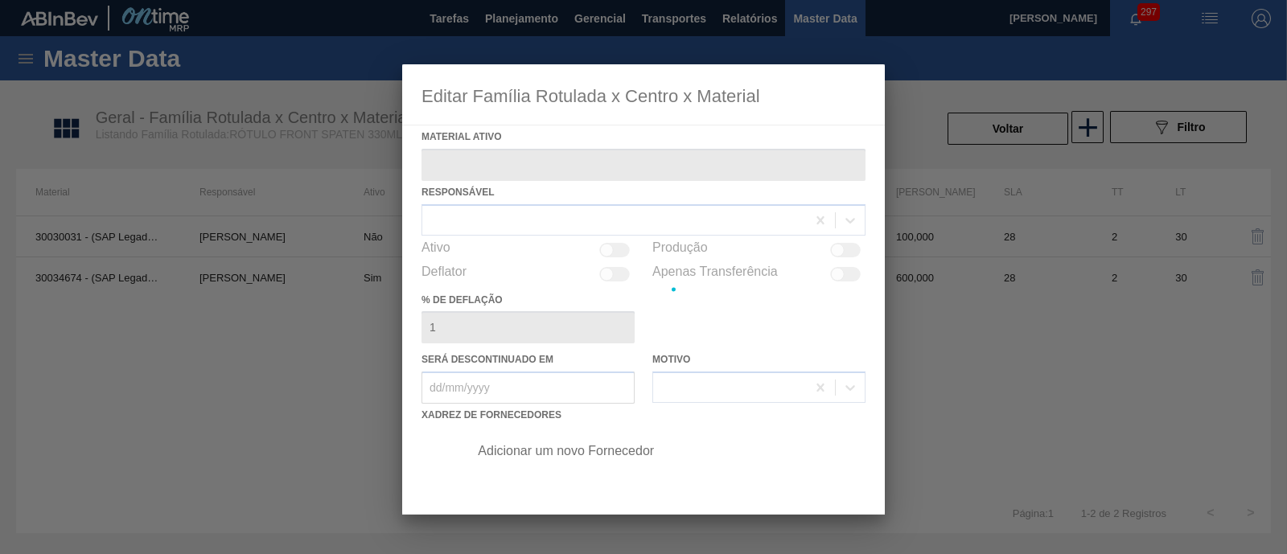
type ativo "30030031 - (SAP Legado: 50821794) - ROTULO FRONT SPATEN 330ML RDC 429"
checkbox input "true"
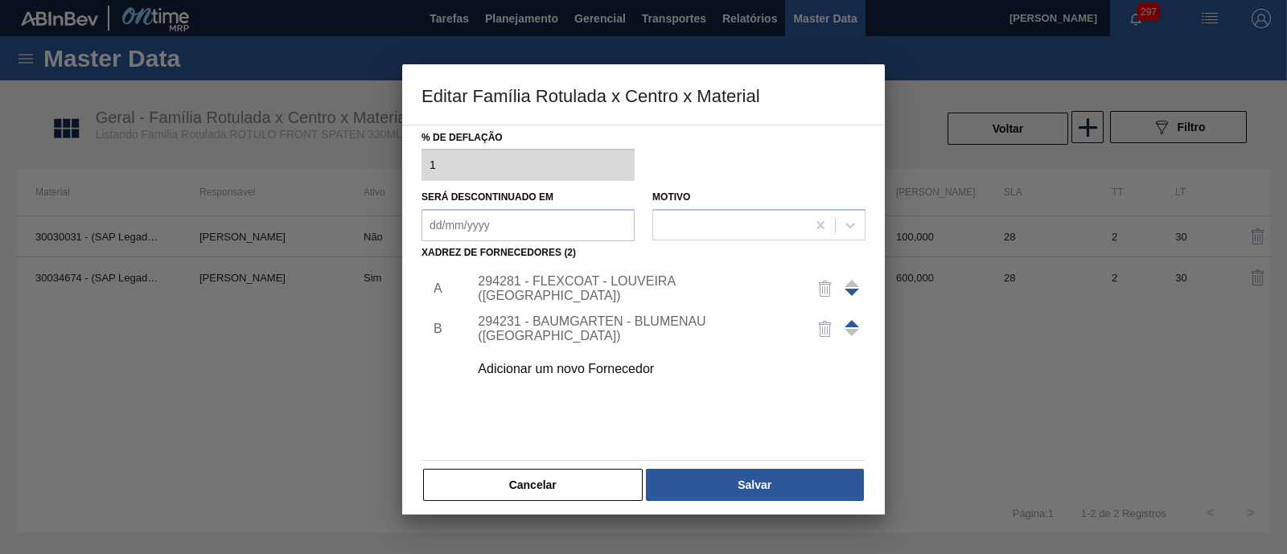
scroll to position [169, 0]
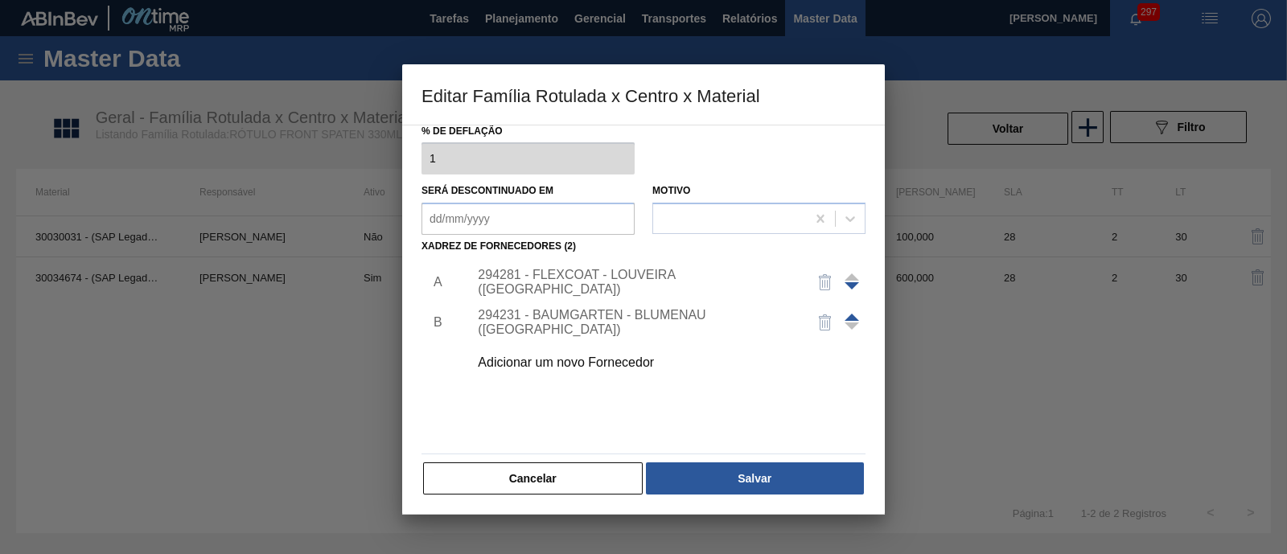
click at [610, 286] on div "294281 - FLEXCOAT - LOUVEIRA ([GEOGRAPHIC_DATA])" at bounding box center [635, 282] width 315 height 29
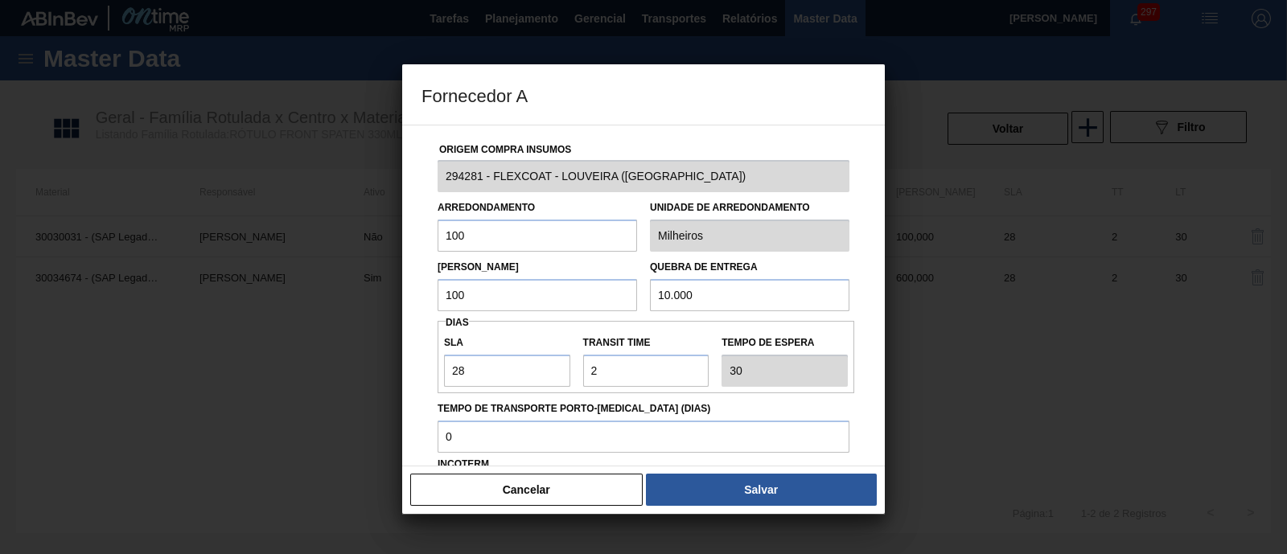
click at [483, 224] on input "100" at bounding box center [536, 236] width 199 height 32
click at [487, 284] on input "100" at bounding box center [536, 295] width 199 height 32
click at [692, 298] on input "10.000" at bounding box center [749, 295] width 199 height 32
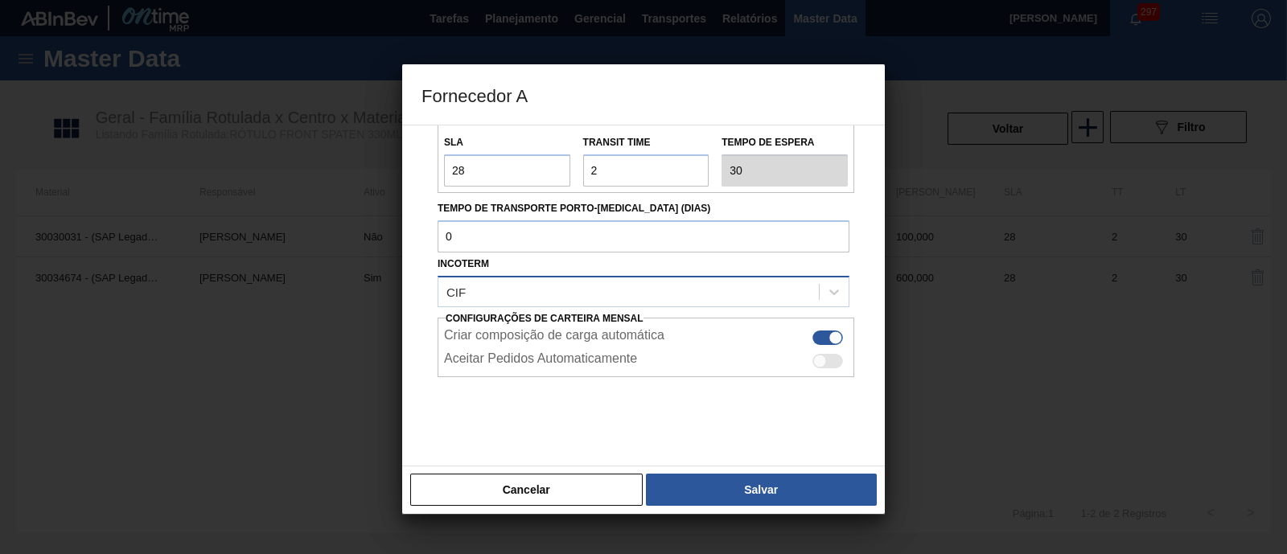
scroll to position [210, 0]
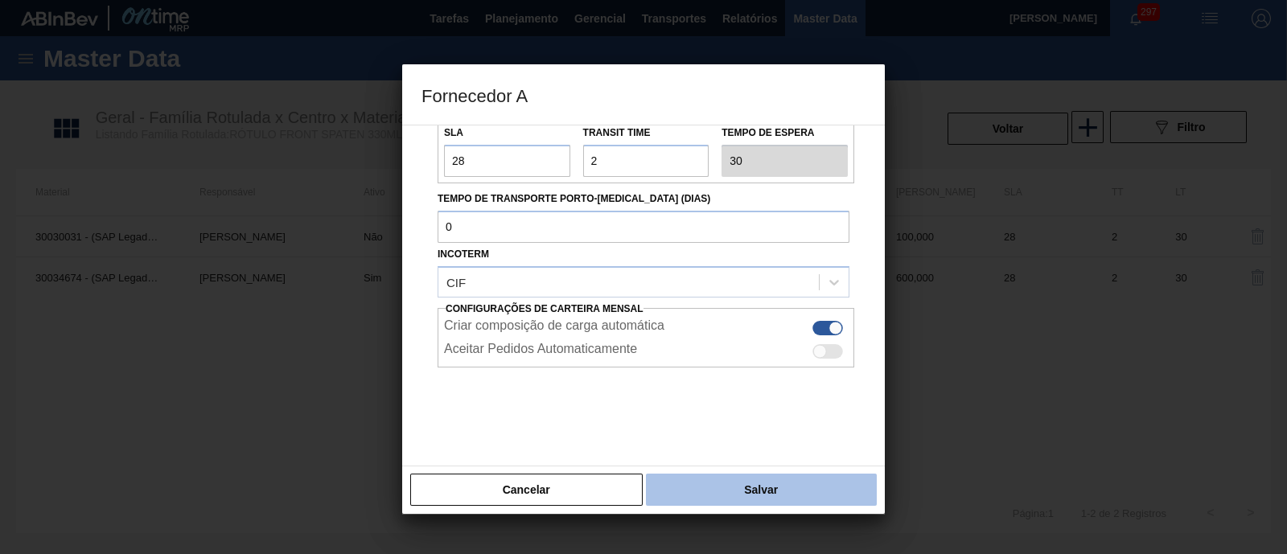
click at [715, 442] on button "Salvar" at bounding box center [761, 490] width 231 height 32
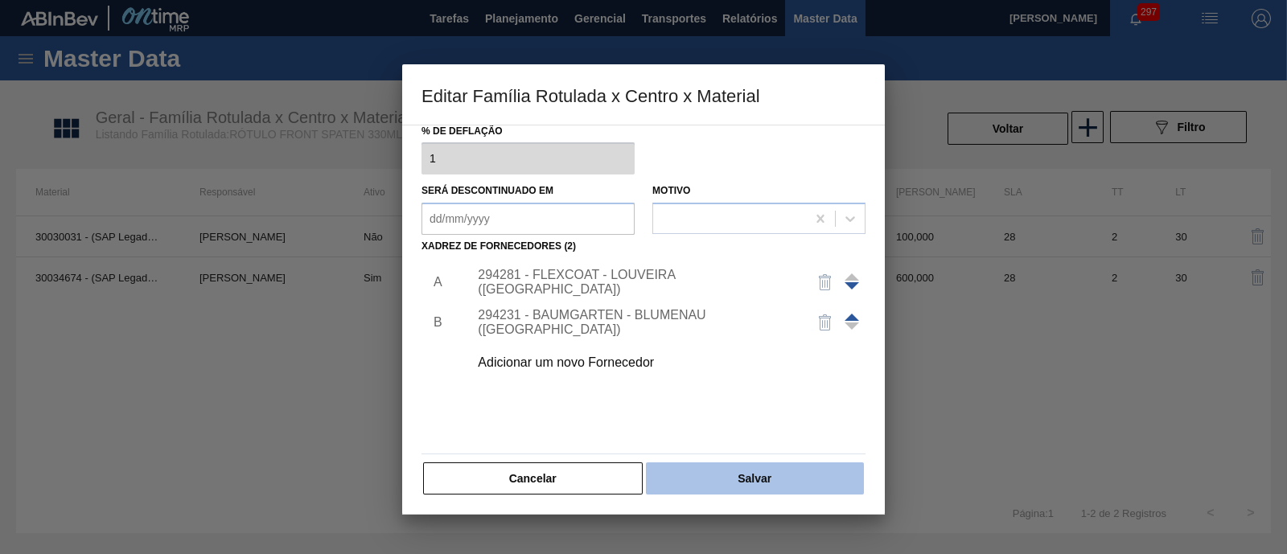
click at [717, 442] on button "Salvar" at bounding box center [755, 478] width 218 height 32
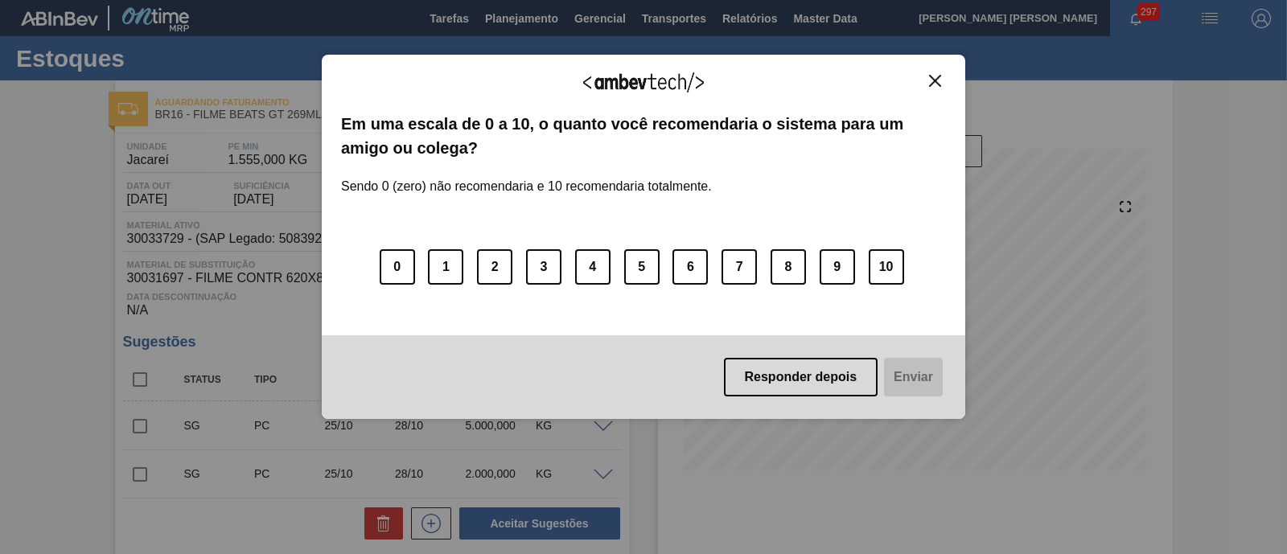
click at [929, 78] on img "Close" at bounding box center [935, 81] width 12 height 12
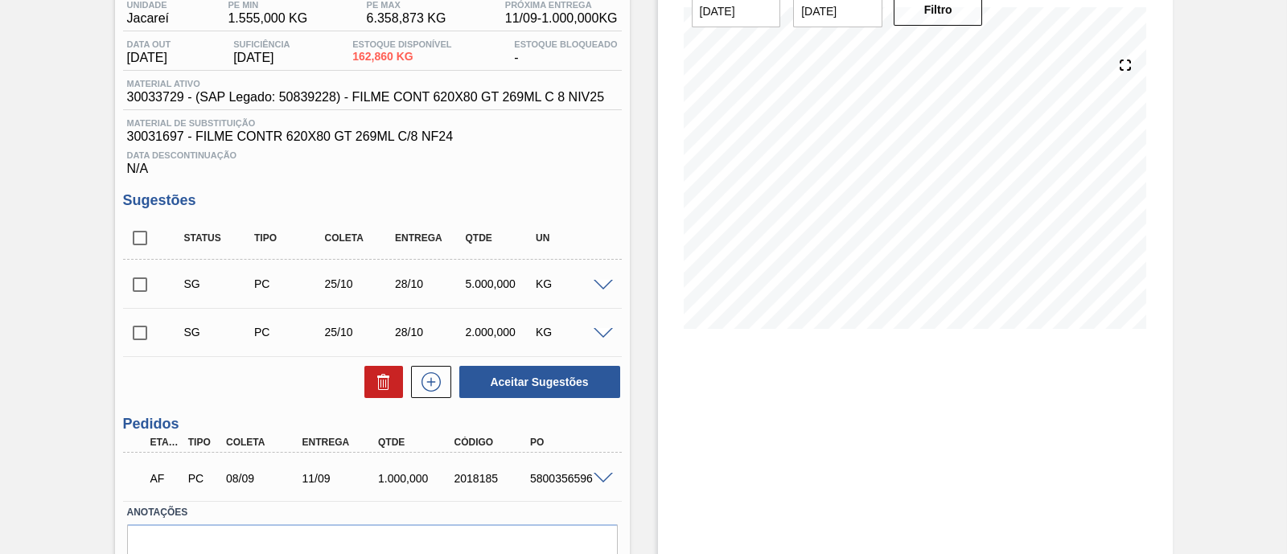
scroll to position [122, 0]
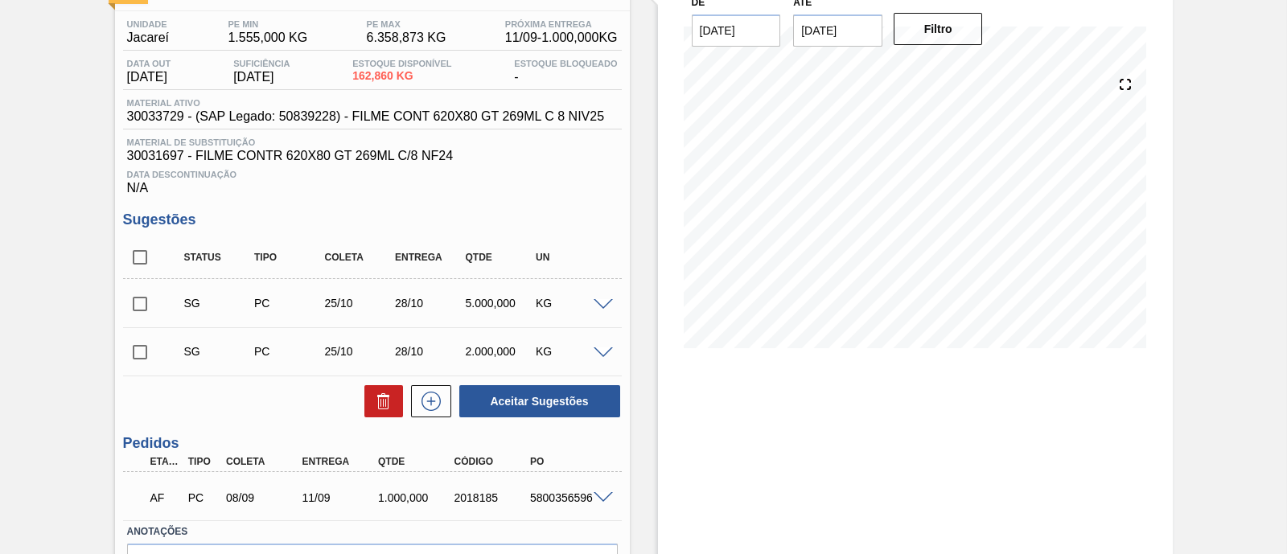
click at [596, 305] on span at bounding box center [602, 305] width 19 height 12
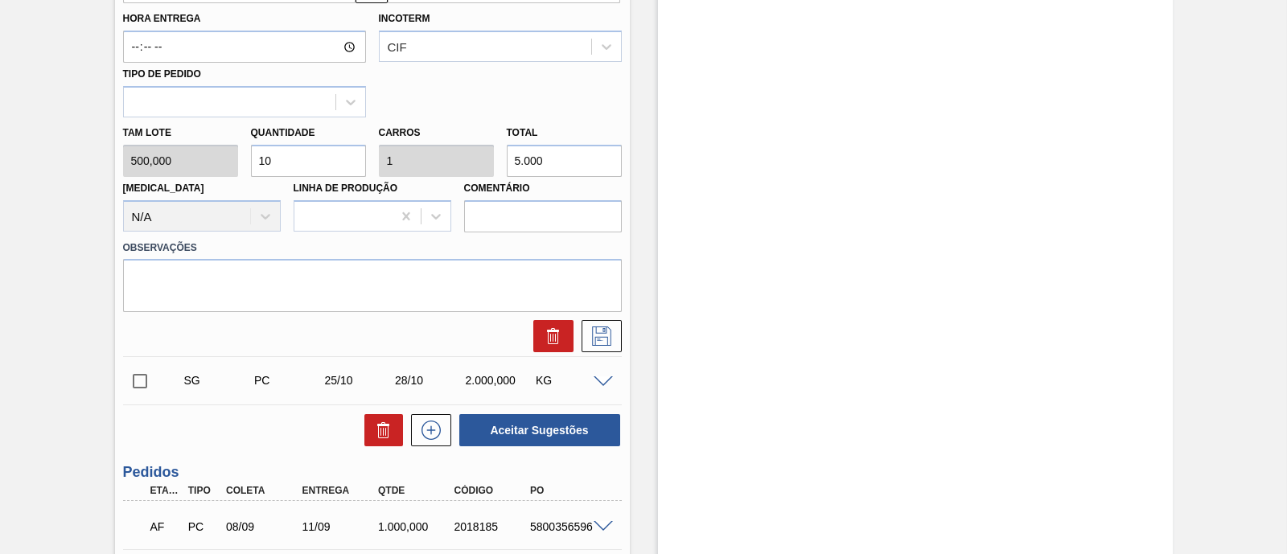
scroll to position [725, 0]
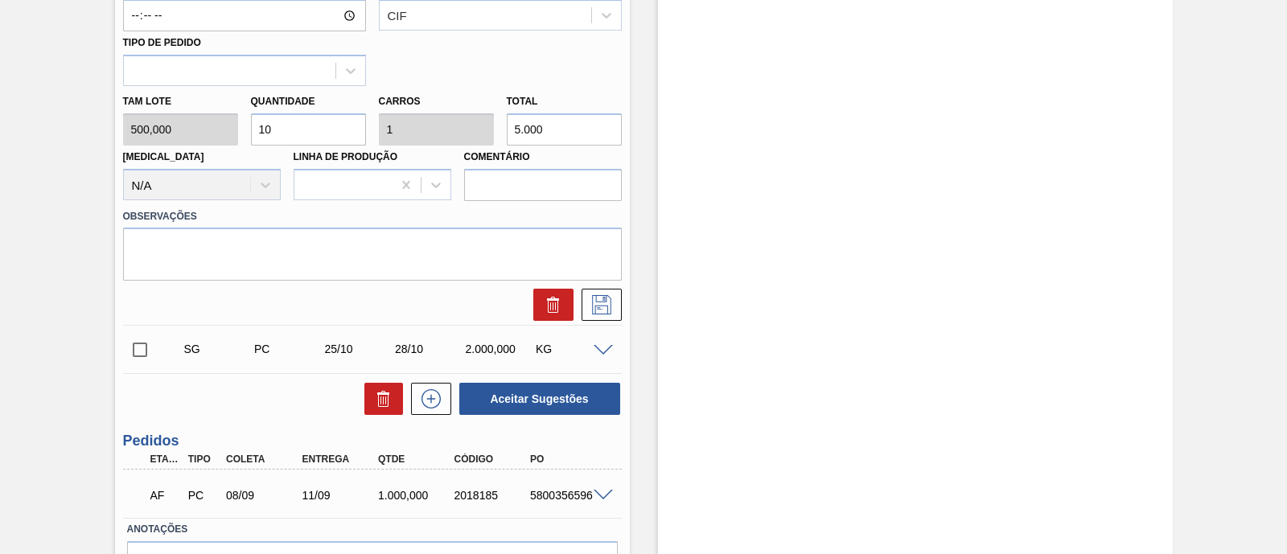
click at [601, 496] on span at bounding box center [602, 496] width 19 height 12
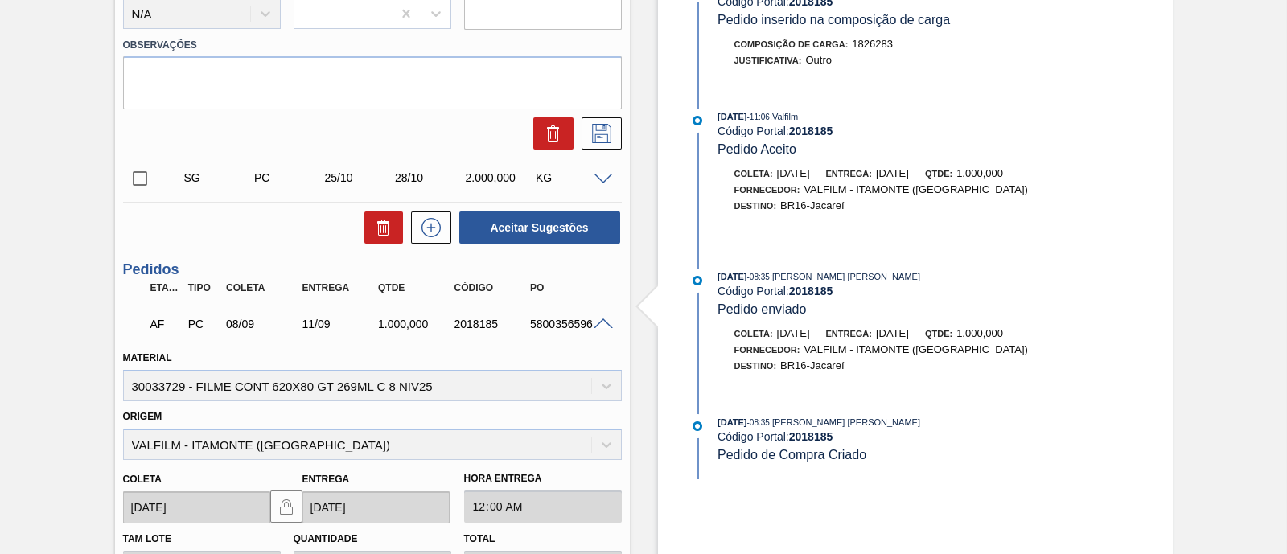
scroll to position [905, 0]
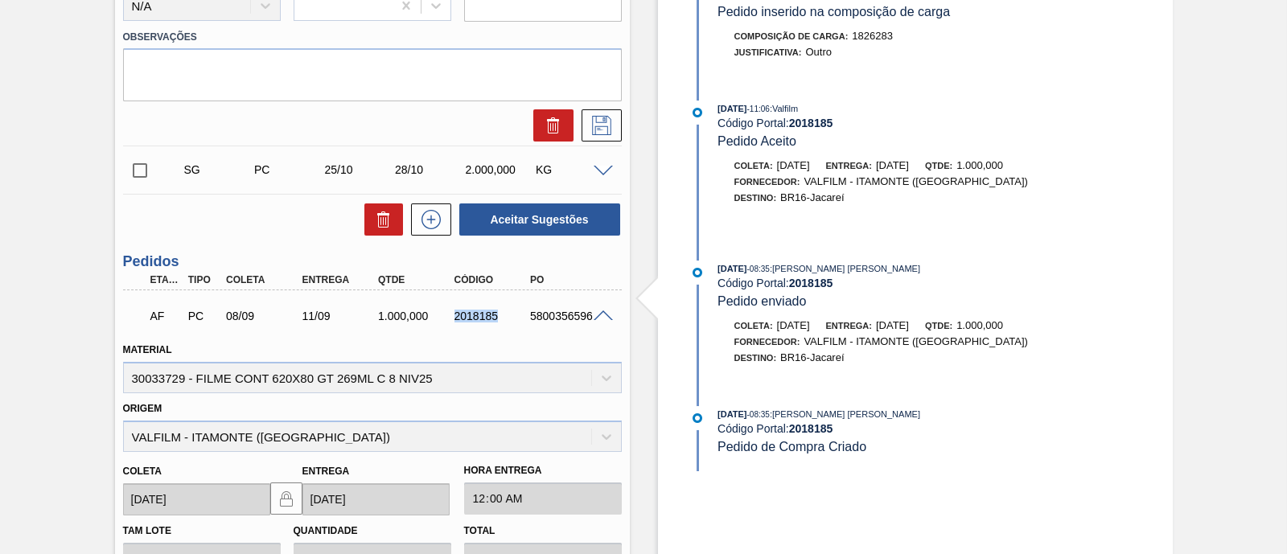
drag, startPoint x: 450, startPoint y: 316, endPoint x: 504, endPoint y: 322, distance: 54.2
click at [504, 322] on div "2018185" at bounding box center [492, 316] width 84 height 13
copy div "2018185"
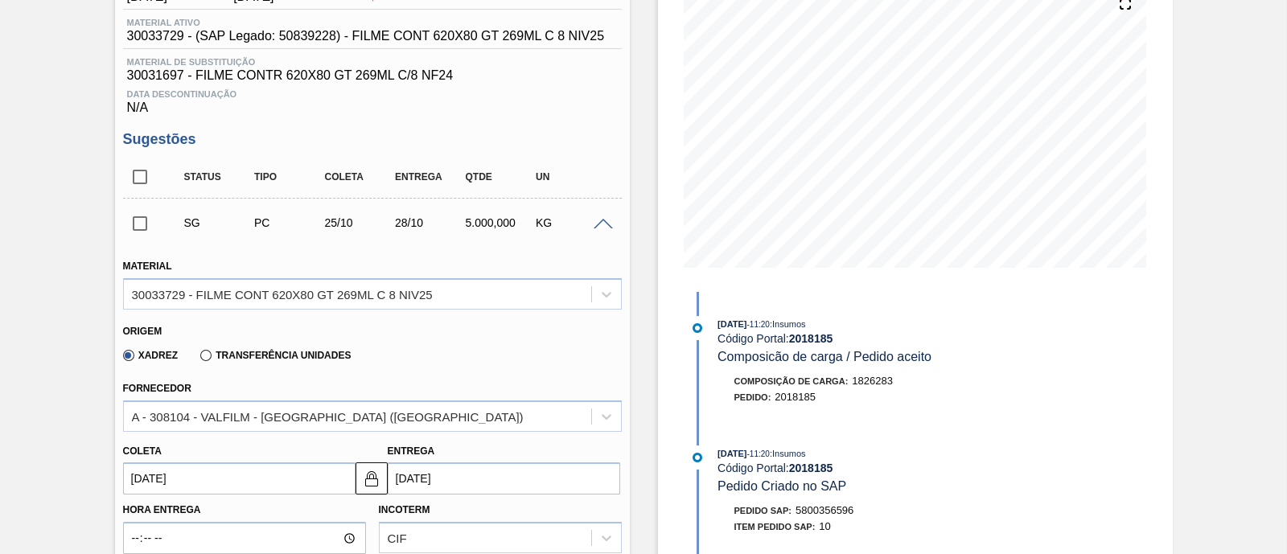
scroll to position [0, 0]
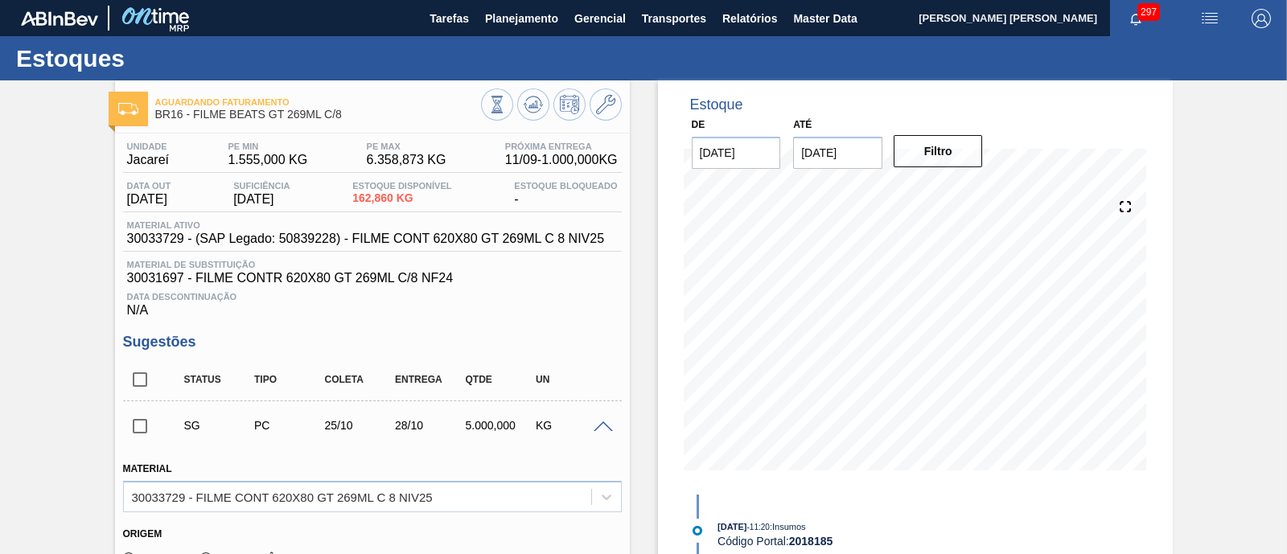
click at [817, 147] on input "24/09/2025" at bounding box center [837, 153] width 89 height 32
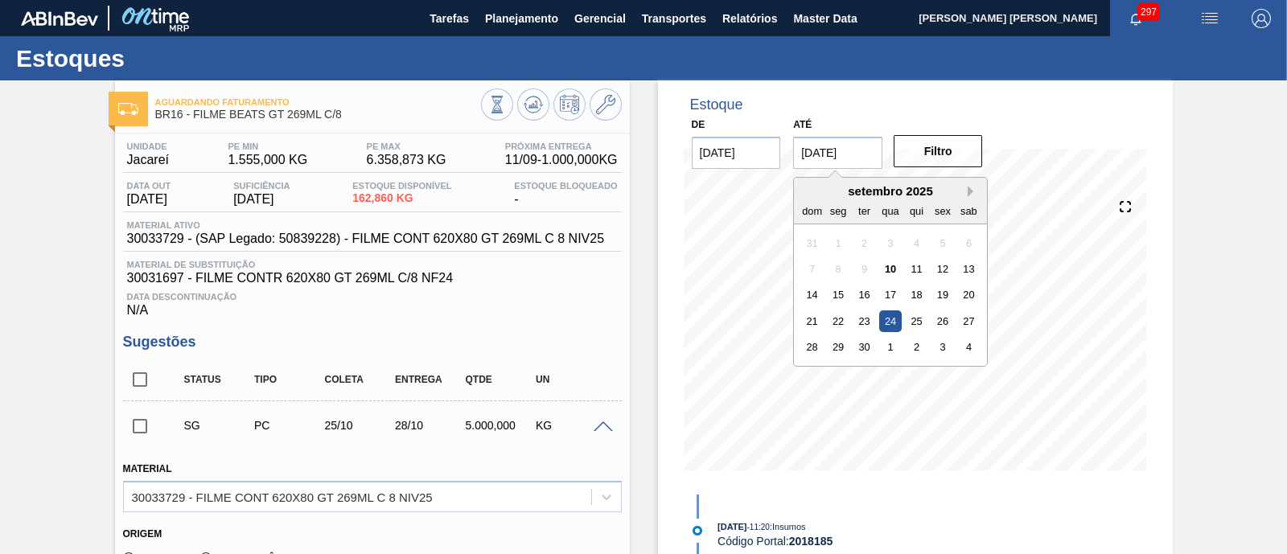
click at [976, 189] on button "Next Month" at bounding box center [972, 191] width 11 height 11
click at [965, 345] on div "1" at bounding box center [969, 347] width 22 height 22
type input "[DATE]"
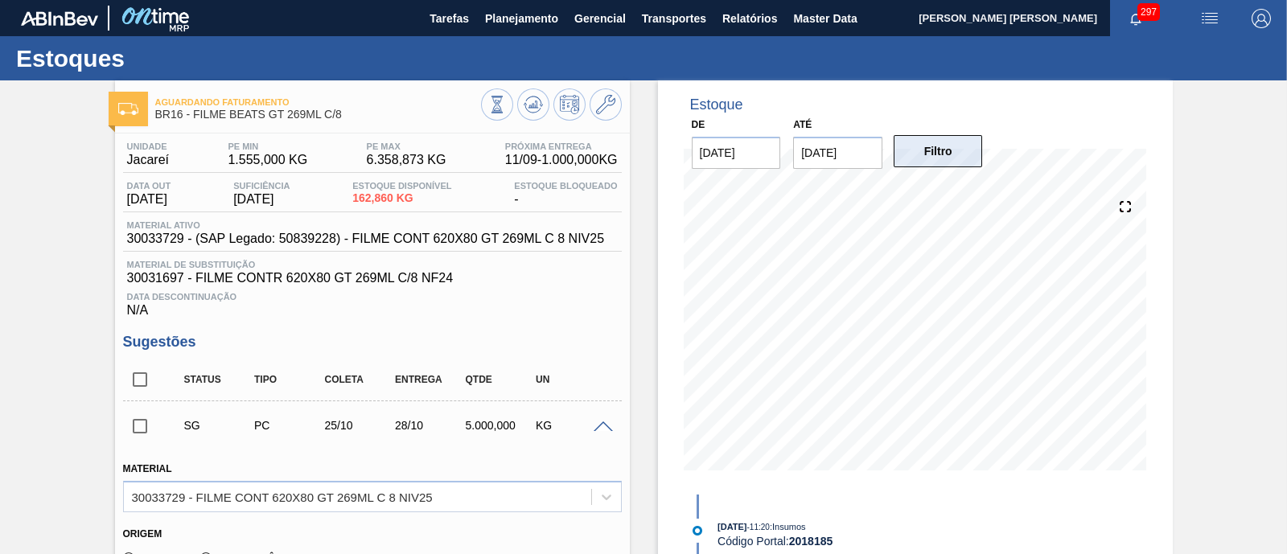
click at [960, 158] on button "Filtro" at bounding box center [937, 151] width 89 height 32
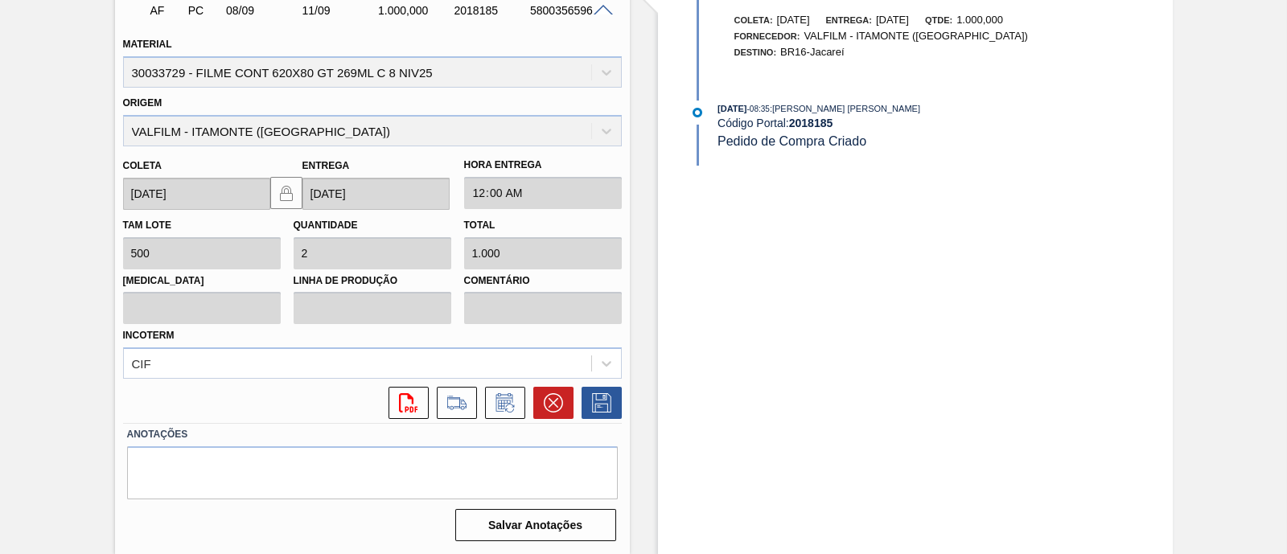
scroll to position [1211, 0]
click at [510, 400] on icon at bounding box center [505, 401] width 26 height 19
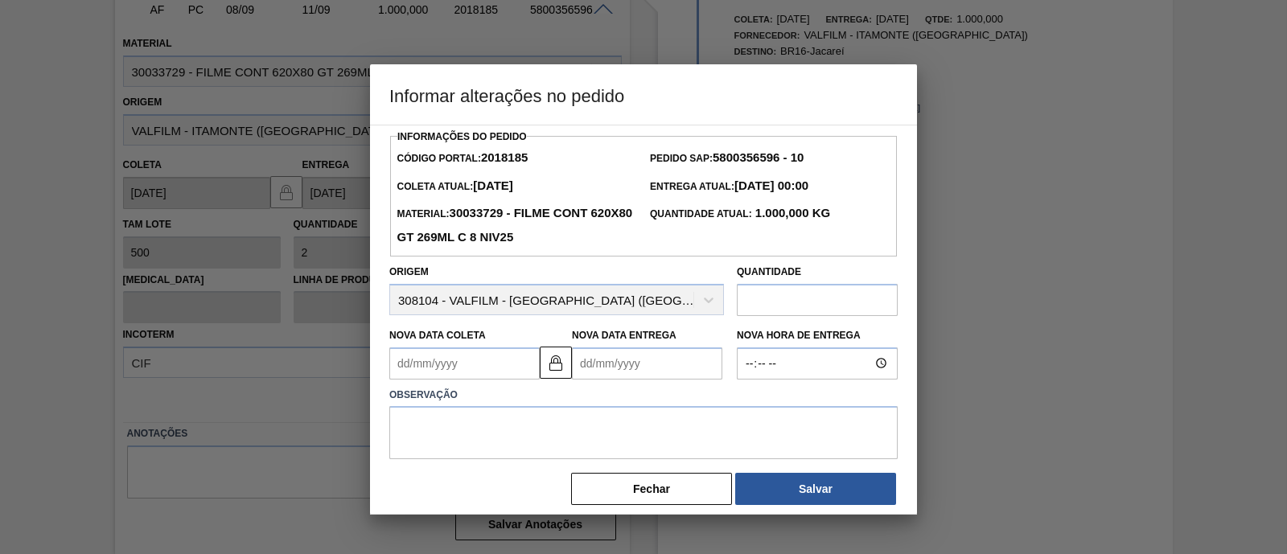
click at [804, 310] on input "text" at bounding box center [817, 300] width 161 height 32
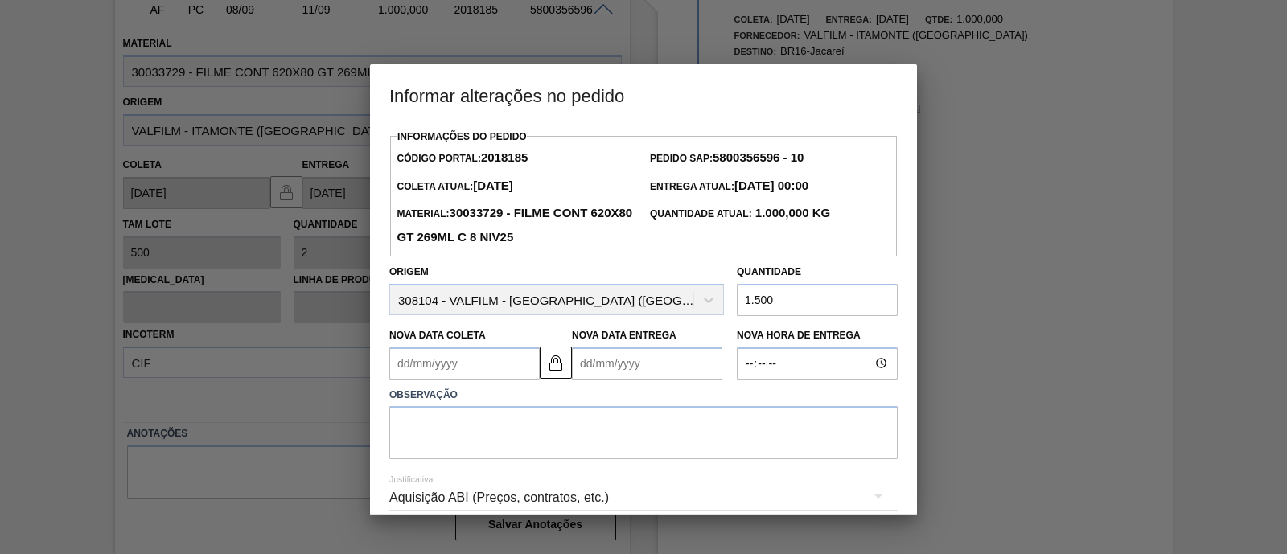
scroll to position [73, 0]
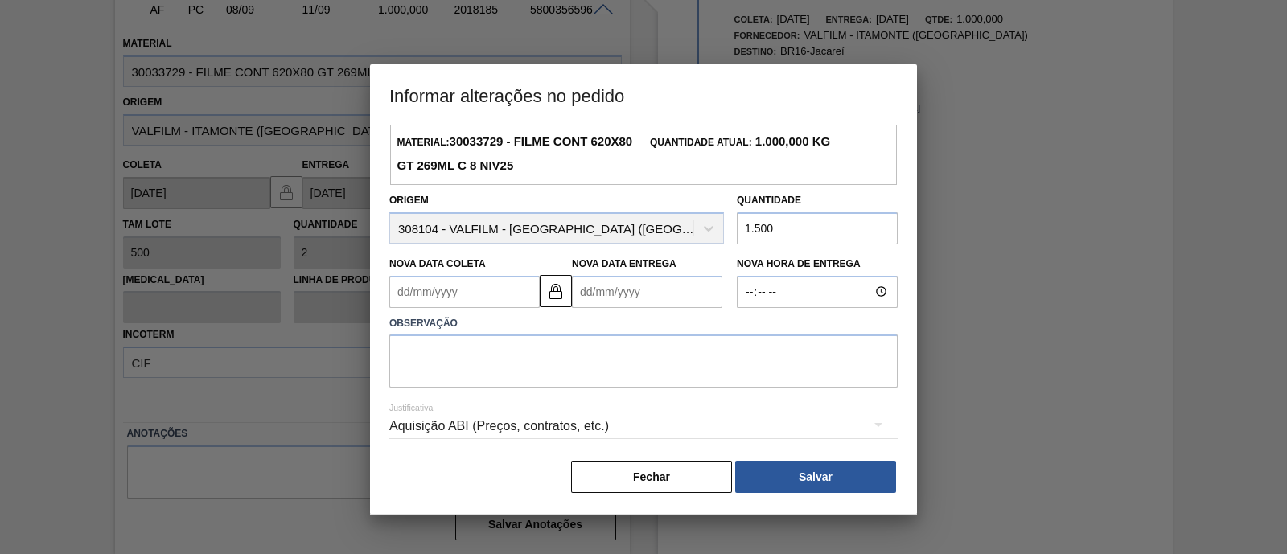
type input "1.500"
click at [547, 432] on div "Aquisição ABI (Preços, contratos, etc.)" at bounding box center [643, 426] width 508 height 45
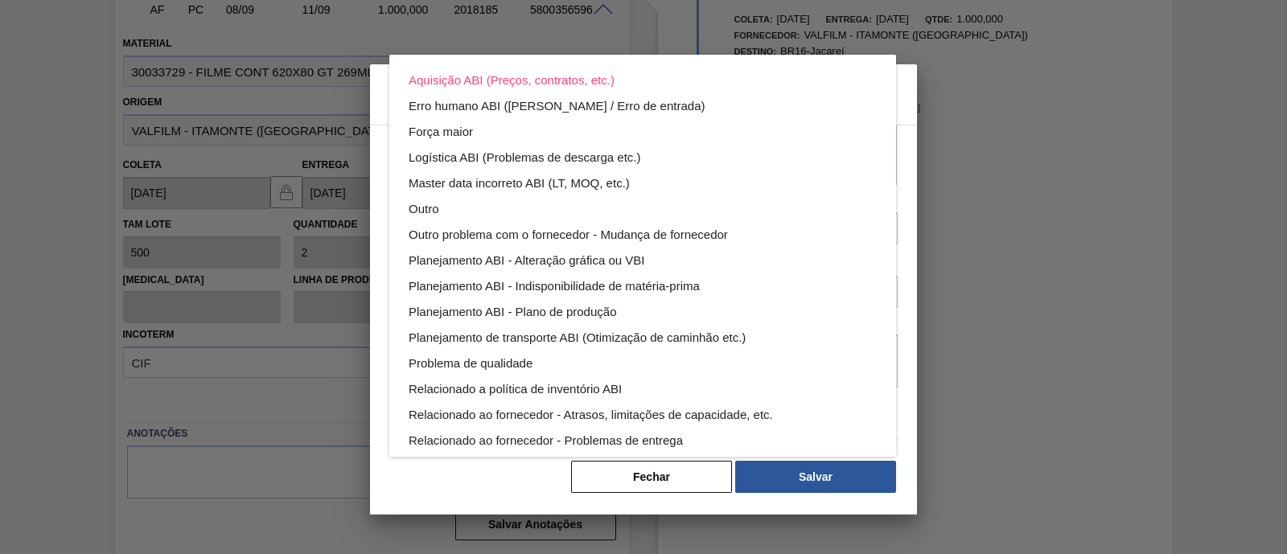
click at [519, 472] on div "Aquisição ABI (Preços, contratos, etc.) Erro humano ABI (Cálculo / Erro de entr…" at bounding box center [643, 277] width 1287 height 554
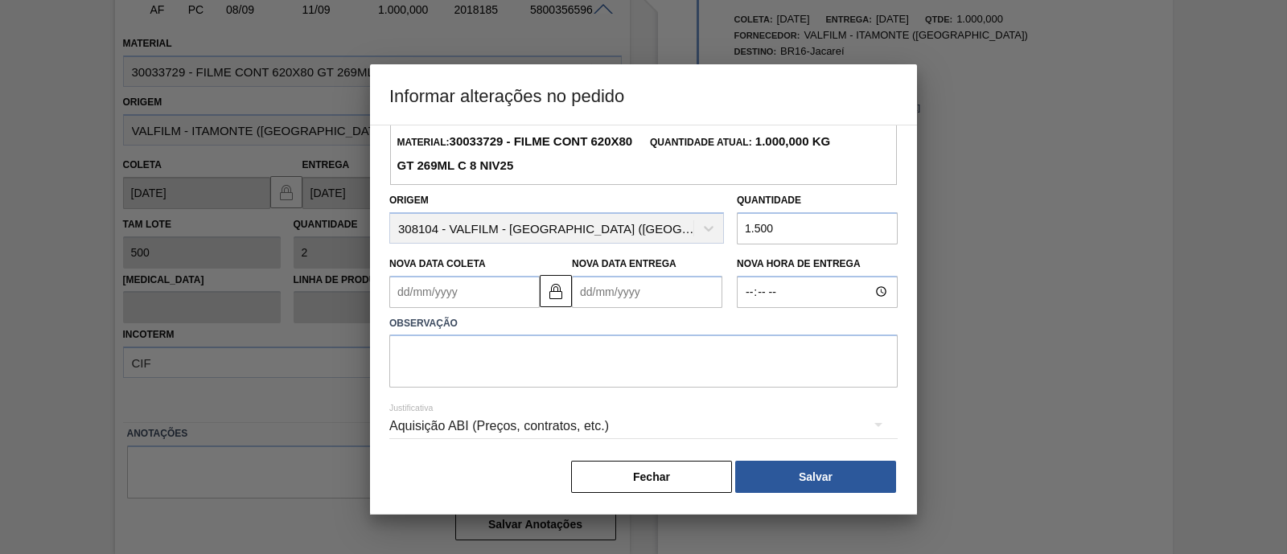
click at [463, 426] on div "Aquisição ABI (Preços, contratos, etc.)" at bounding box center [643, 426] width 508 height 45
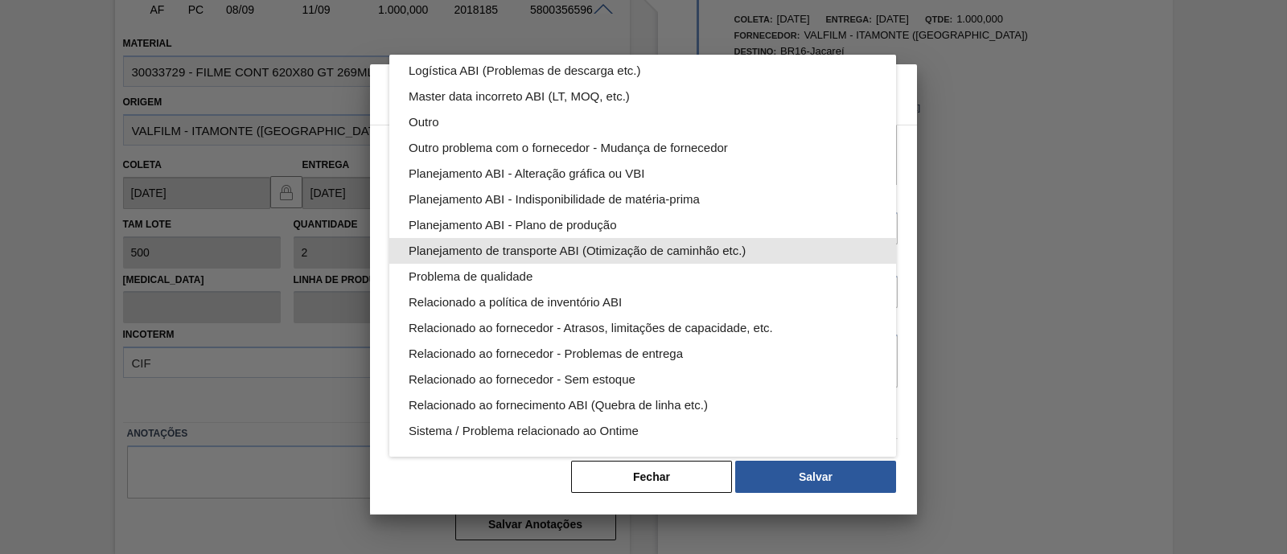
scroll to position [0, 0]
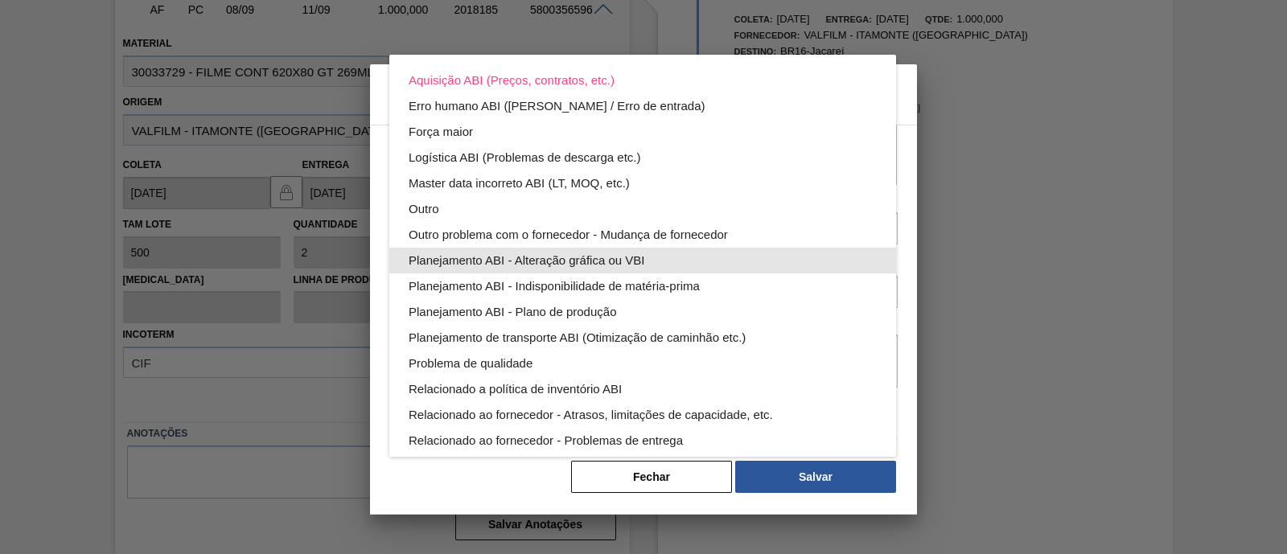
click at [552, 262] on div "Planejamento ABI - Alteração gráfica ou VBI" at bounding box center [643, 261] width 468 height 26
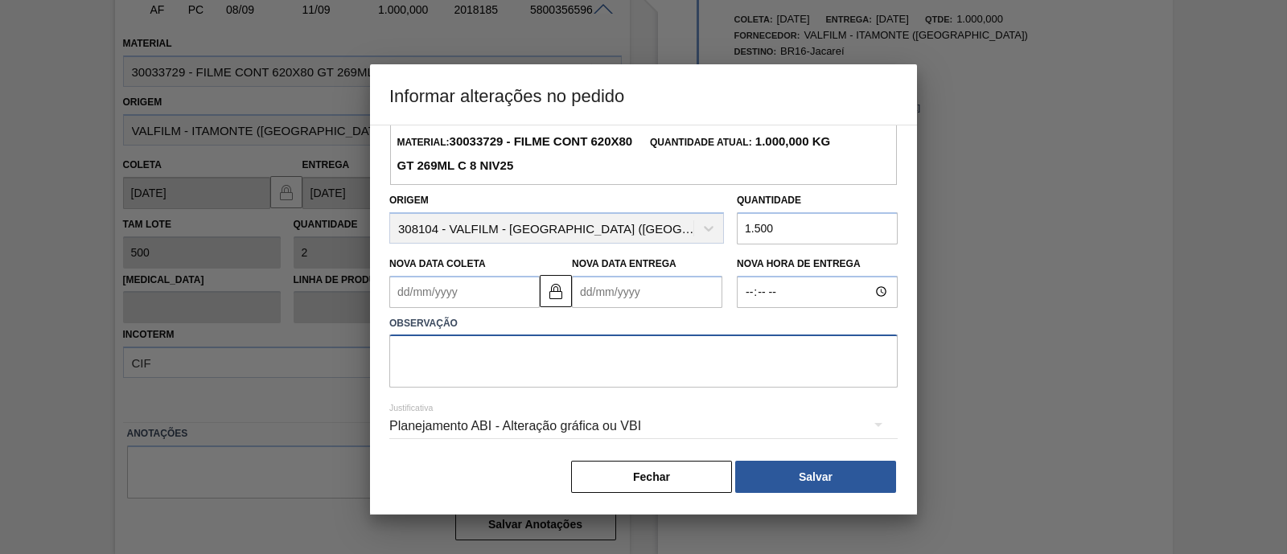
click at [632, 360] on textarea at bounding box center [643, 361] width 508 height 53
type textarea "aumento de"
click at [749, 227] on input "1.500" at bounding box center [817, 228] width 161 height 32
type input "5"
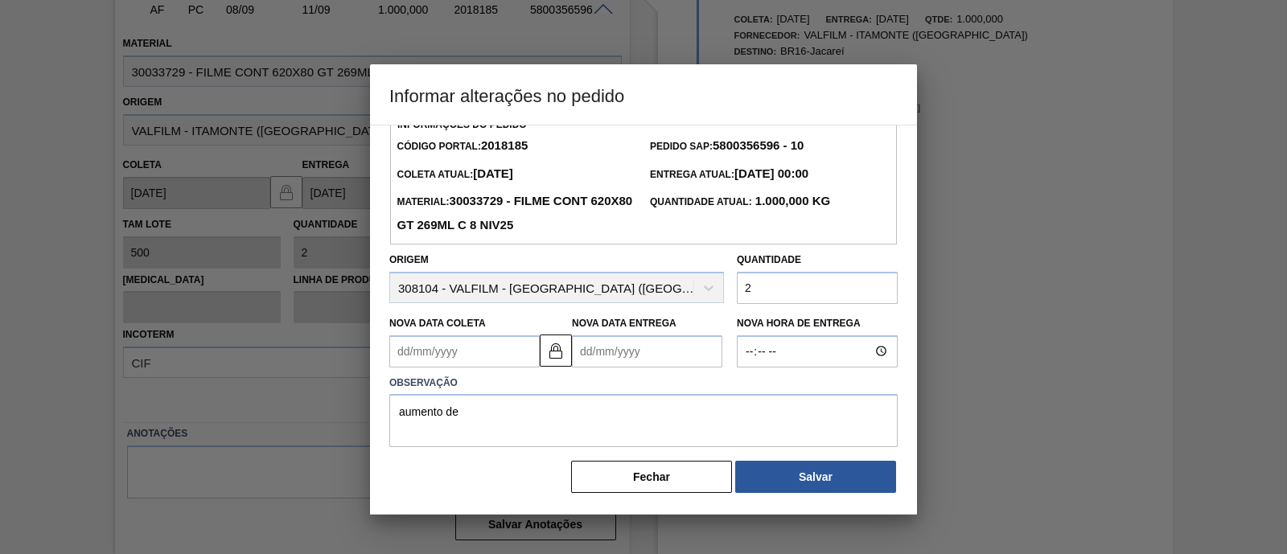
scroll to position [73, 0]
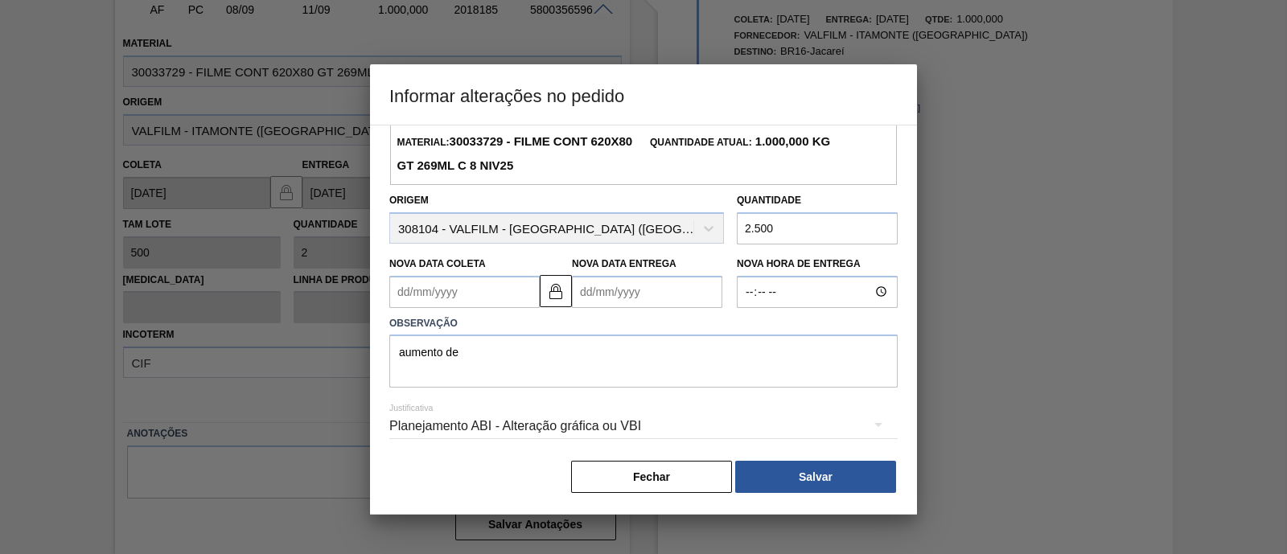
type input "2.500"
click at [523, 360] on textarea "aumento de" at bounding box center [643, 361] width 508 height 53
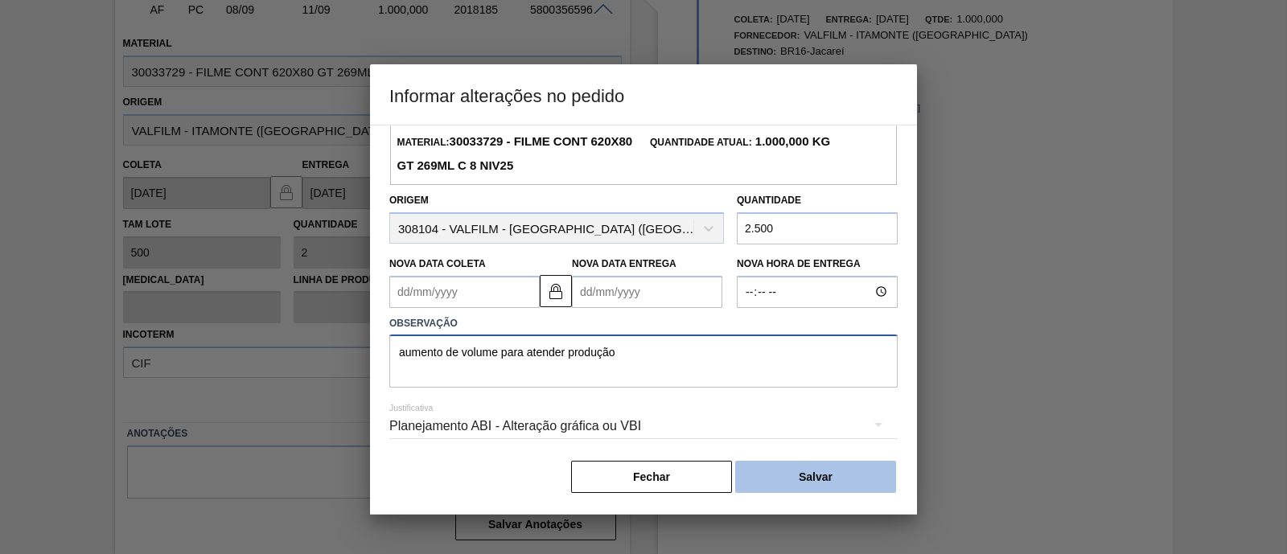
type textarea "aumento de volume para atender produção"
click at [812, 473] on button "Salvar" at bounding box center [815, 477] width 161 height 32
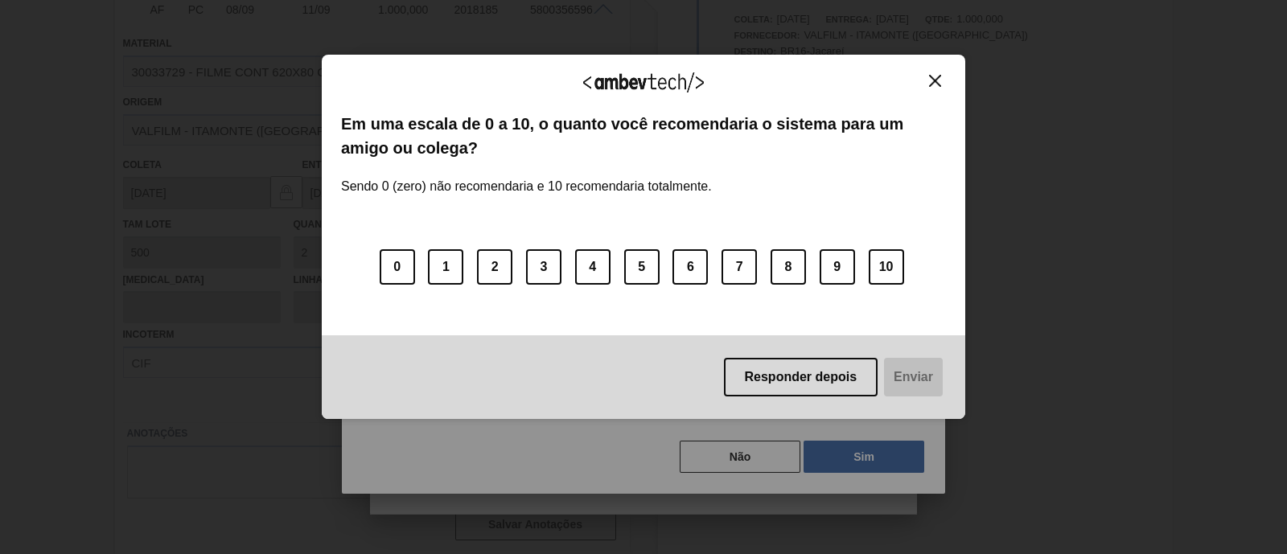
click at [934, 83] on img "Close" at bounding box center [935, 81] width 12 height 12
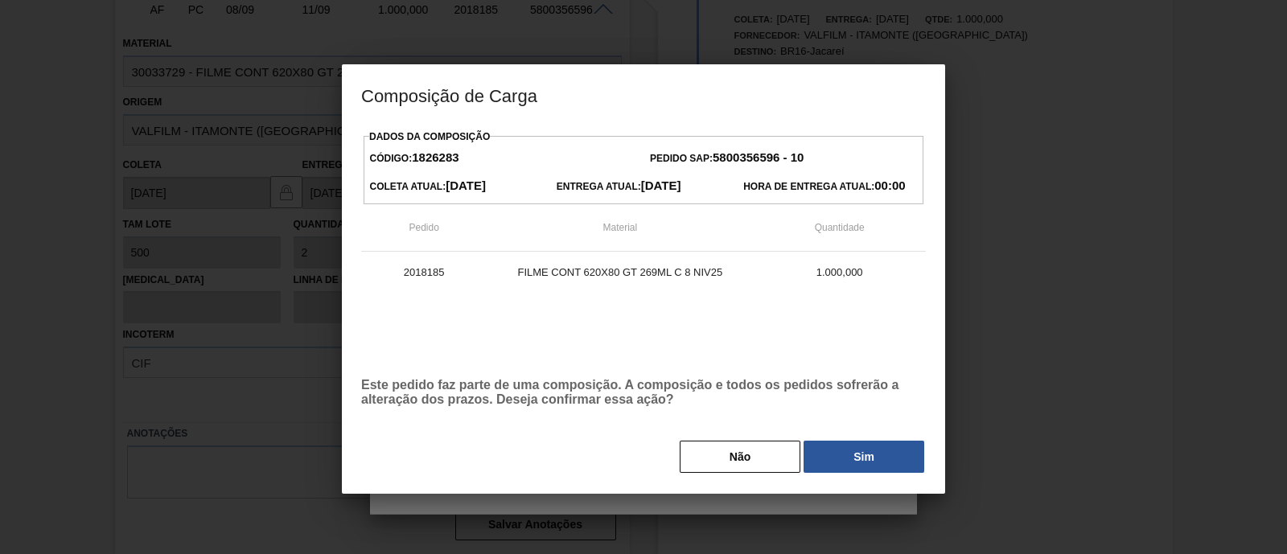
click at [754, 470] on button "Não" at bounding box center [740, 457] width 121 height 32
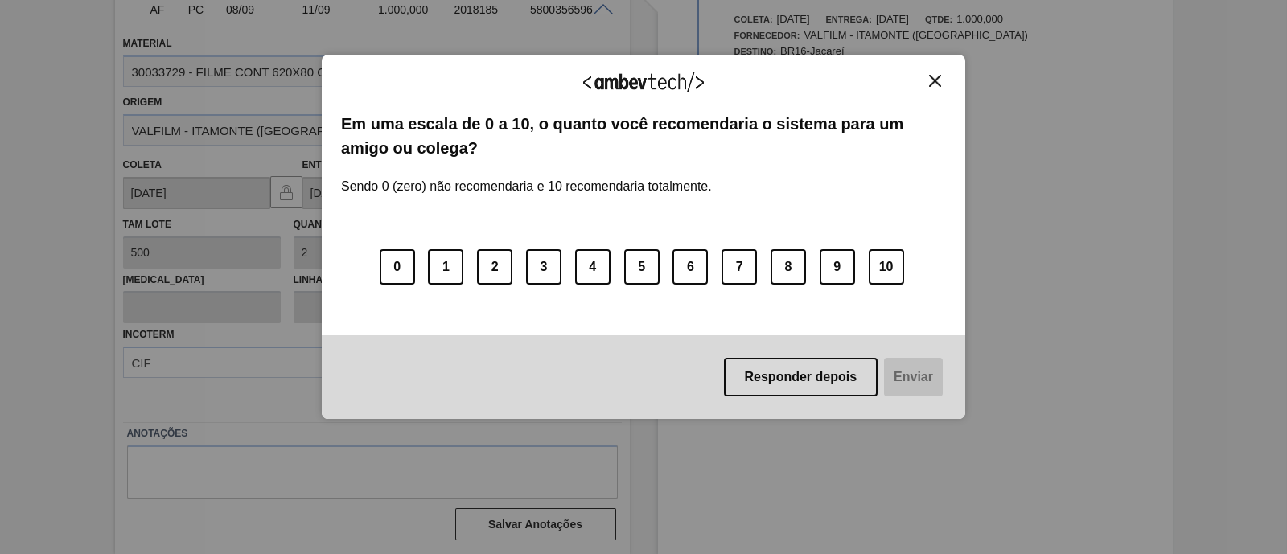
click at [933, 82] on img "Close" at bounding box center [935, 81] width 12 height 12
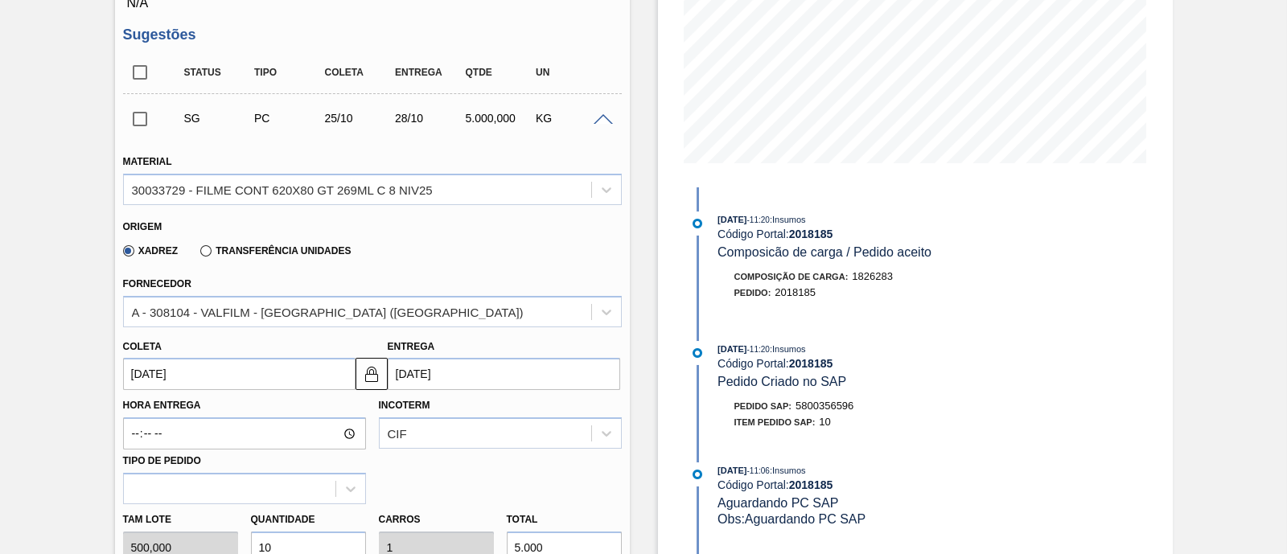
scroll to position [306, 0]
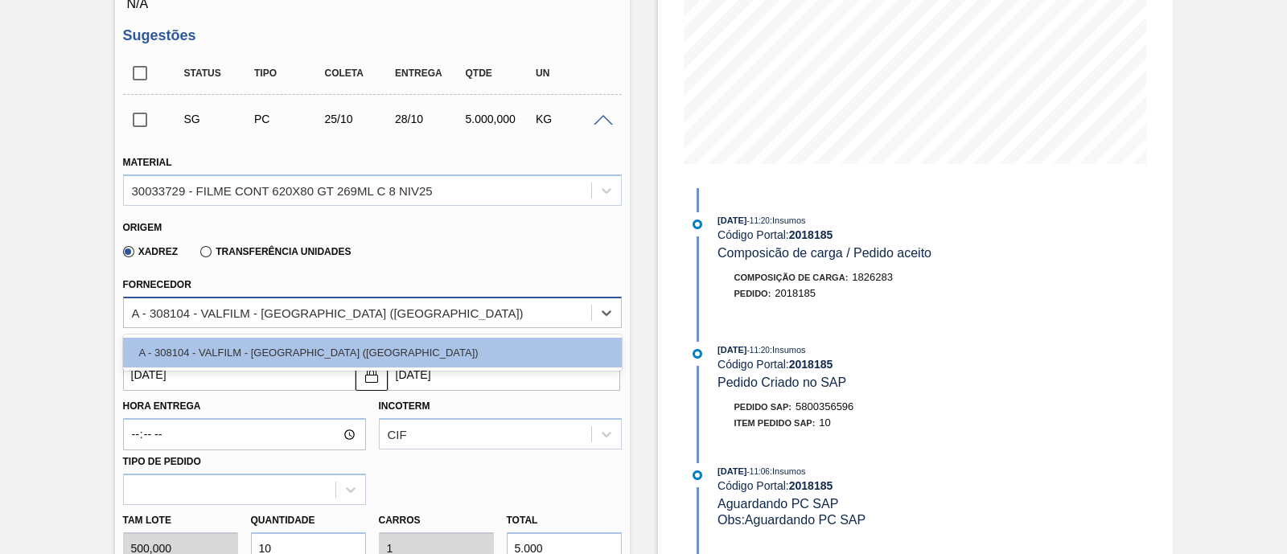
click at [282, 314] on div "A - 308104 - VALFILM - ITAMONTE (MG)" at bounding box center [328, 313] width 392 height 14
click at [559, 259] on div "Xadrez Transferência Unidades" at bounding box center [365, 248] width 485 height 31
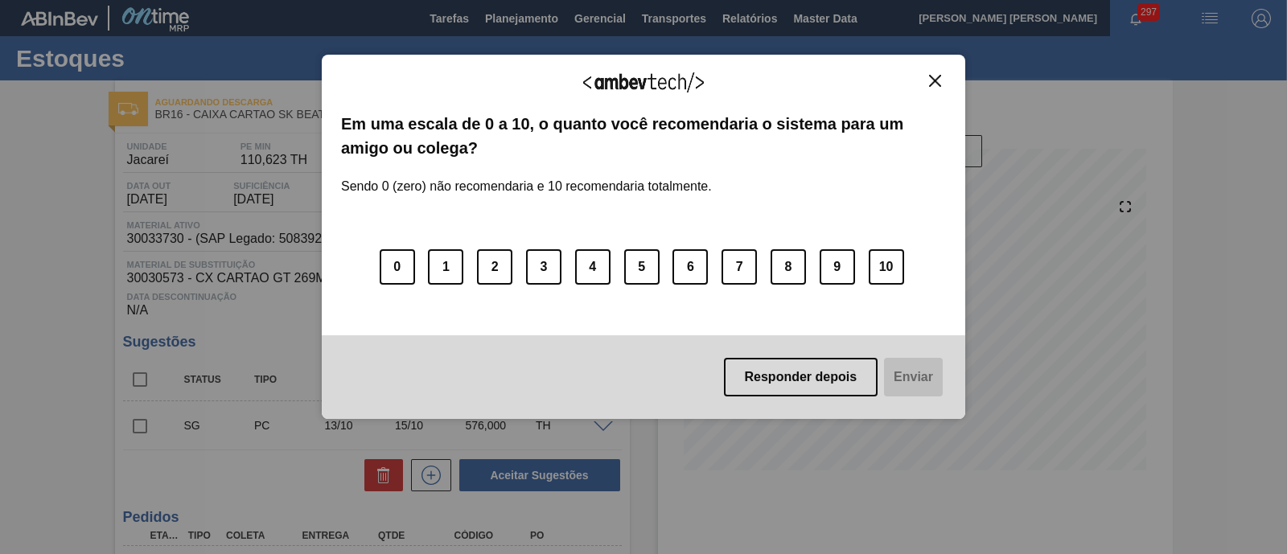
click at [933, 87] on div "Agradecemos seu feedback!" at bounding box center [643, 93] width 605 height 38
click at [935, 76] on img "Close" at bounding box center [935, 81] width 12 height 12
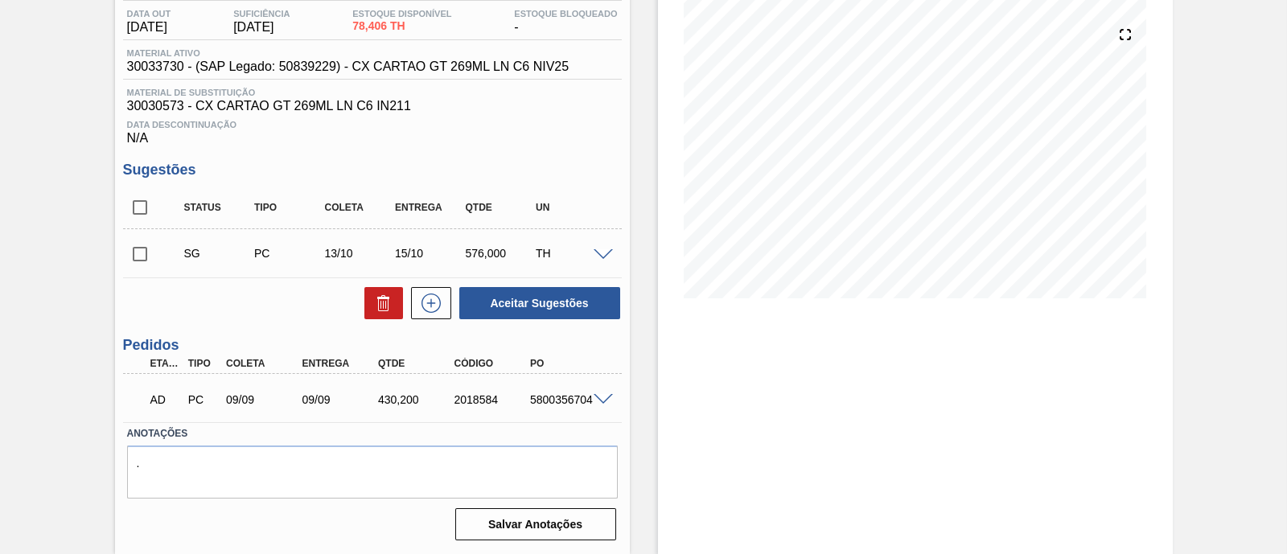
scroll to position [74, 0]
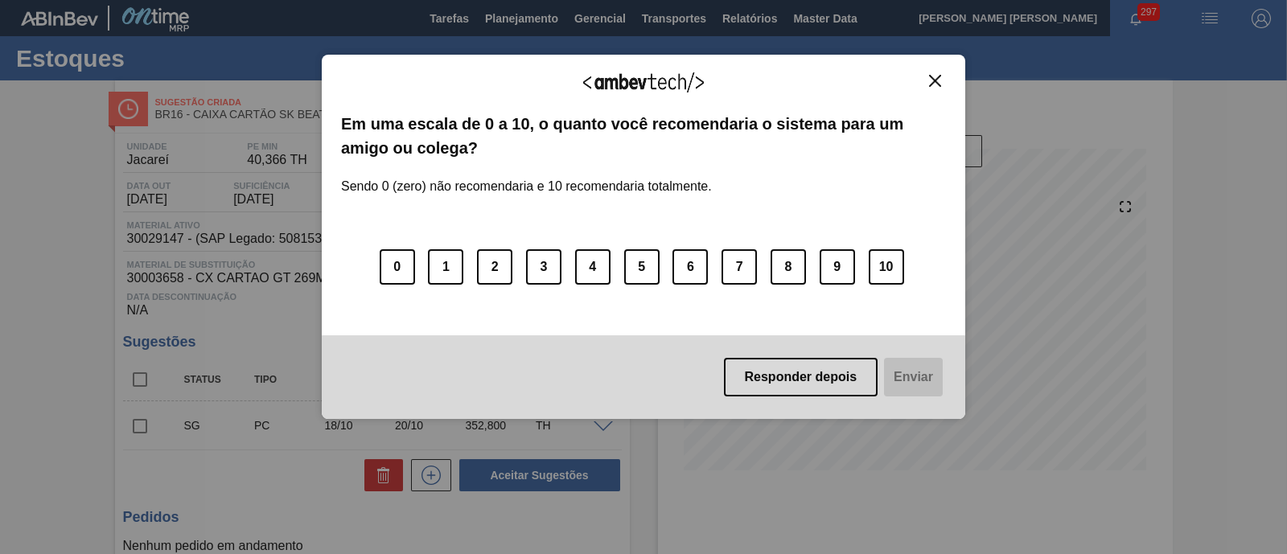
click at [936, 83] on img "Close" at bounding box center [935, 81] width 12 height 12
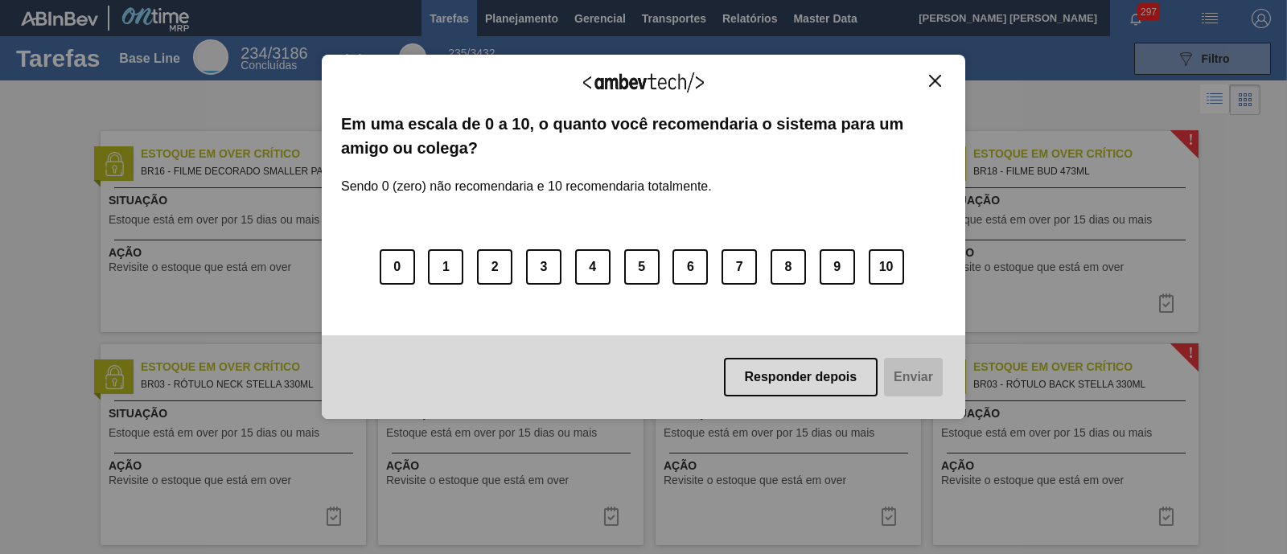
click at [933, 81] on img "Close" at bounding box center [935, 81] width 12 height 12
click at [942, 84] on button "Close" at bounding box center [935, 81] width 22 height 14
